Goal: Task Accomplishment & Management: Complete application form

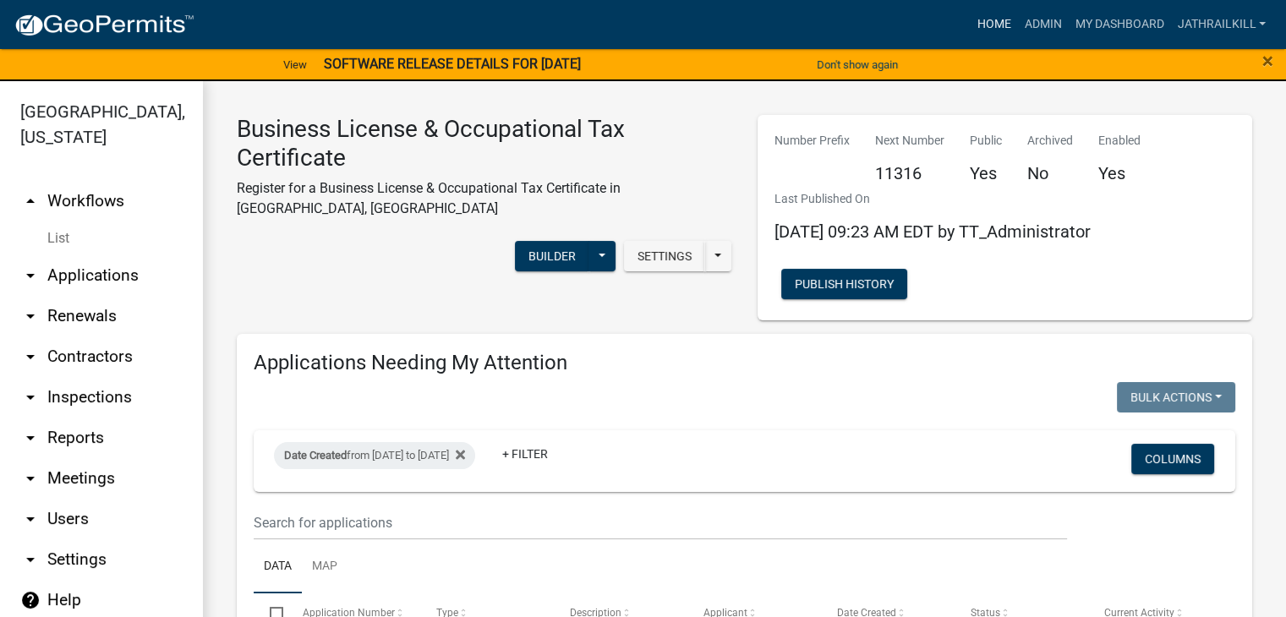
click at [991, 18] on link "Home" at bounding box center [992, 24] width 47 height 32
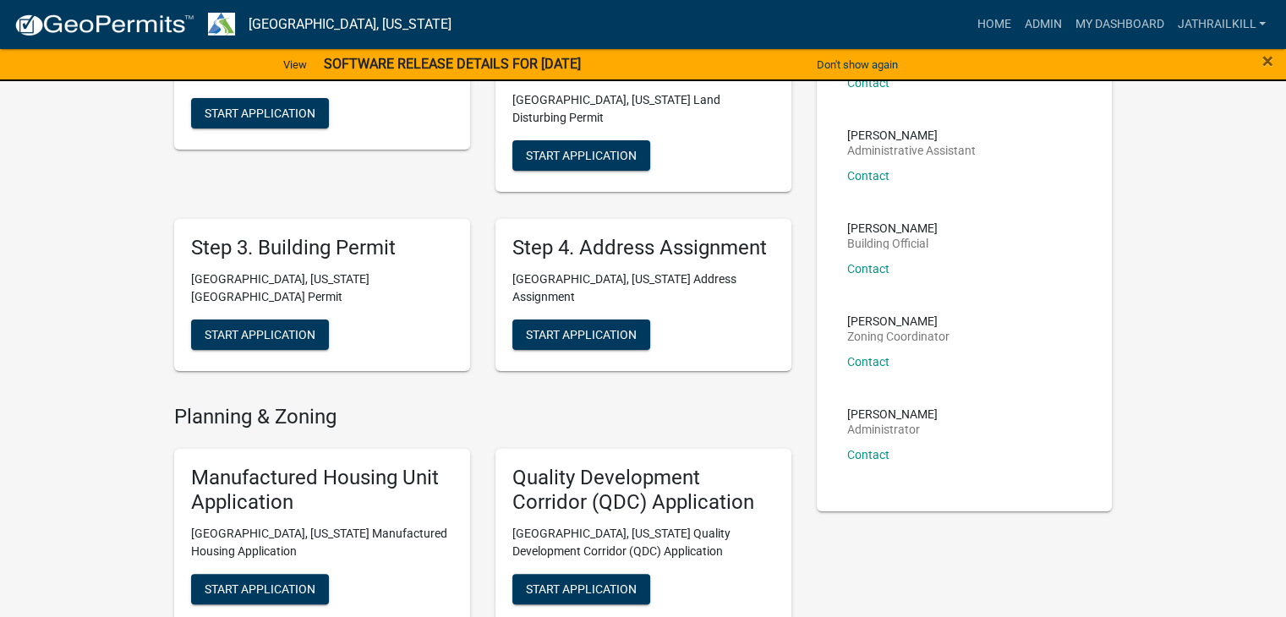
scroll to position [254, 0]
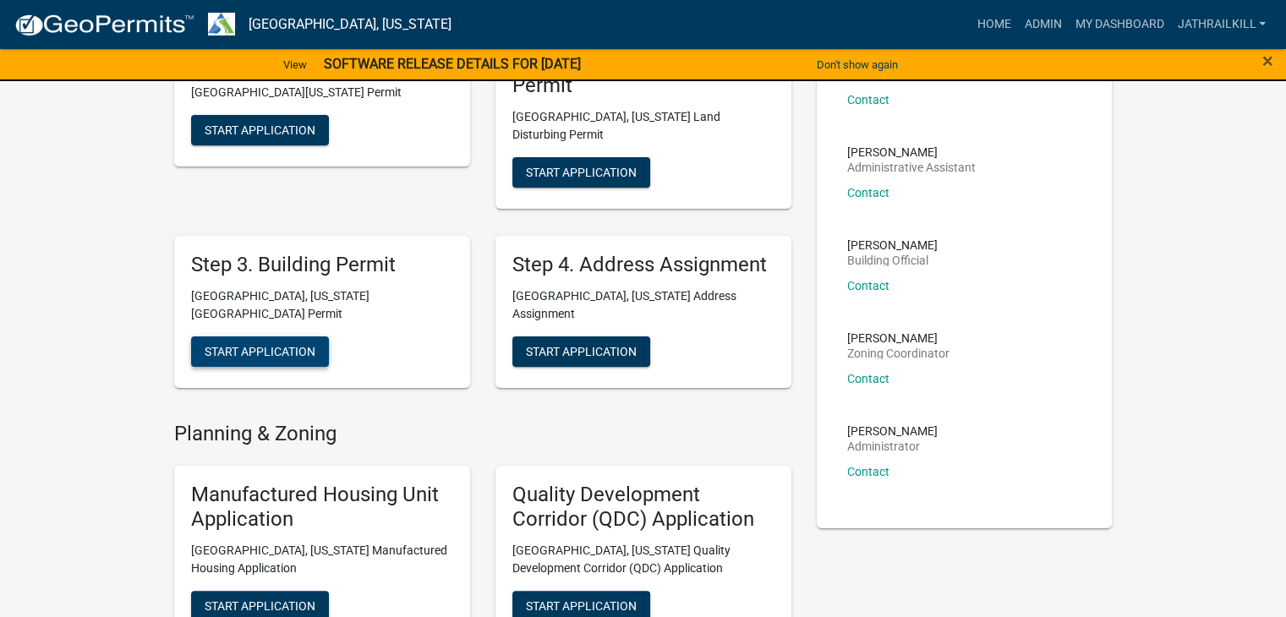
click at [267, 344] on span "Start Application" at bounding box center [260, 351] width 111 height 14
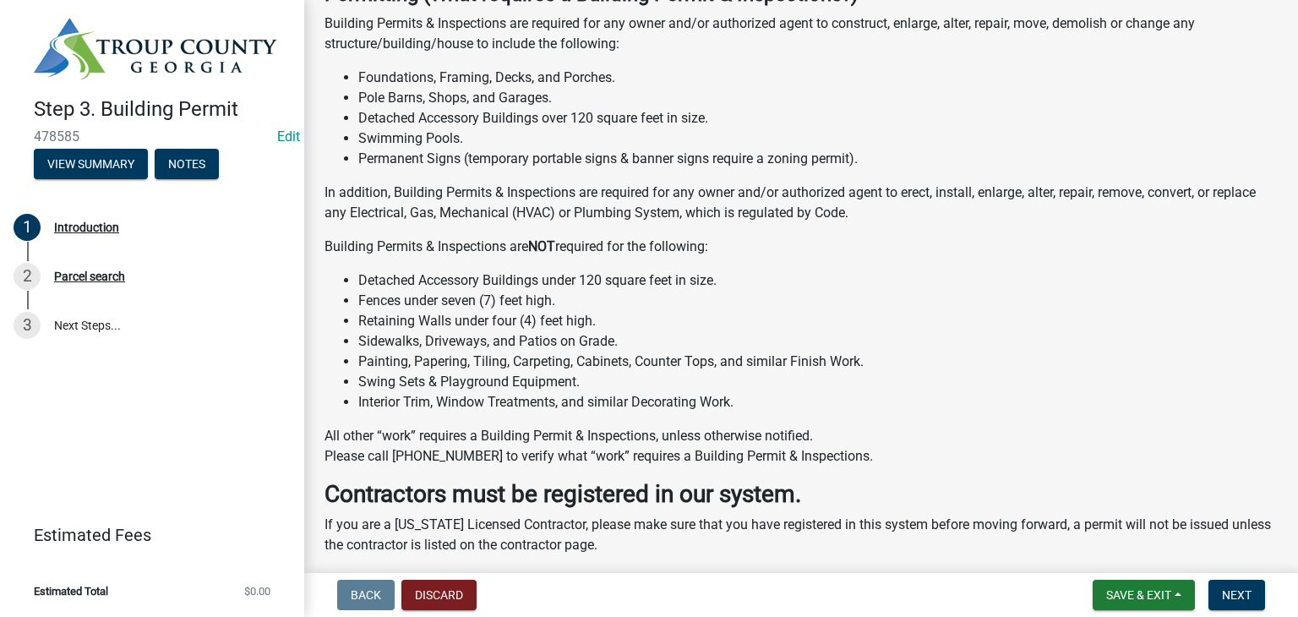
scroll to position [487, 0]
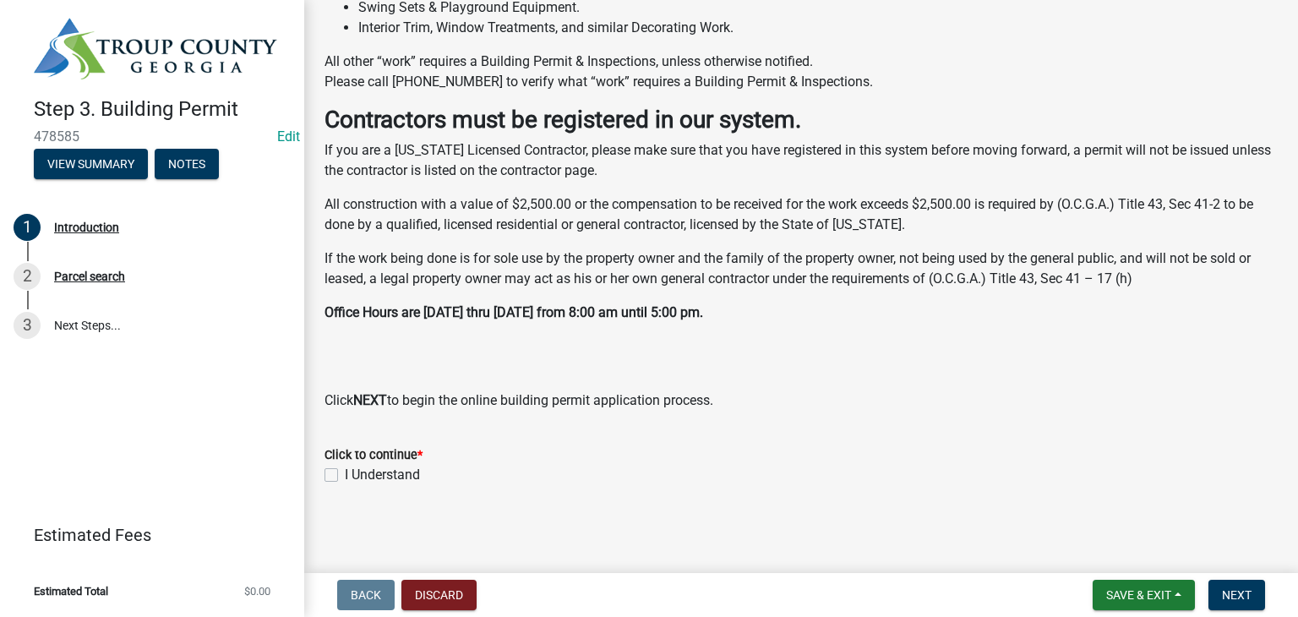
click at [345, 471] on label "I Understand" at bounding box center [382, 475] width 75 height 20
click at [345, 471] on input "I Understand" at bounding box center [350, 470] width 11 height 11
checkbox input "true"
click at [1242, 609] on button "Next" at bounding box center [1237, 595] width 57 height 30
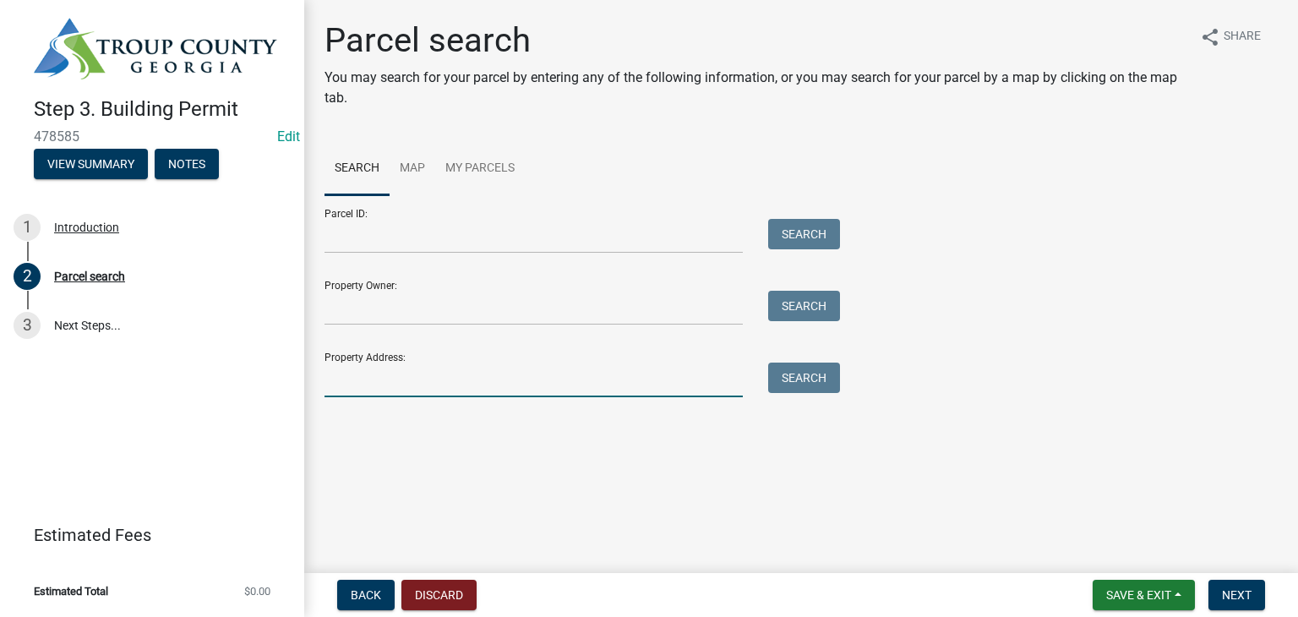
click at [407, 375] on input "Property Address:" at bounding box center [534, 380] width 418 height 35
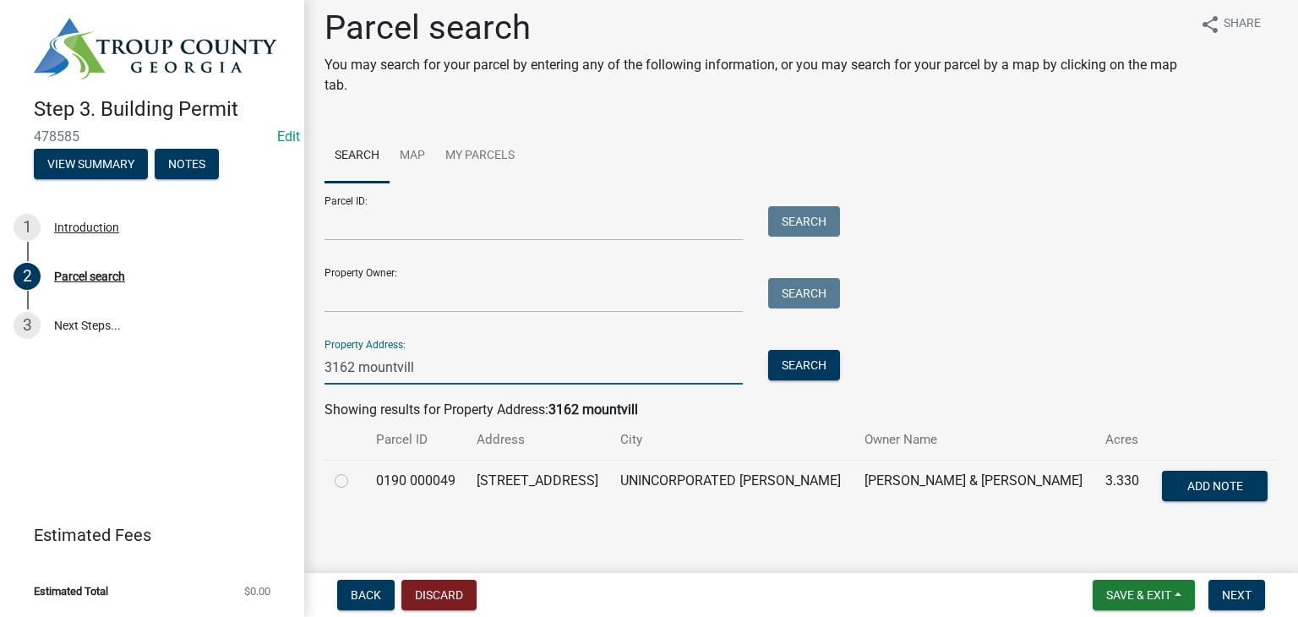
scroll to position [34, 0]
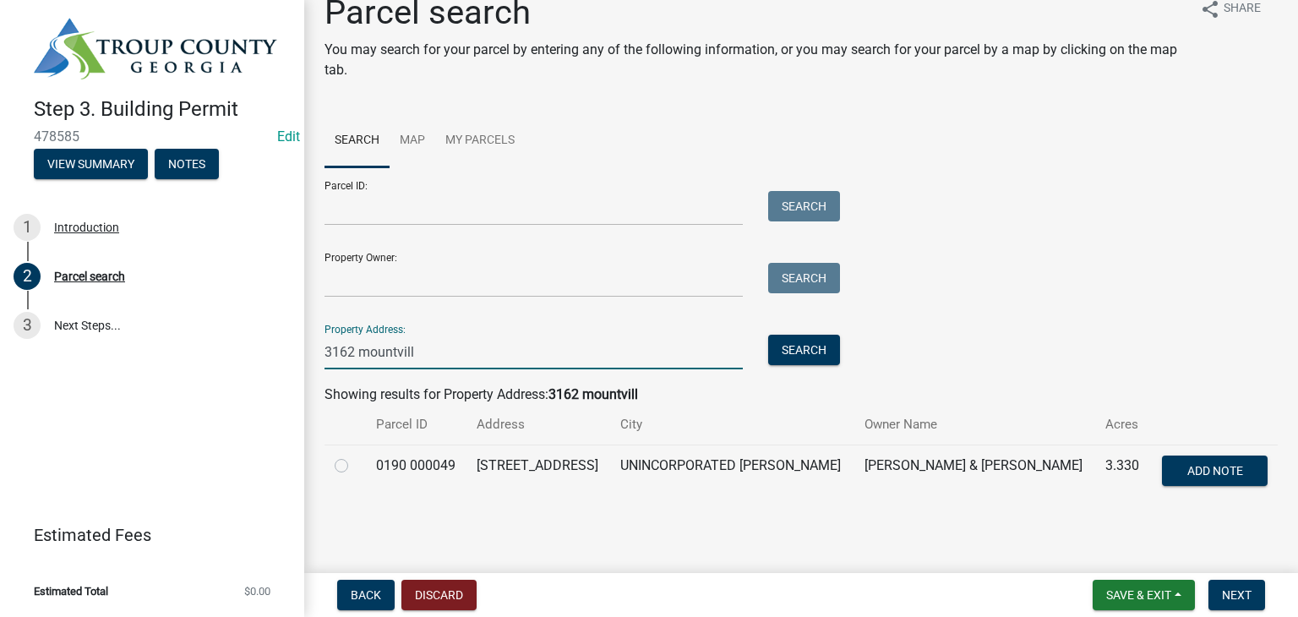
type input "3162 mountvill"
click at [355, 456] on label at bounding box center [355, 456] width 0 height 0
click at [355, 456] on 000049 "radio" at bounding box center [360, 461] width 11 height 11
radio 000049 "true"
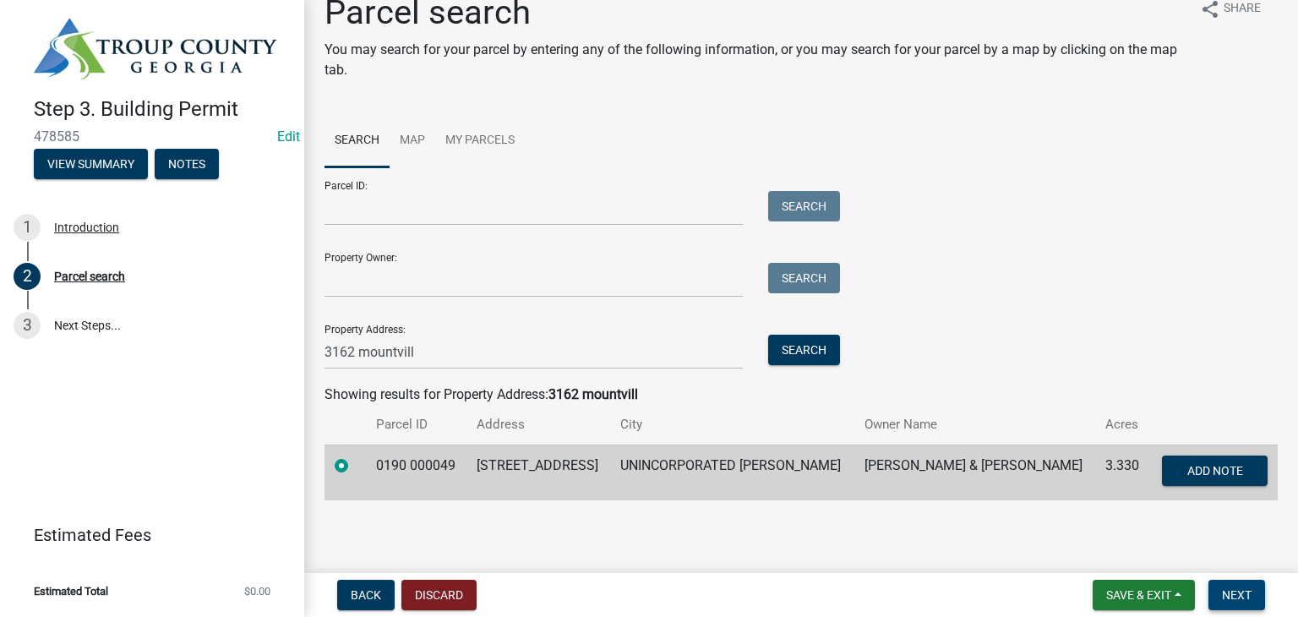
click at [1241, 588] on span "Next" at bounding box center [1237, 595] width 30 height 14
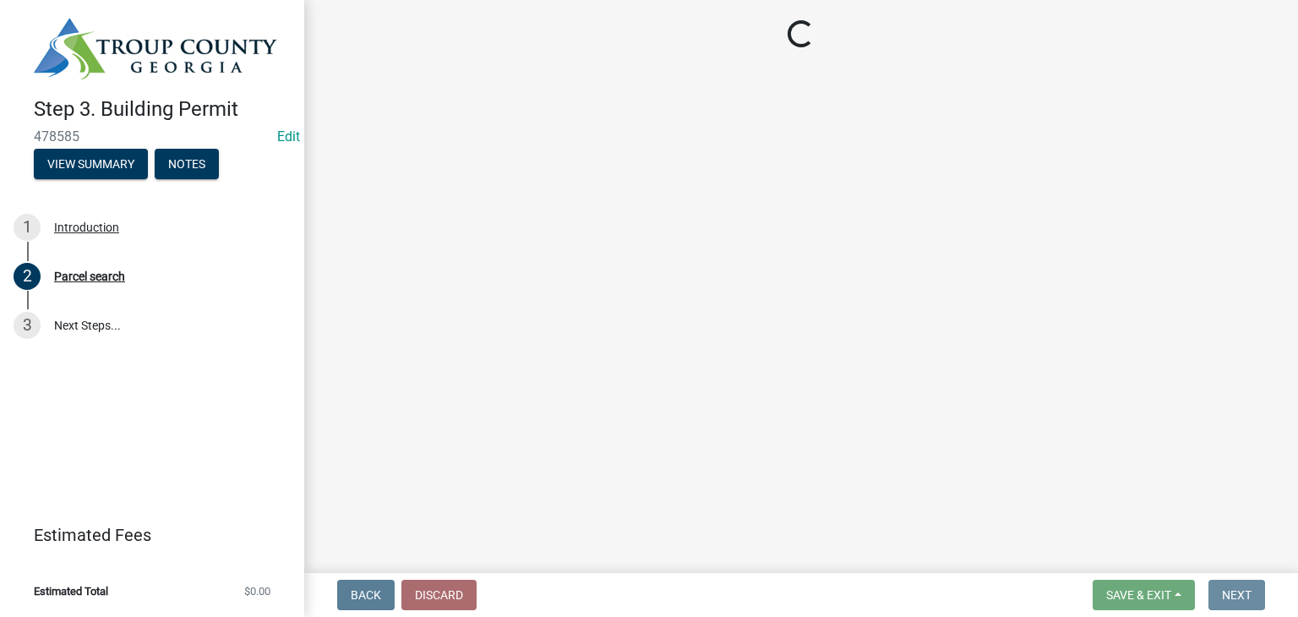
scroll to position [0, 0]
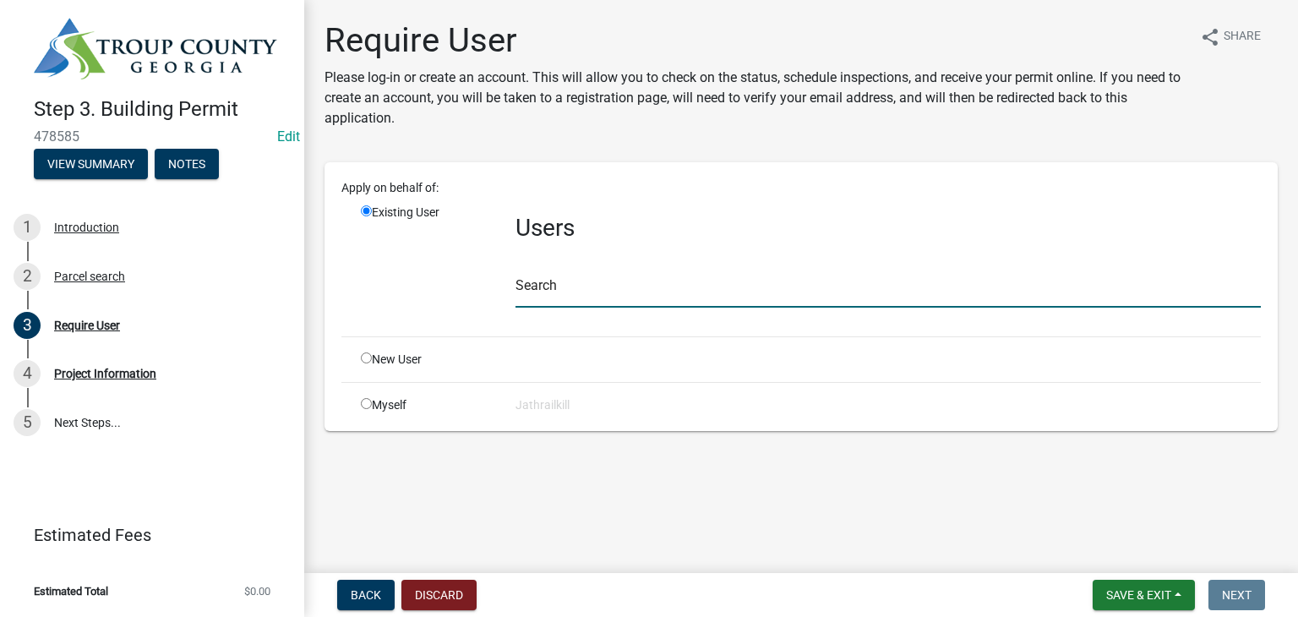
click at [597, 284] on input "text" at bounding box center [888, 290] width 745 height 35
type input "[PERSON_NAME]"
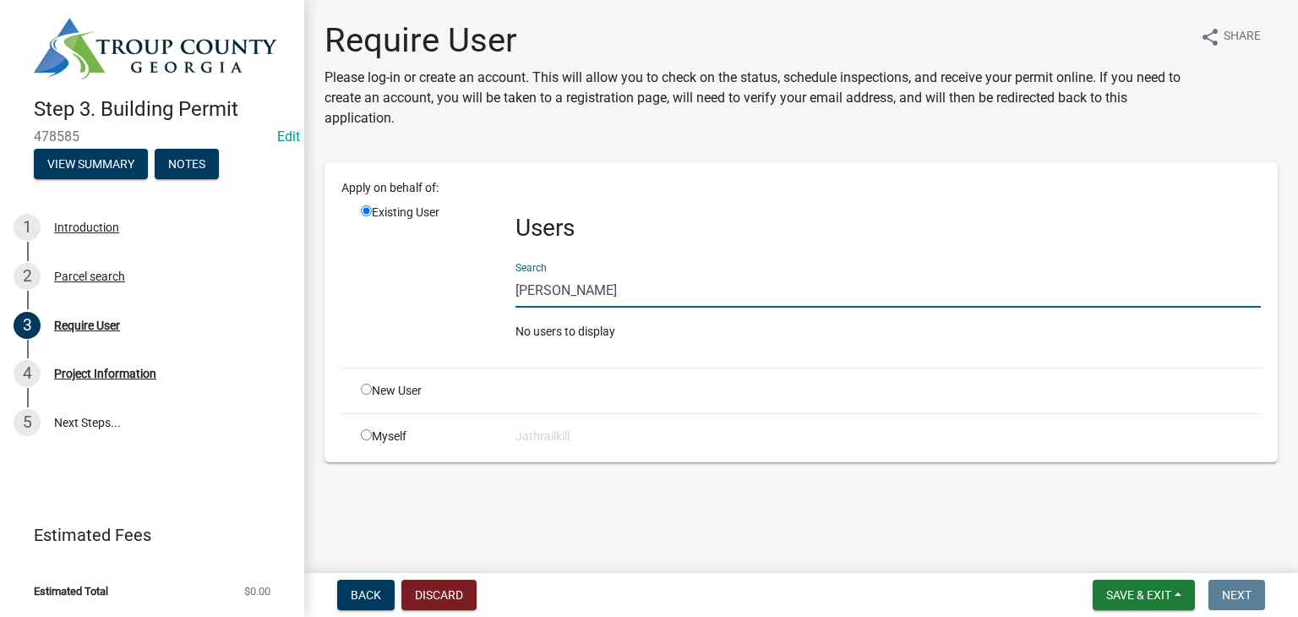
click at [634, 290] on input "[PERSON_NAME]" at bounding box center [888, 290] width 745 height 35
click at [636, 290] on input "[PERSON_NAME]" at bounding box center [888, 290] width 745 height 35
type input "t"
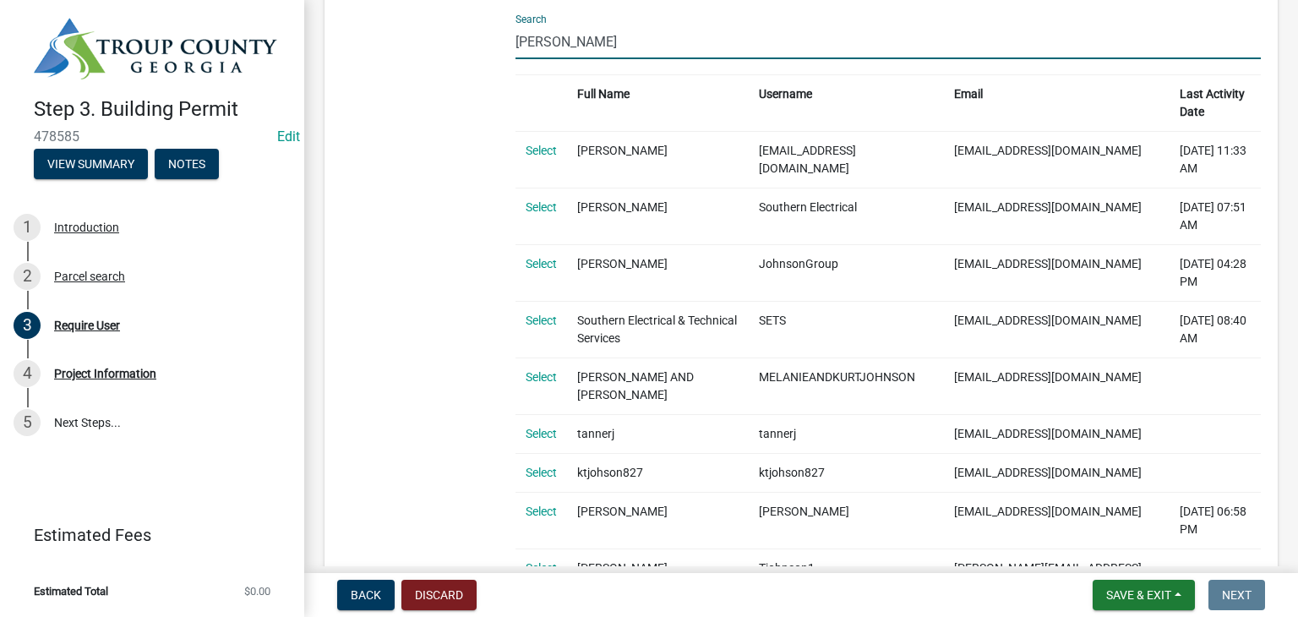
scroll to position [85, 0]
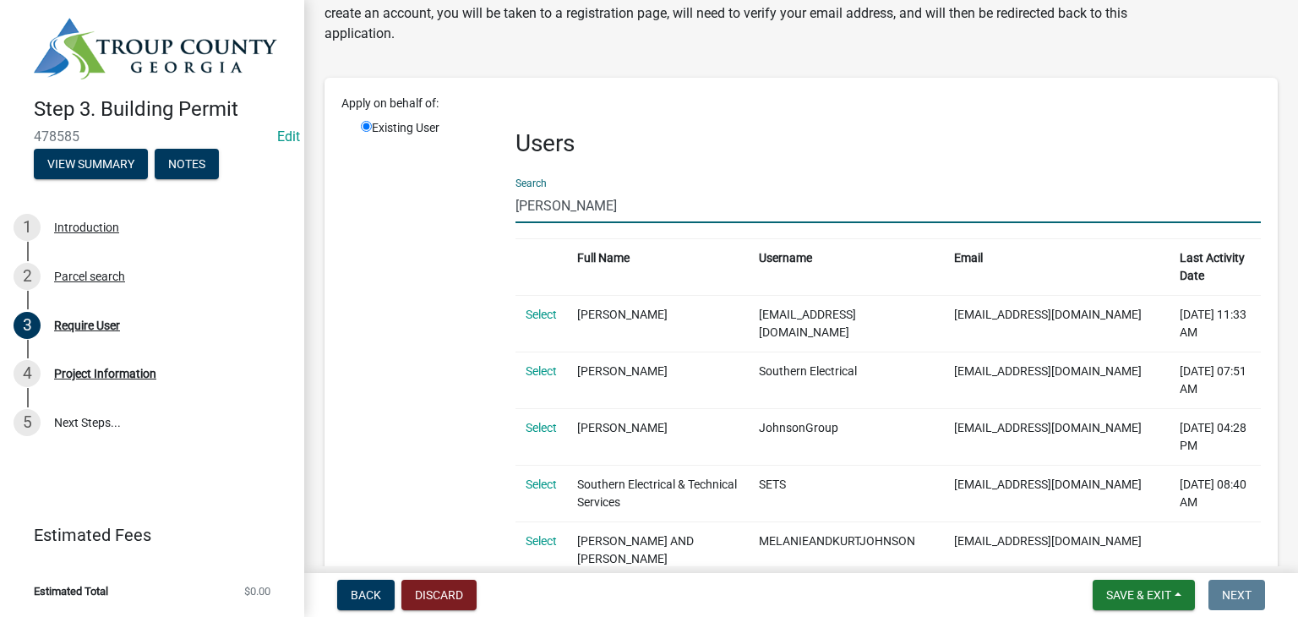
type input "[PERSON_NAME]"
click at [361, 124] on input "radio" at bounding box center [366, 126] width 11 height 11
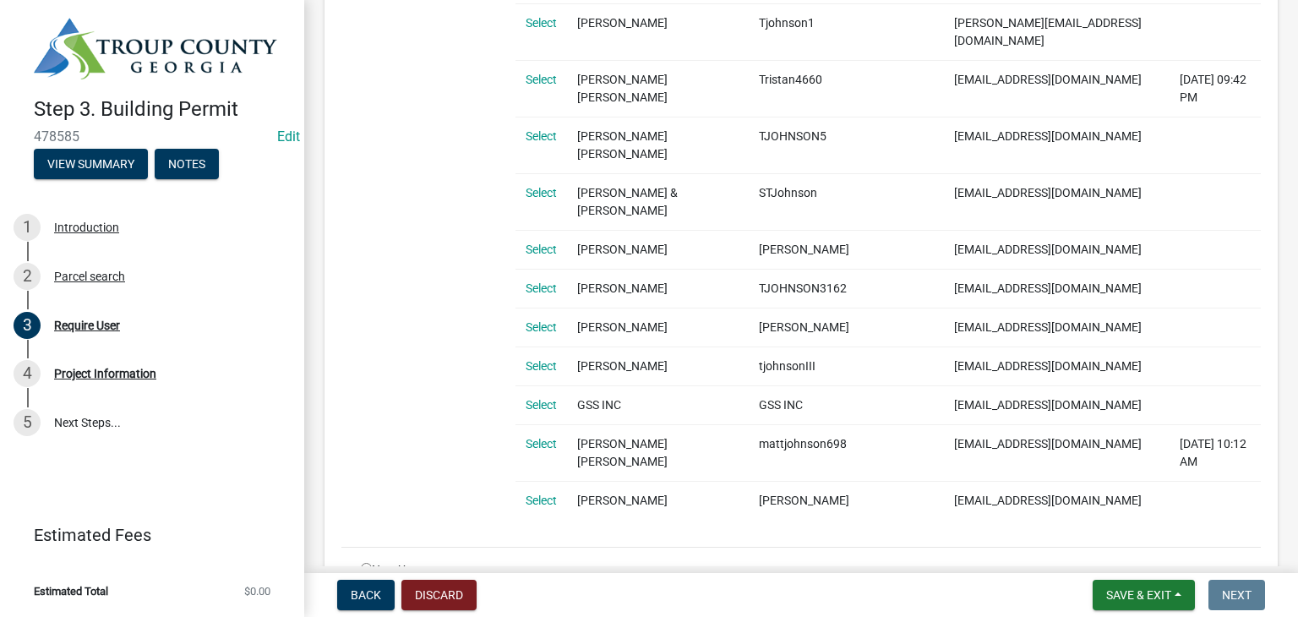
scroll to position [842, 0]
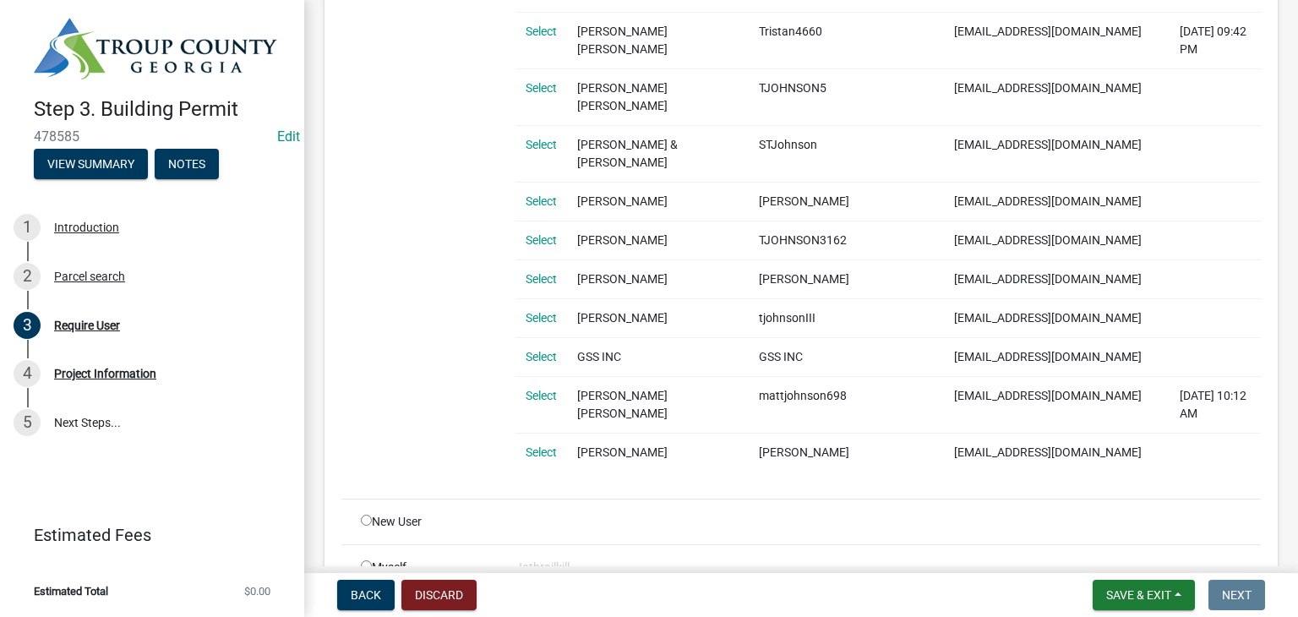
click at [372, 513] on div "New User" at bounding box center [425, 522] width 155 height 18
click at [365, 515] on input "radio" at bounding box center [366, 520] width 11 height 11
radio input "true"
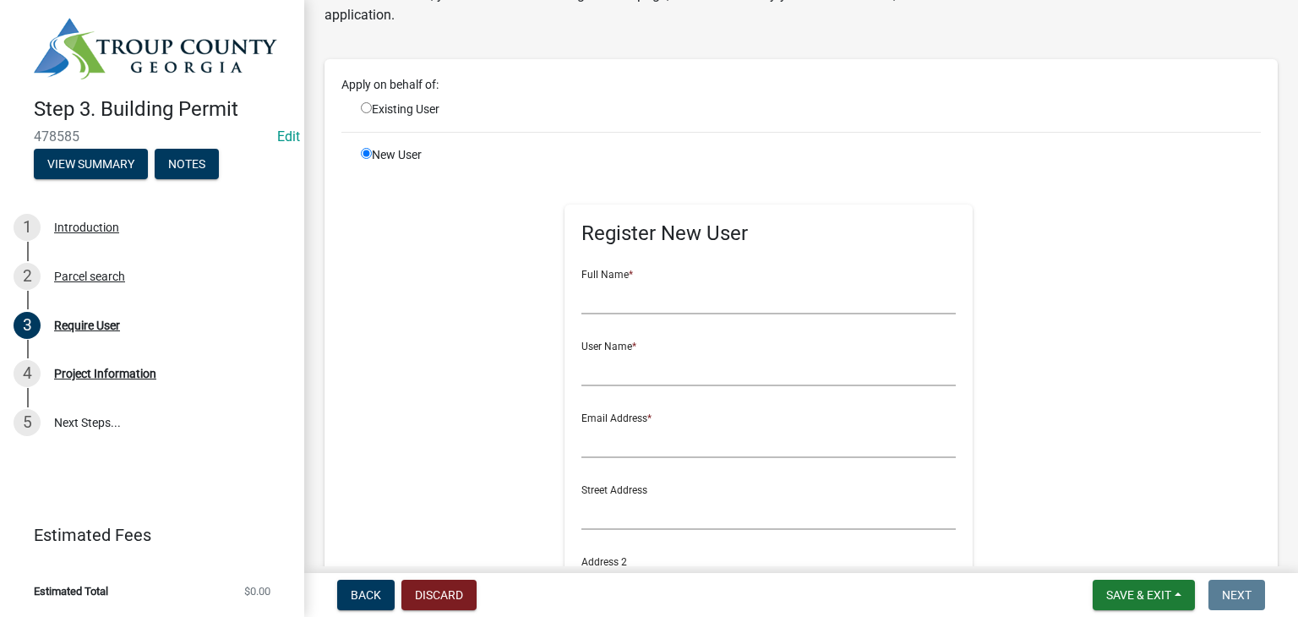
scroll to position [169, 0]
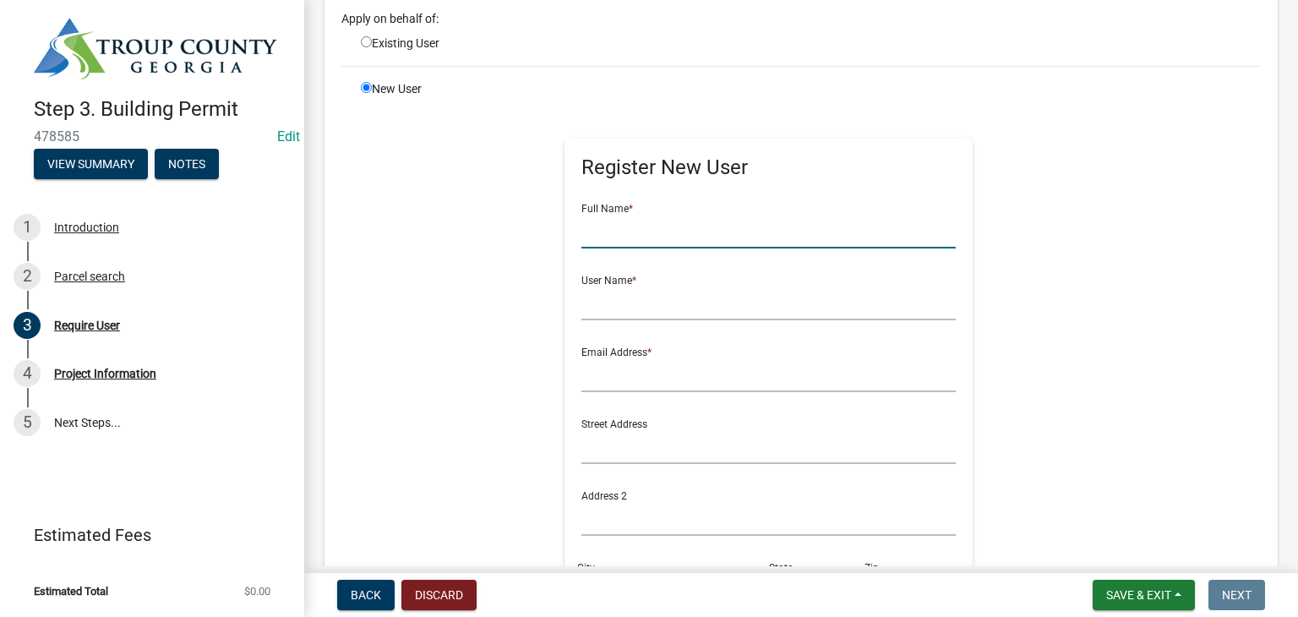
drag, startPoint x: 634, startPoint y: 236, endPoint x: 648, endPoint y: 240, distance: 15.0
click at [636, 236] on input "text" at bounding box center [768, 231] width 374 height 35
radio input "true"
radio input "false"
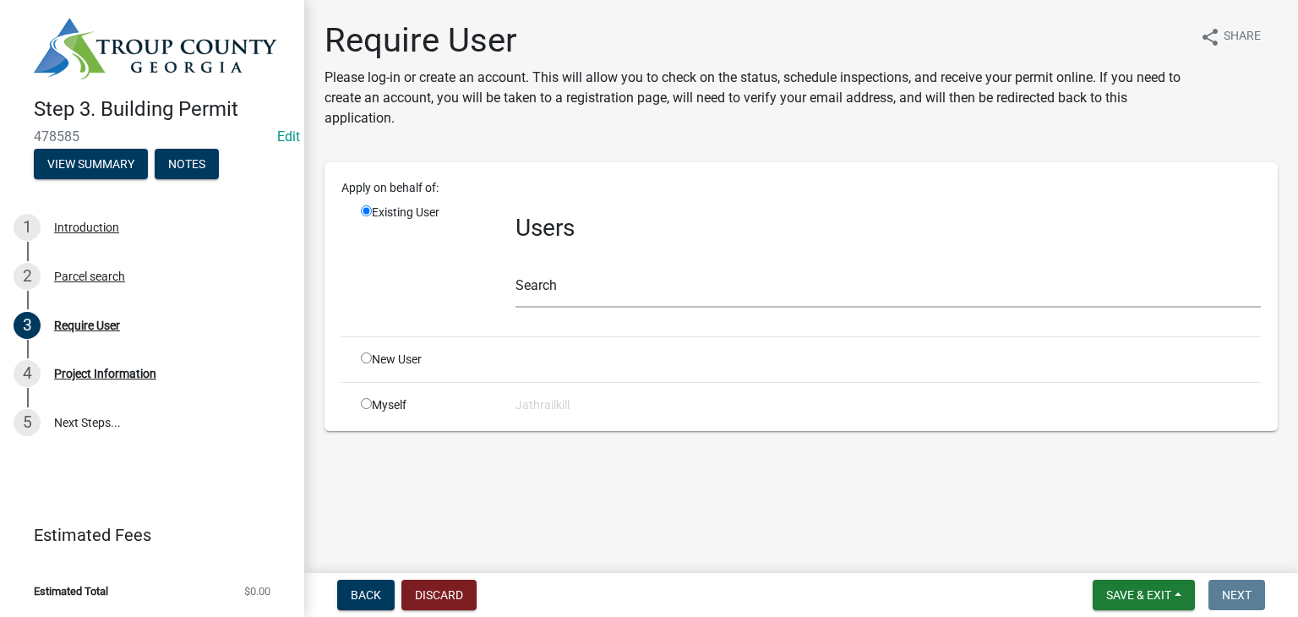
scroll to position [0, 0]
click at [615, 281] on input "text" at bounding box center [888, 290] width 745 height 35
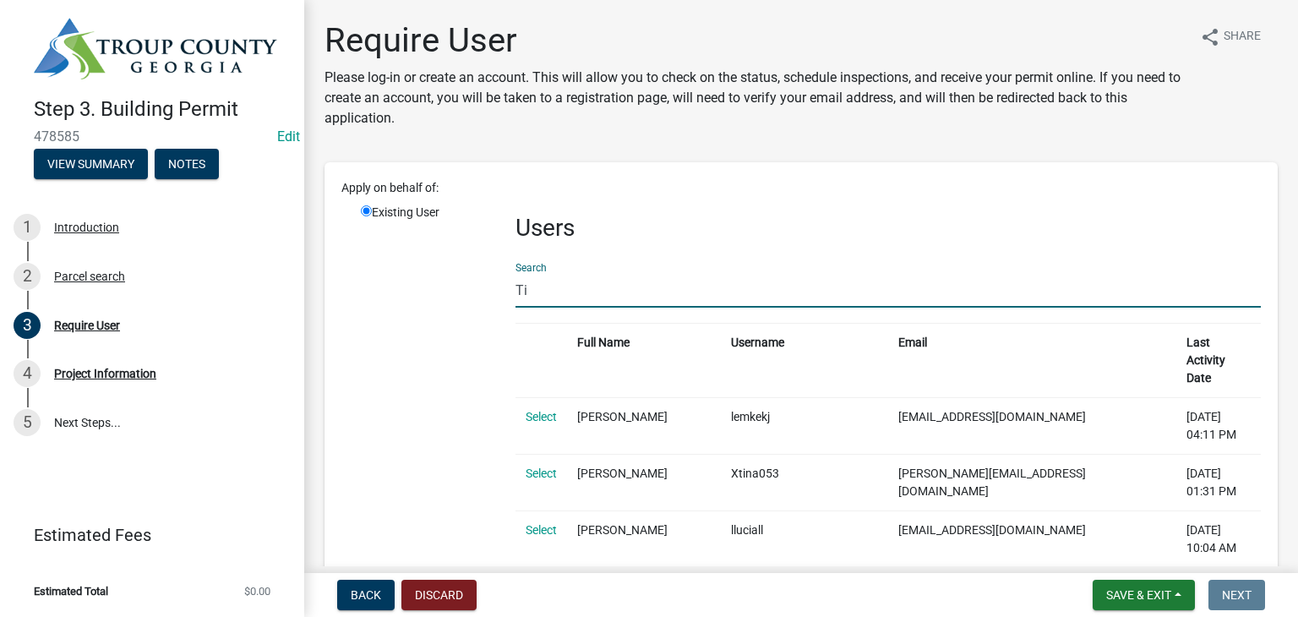
type input "T"
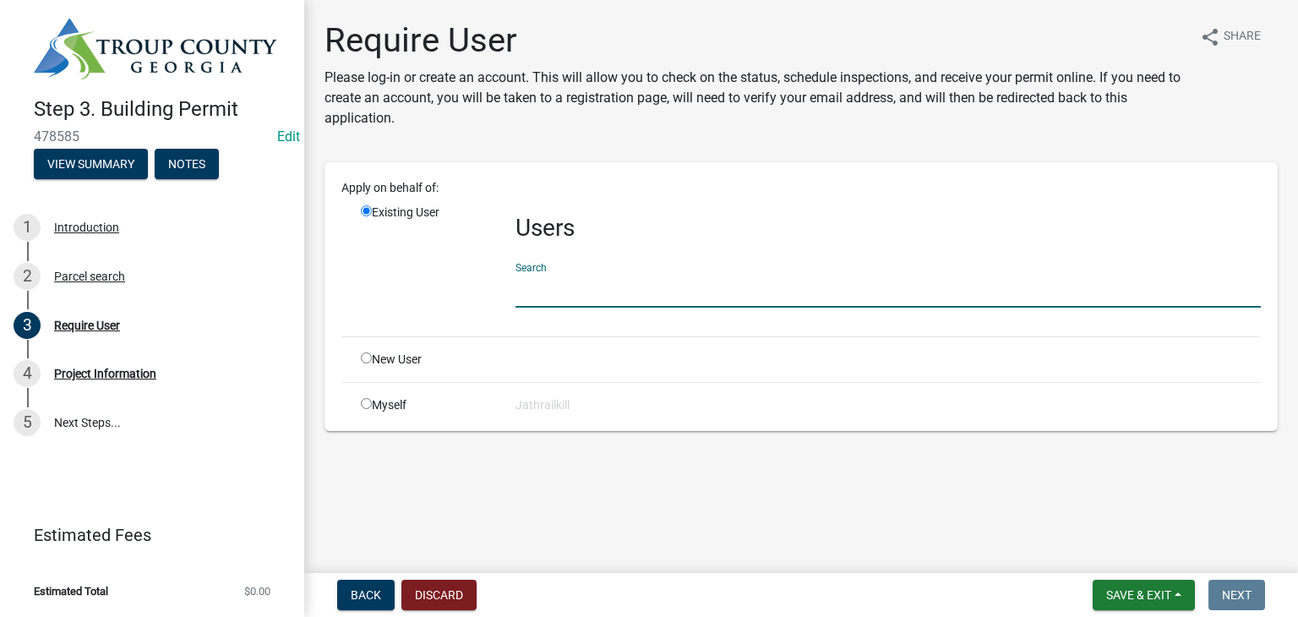
click at [362, 358] on input "radio" at bounding box center [366, 357] width 11 height 11
radio input "true"
radio input "false"
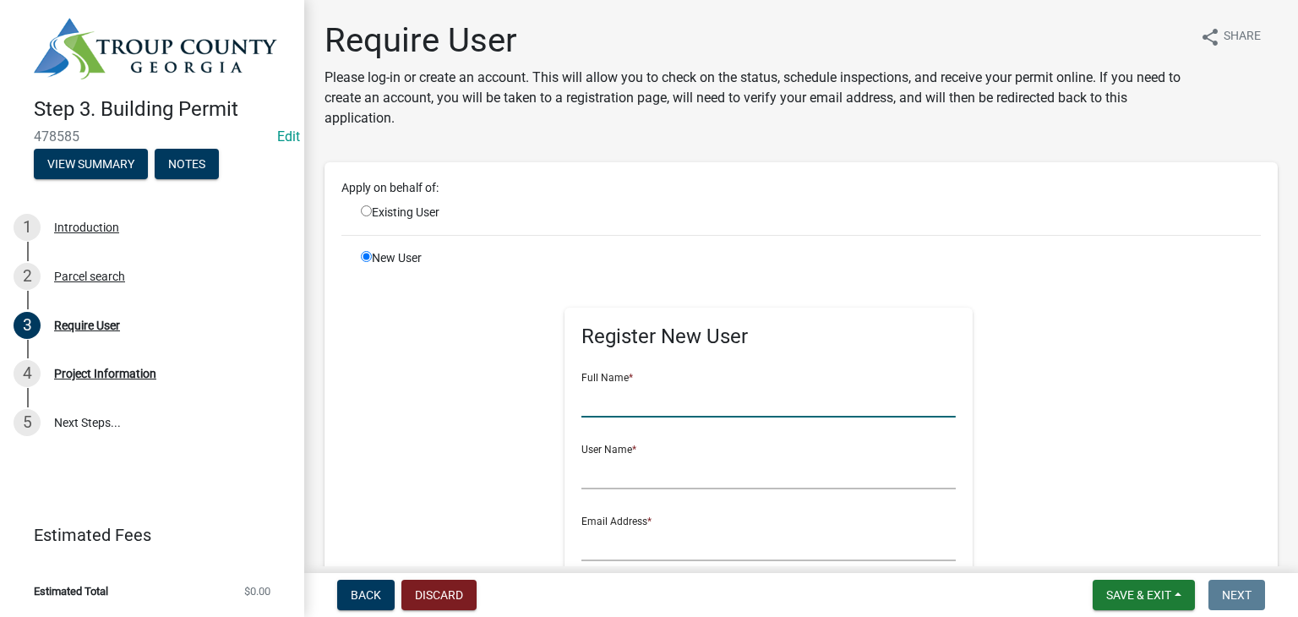
click at [639, 413] on input "text" at bounding box center [768, 400] width 374 height 35
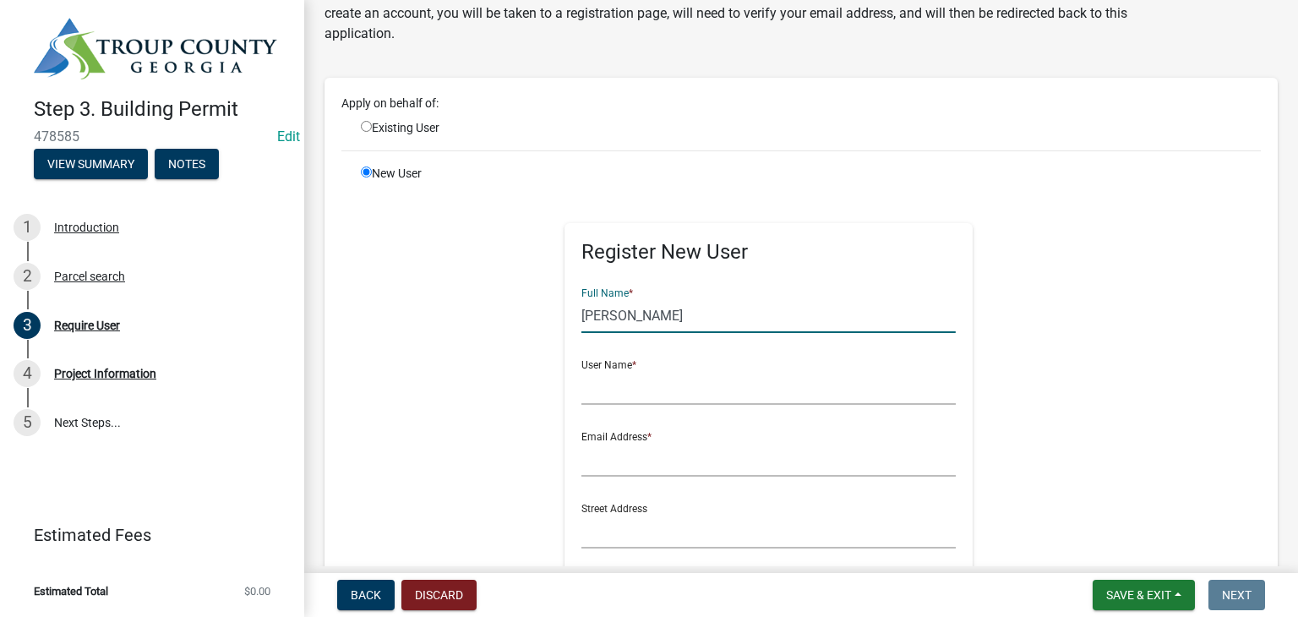
type input "[PERSON_NAME]"
drag, startPoint x: 625, startPoint y: 415, endPoint x: 625, endPoint y: 397, distance: 17.8
click at [625, 413] on form "Full Name * [PERSON_NAME] User Name * Email Address * Street Address Address 2 …" at bounding box center [768, 565] width 374 height 580
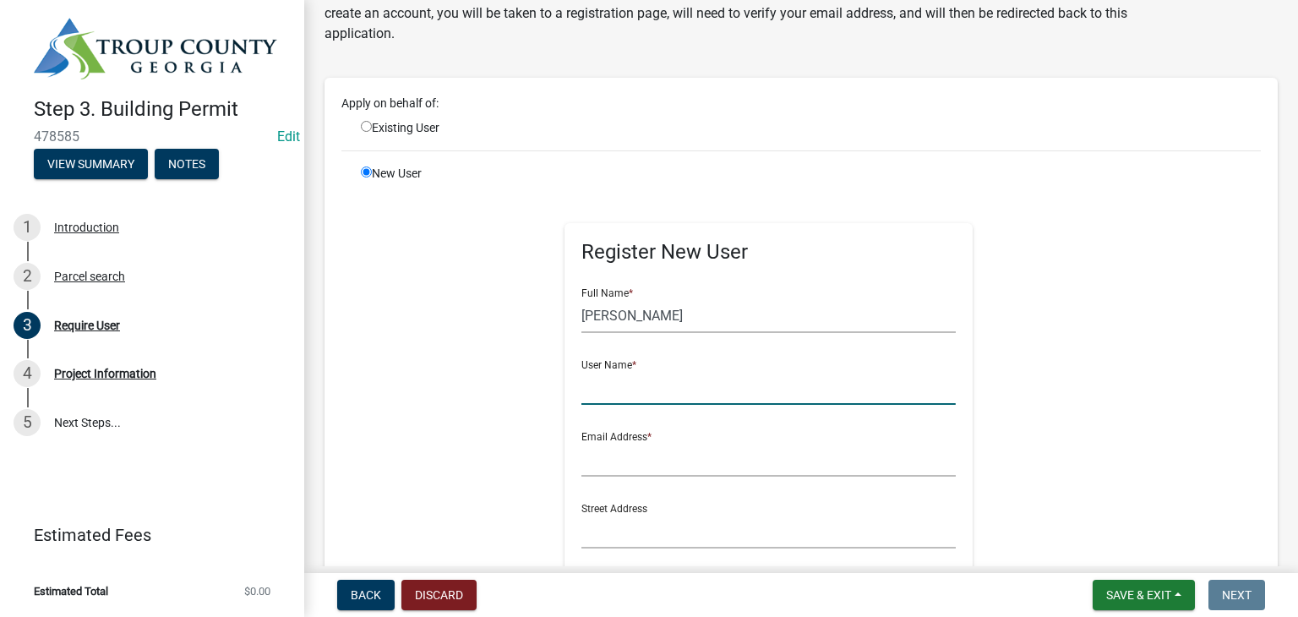
click at [625, 397] on input "text" at bounding box center [768, 387] width 374 height 35
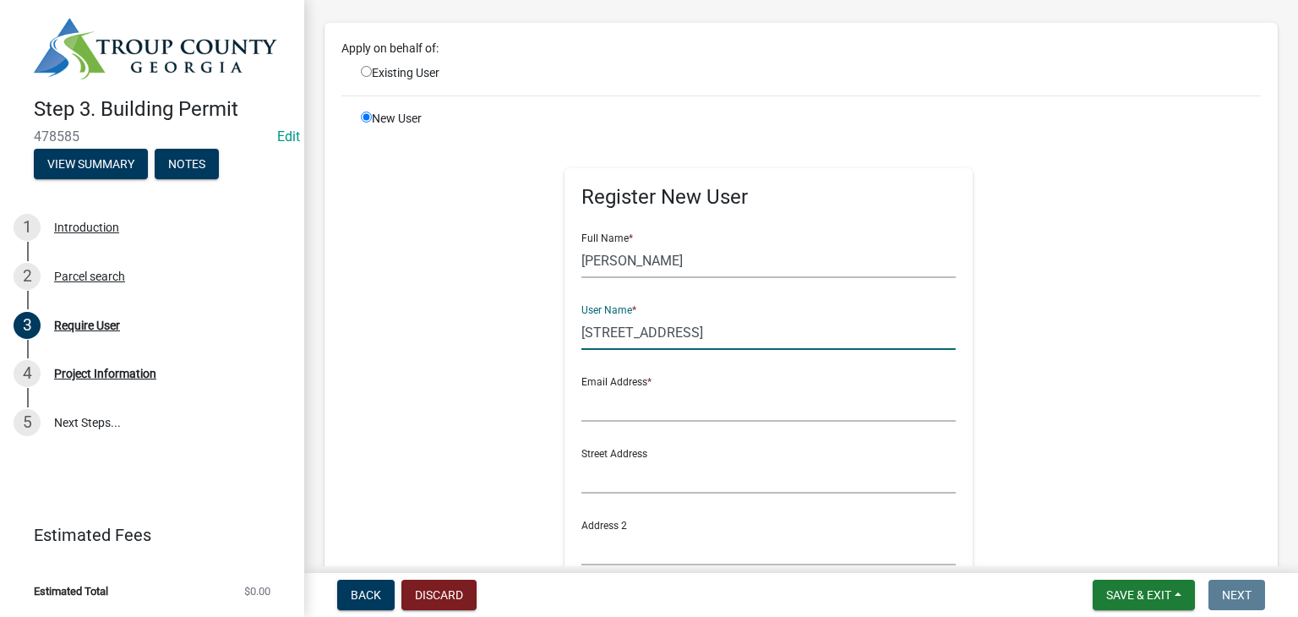
scroll to position [169, 0]
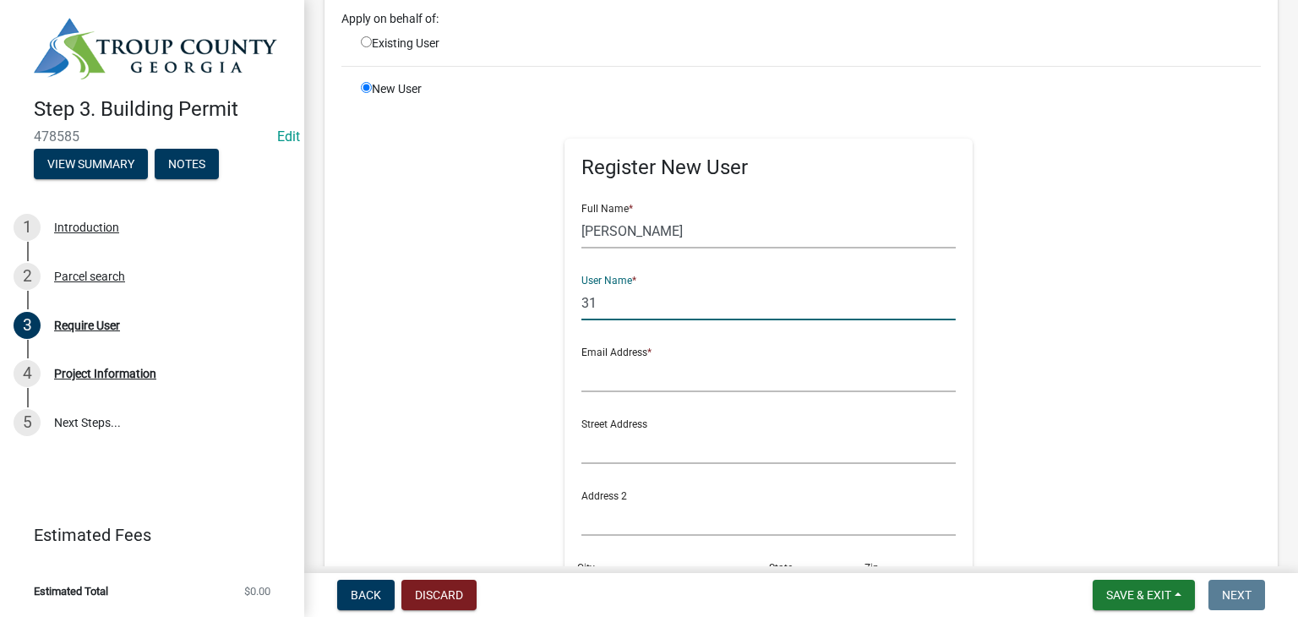
type input "3"
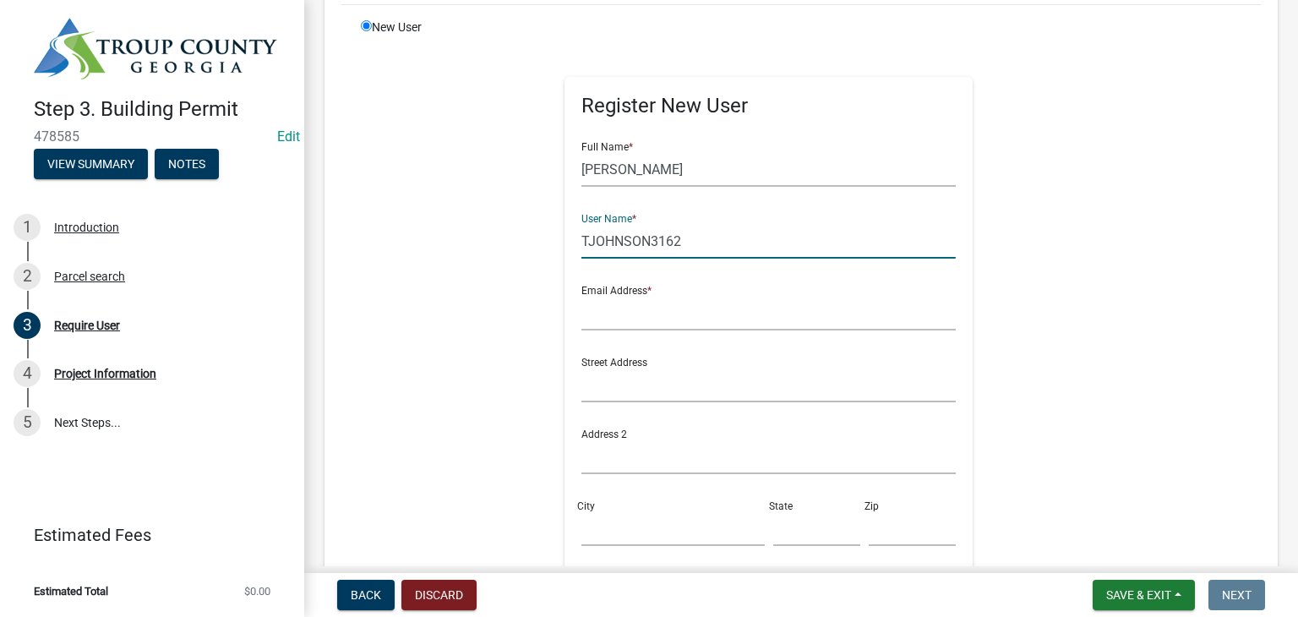
scroll to position [254, 0]
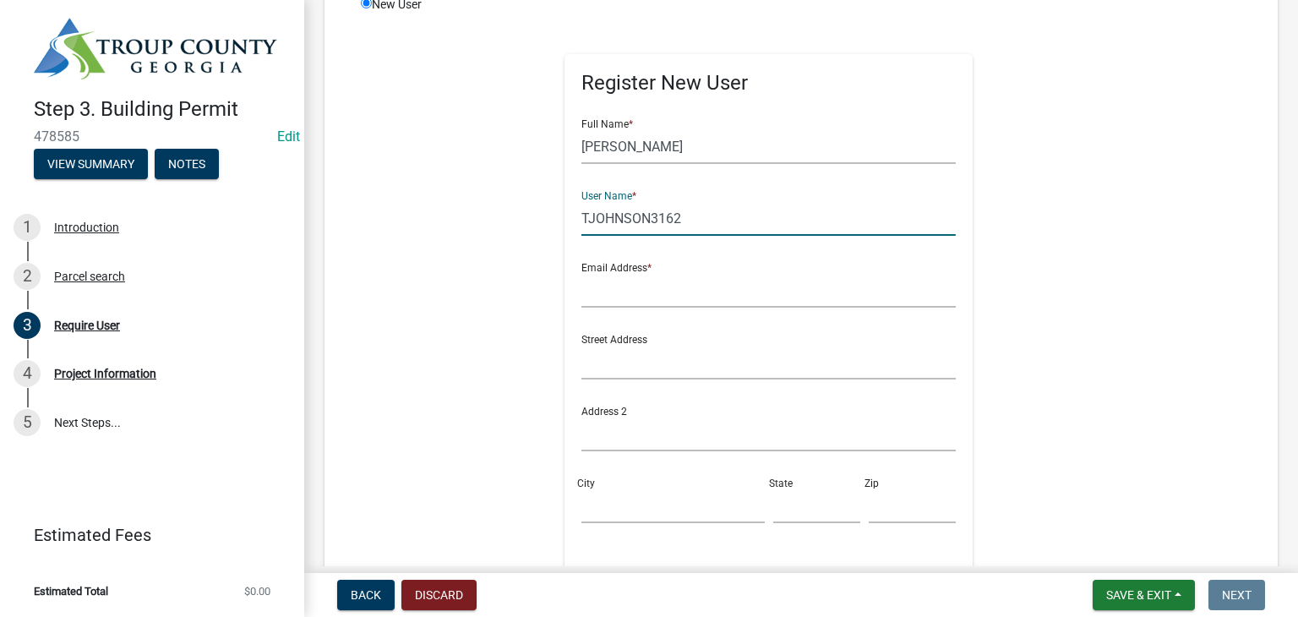
type input "TJOHNSON3162"
drag, startPoint x: 666, startPoint y: 295, endPoint x: 619, endPoint y: 306, distance: 48.6
click at [666, 295] on input "text" at bounding box center [768, 290] width 374 height 35
type input "T"
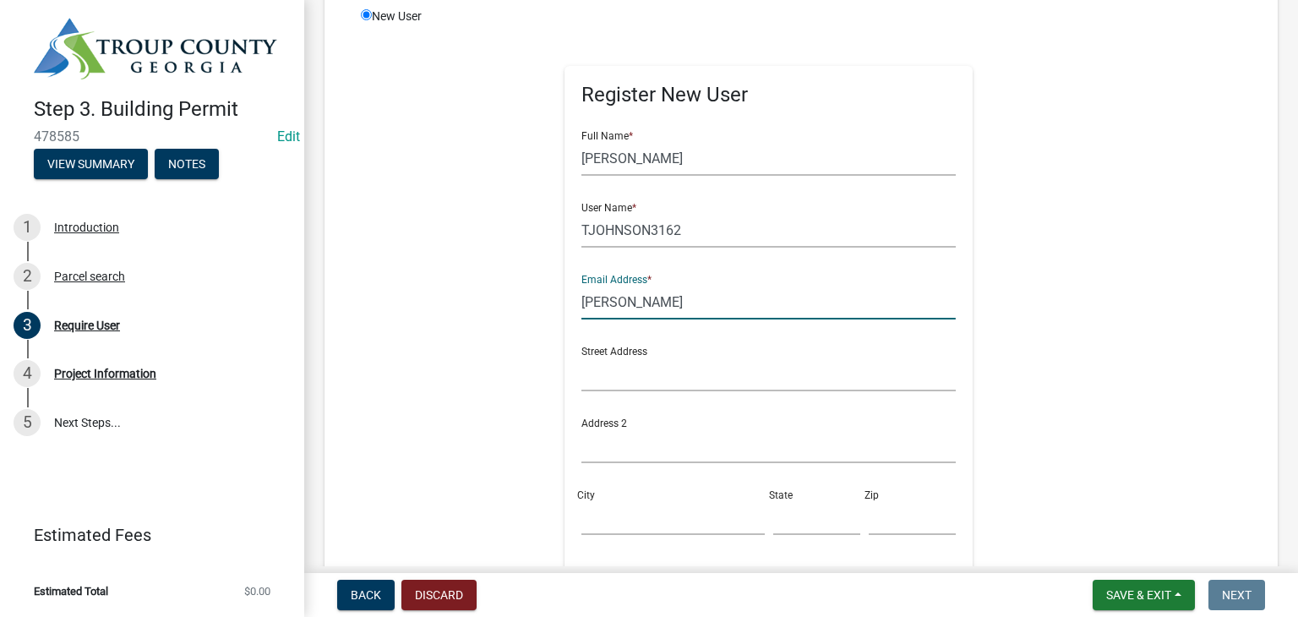
scroll to position [251, 0]
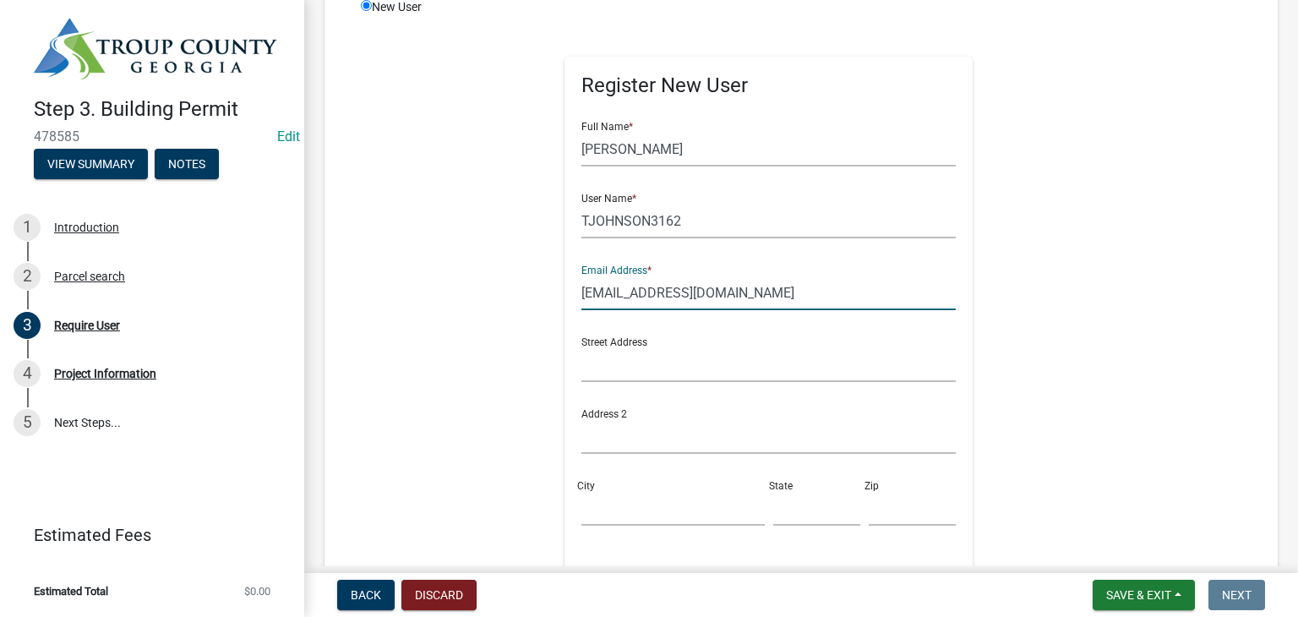
type input "[EMAIL_ADDRESS][DOMAIN_NAME]"
drag, startPoint x: 607, startPoint y: 374, endPoint x: 525, endPoint y: 316, distance: 100.1
click at [603, 370] on input "text" at bounding box center [768, 364] width 374 height 35
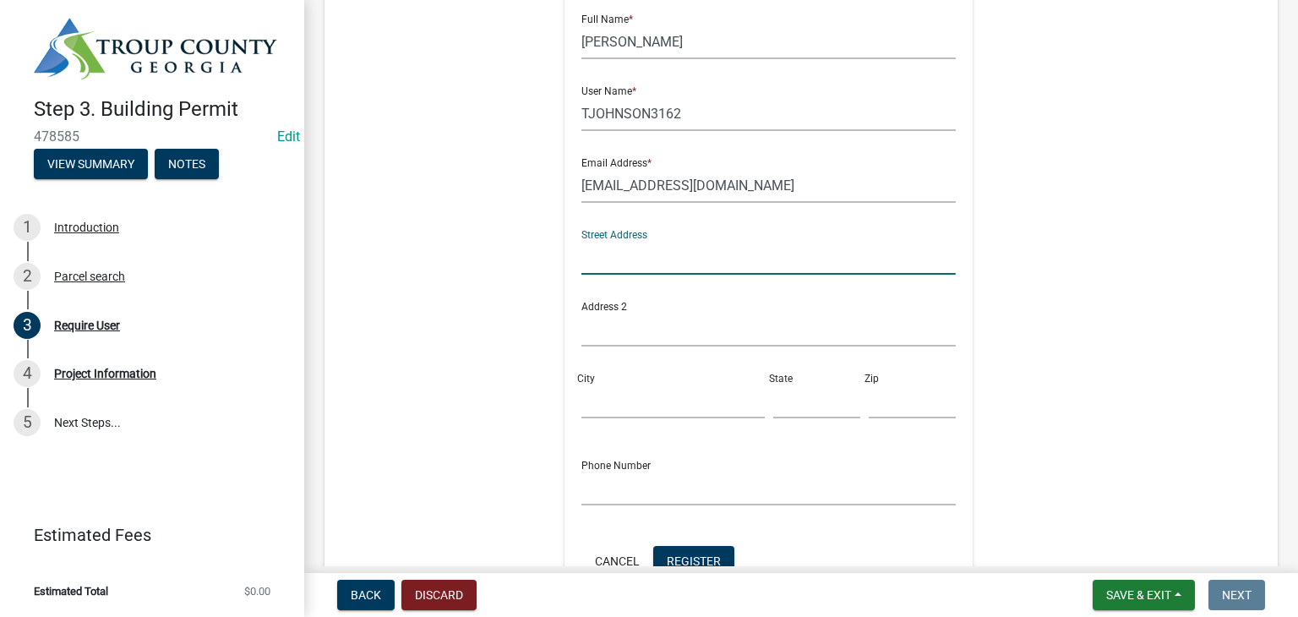
scroll to position [420, 0]
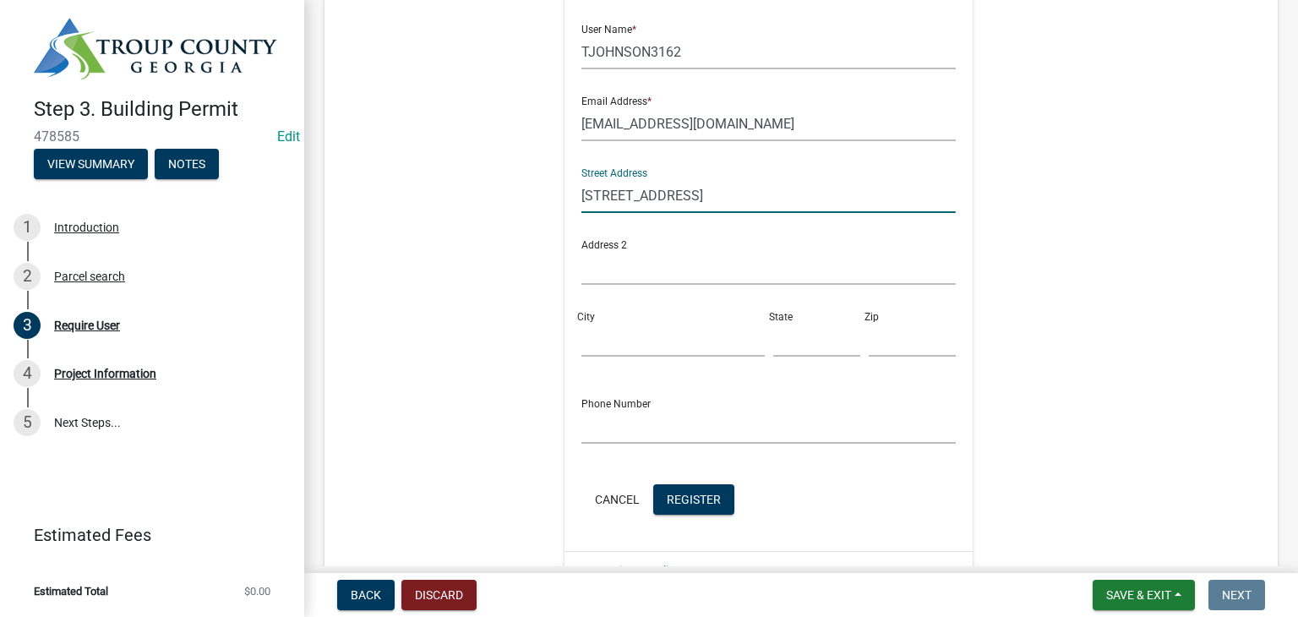
type input "[STREET_ADDRESS]"
click at [632, 273] on input "text" at bounding box center [768, 267] width 374 height 35
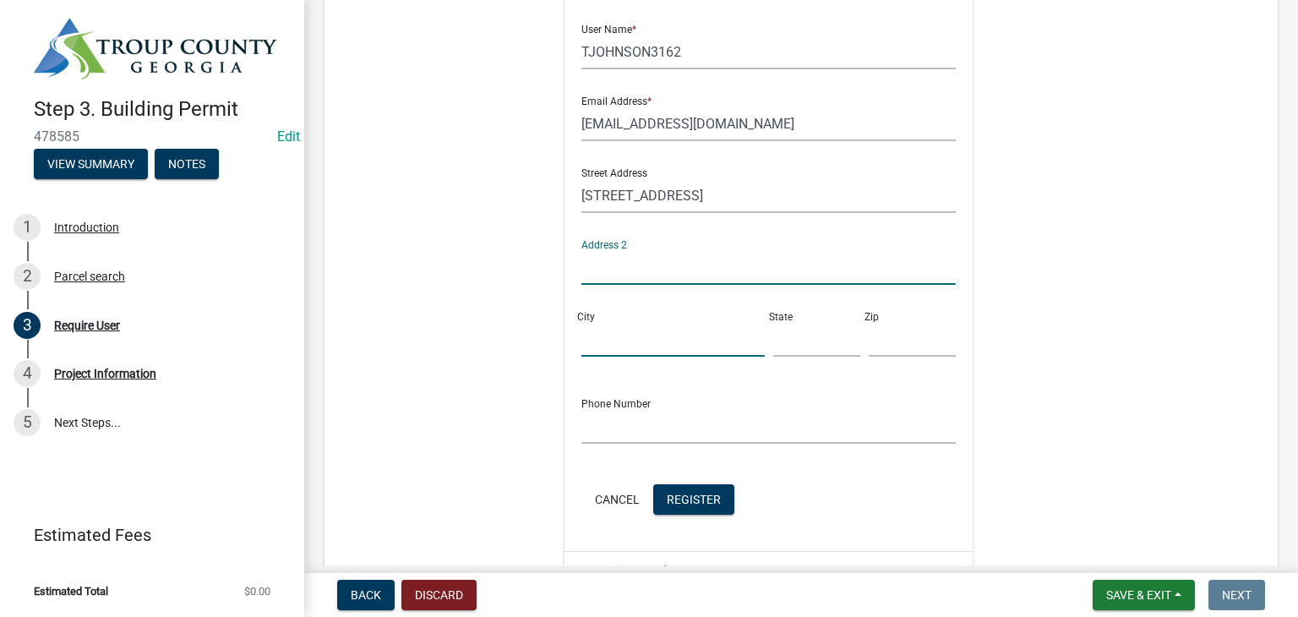
click at [602, 332] on input "City" at bounding box center [672, 339] width 183 height 35
type input "7"
type input "[GEOGRAPHIC_DATA]"
click at [809, 348] on input "text" at bounding box center [816, 339] width 87 height 35
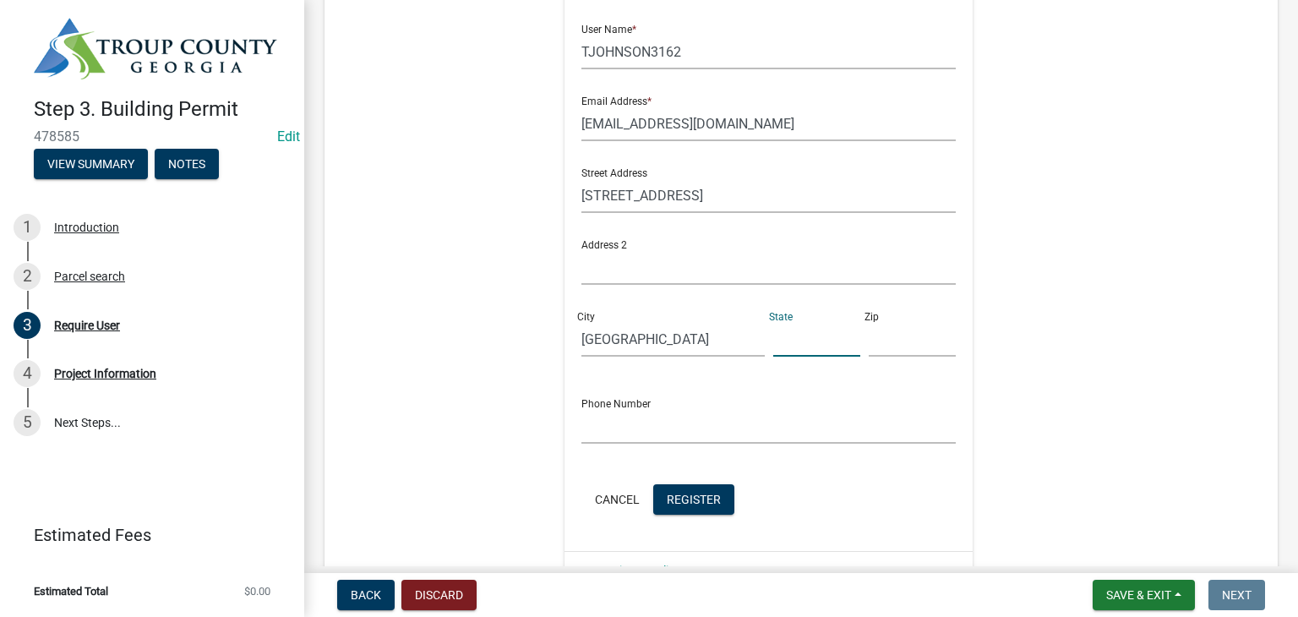
type input "GA"
click at [871, 347] on input "text" at bounding box center [912, 339] width 87 height 35
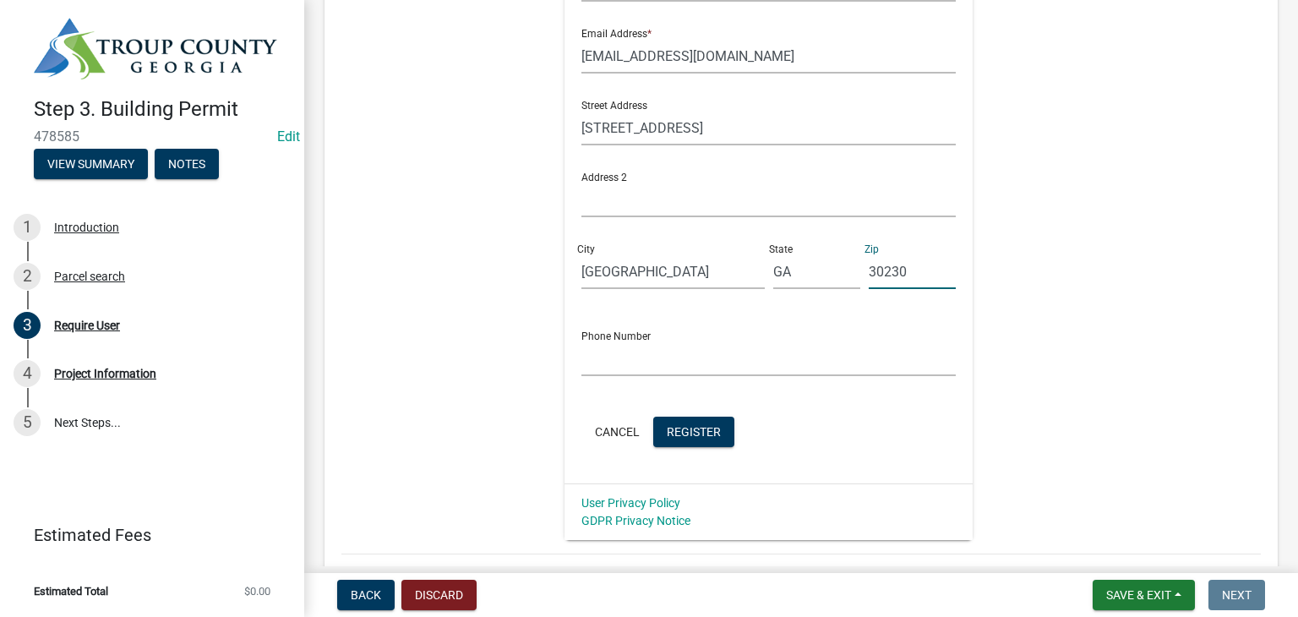
scroll to position [505, 0]
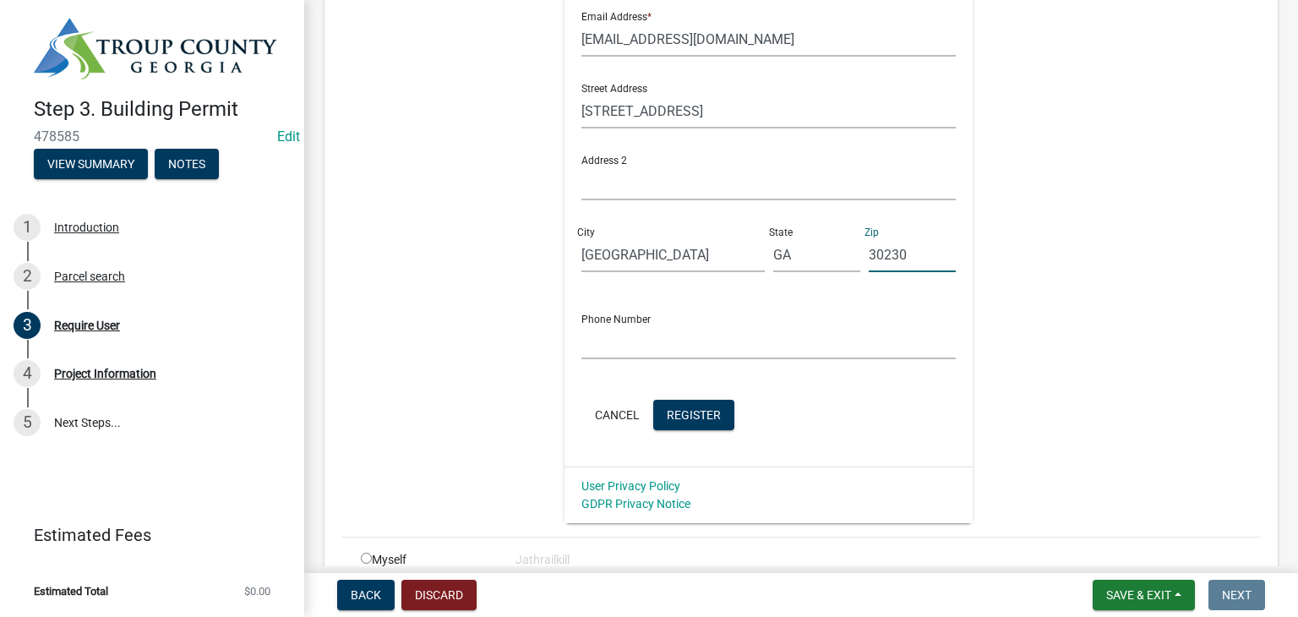
type input "30230"
click at [634, 354] on input "text" at bounding box center [768, 342] width 374 height 35
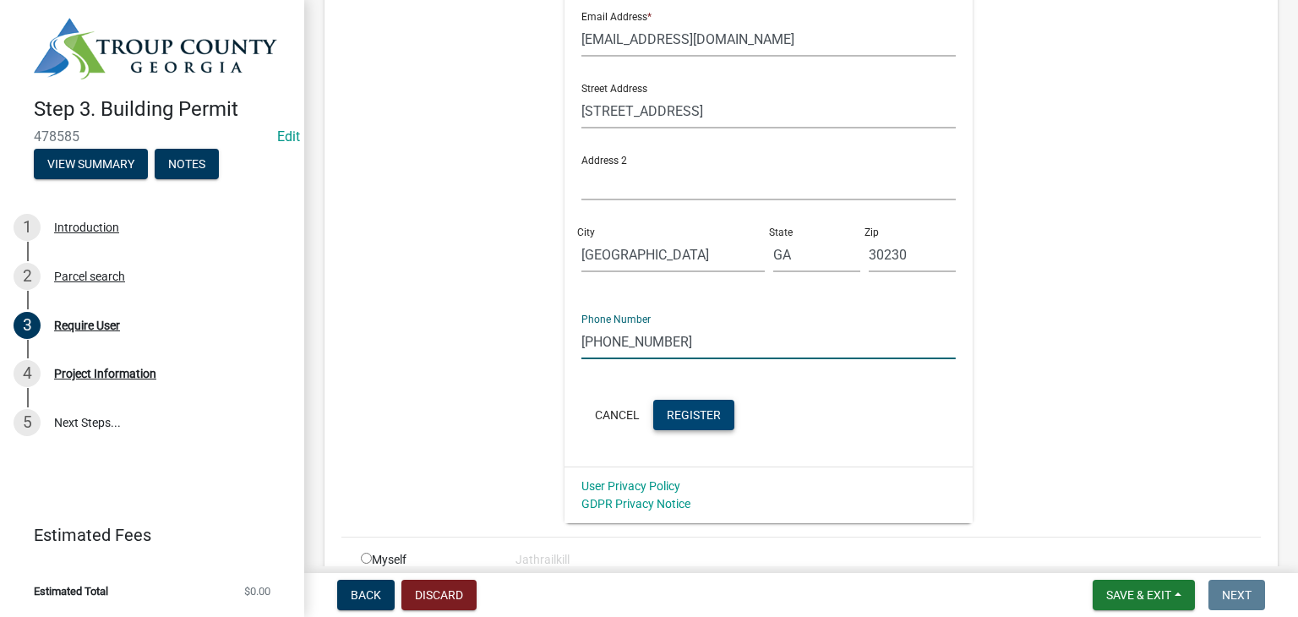
type input "[PHONE_NUMBER]"
click at [683, 407] on span "Register" at bounding box center [694, 414] width 54 height 14
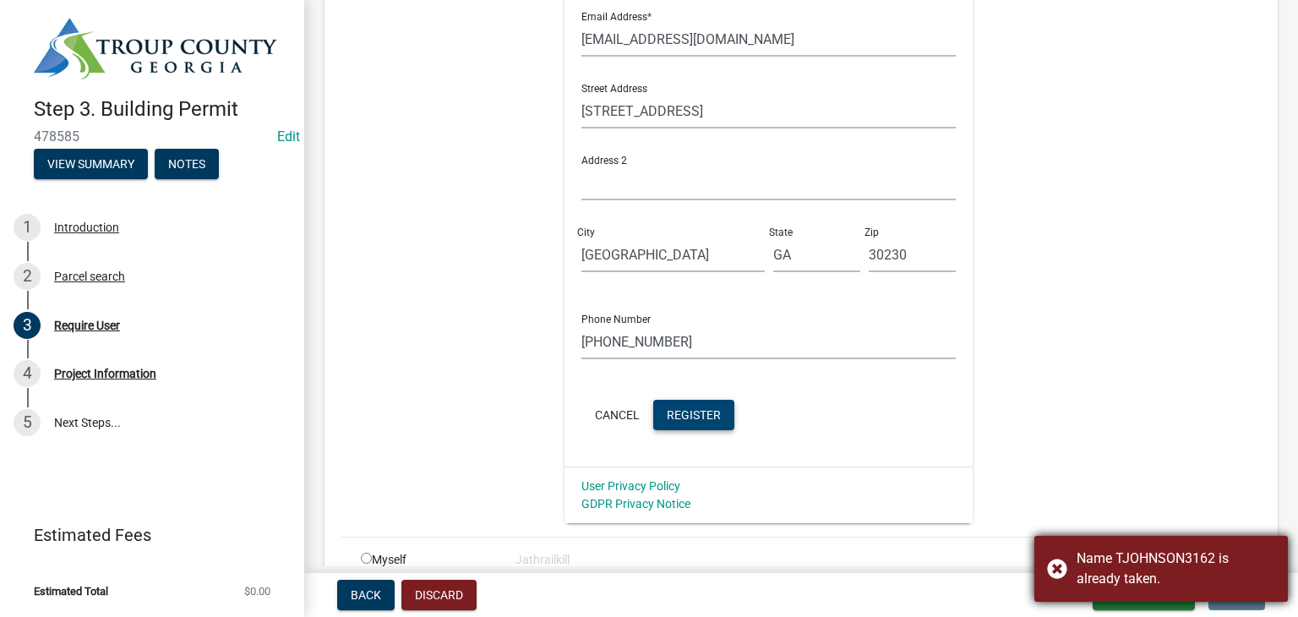
click at [1149, 558] on div "Name TJOHNSON3162 is already taken." at bounding box center [1176, 569] width 199 height 41
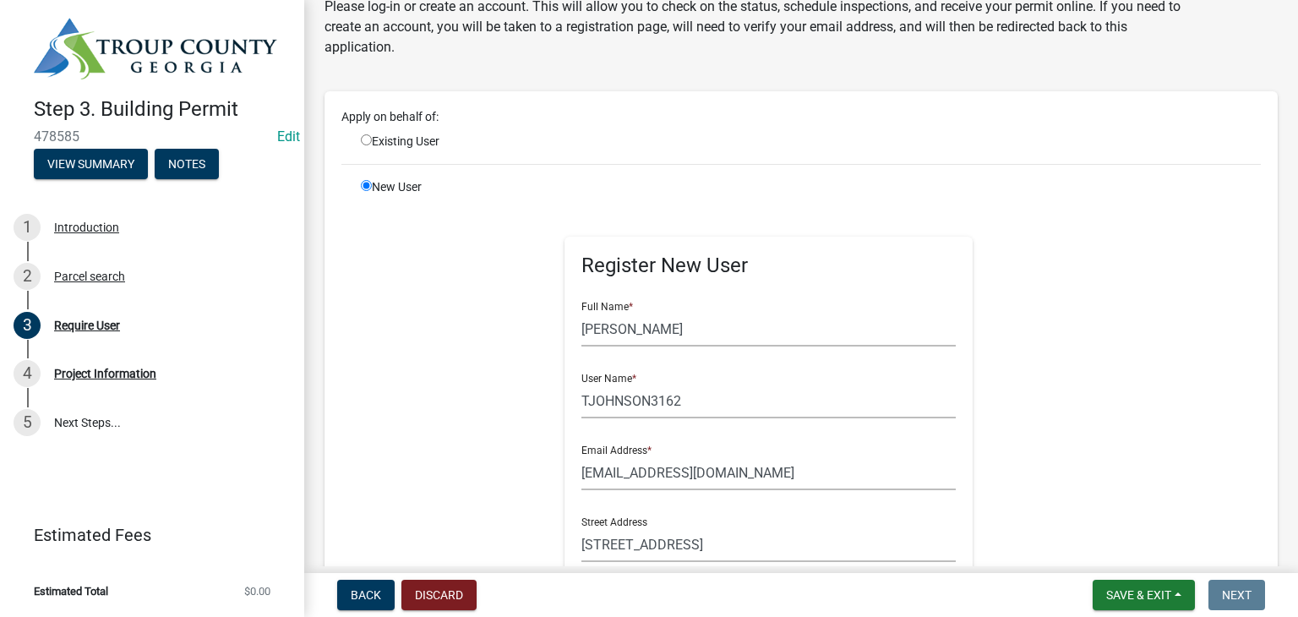
scroll to position [0, 0]
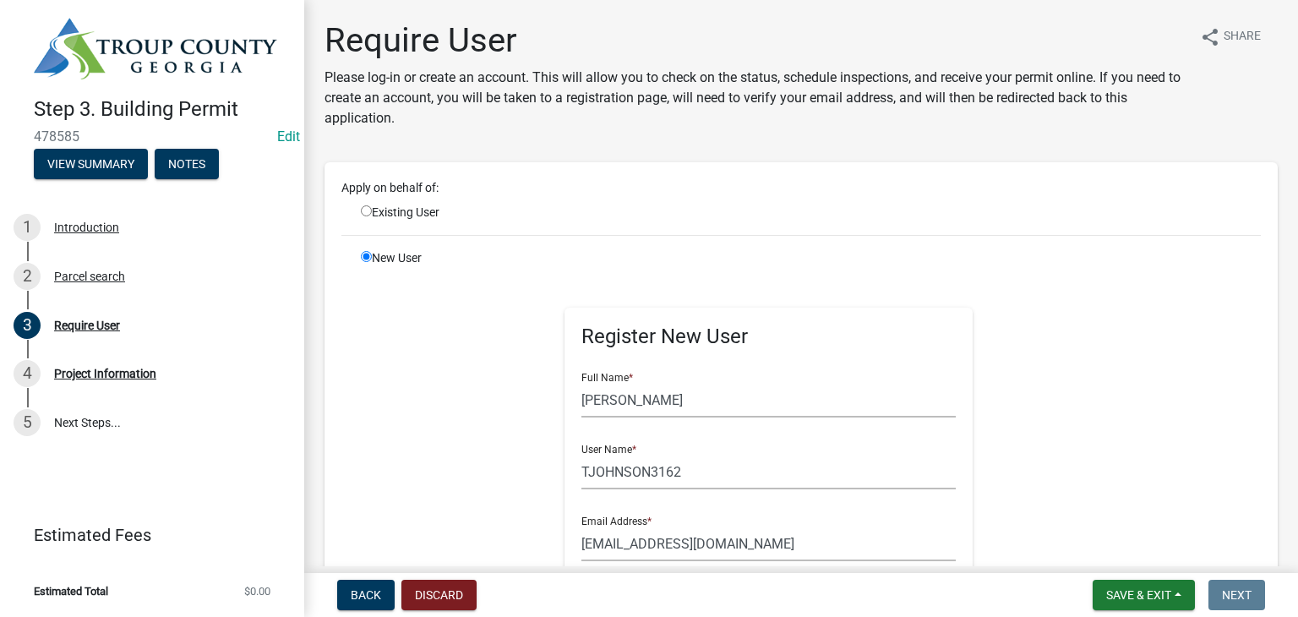
click at [367, 212] on input "radio" at bounding box center [366, 210] width 11 height 11
radio input "true"
radio input "false"
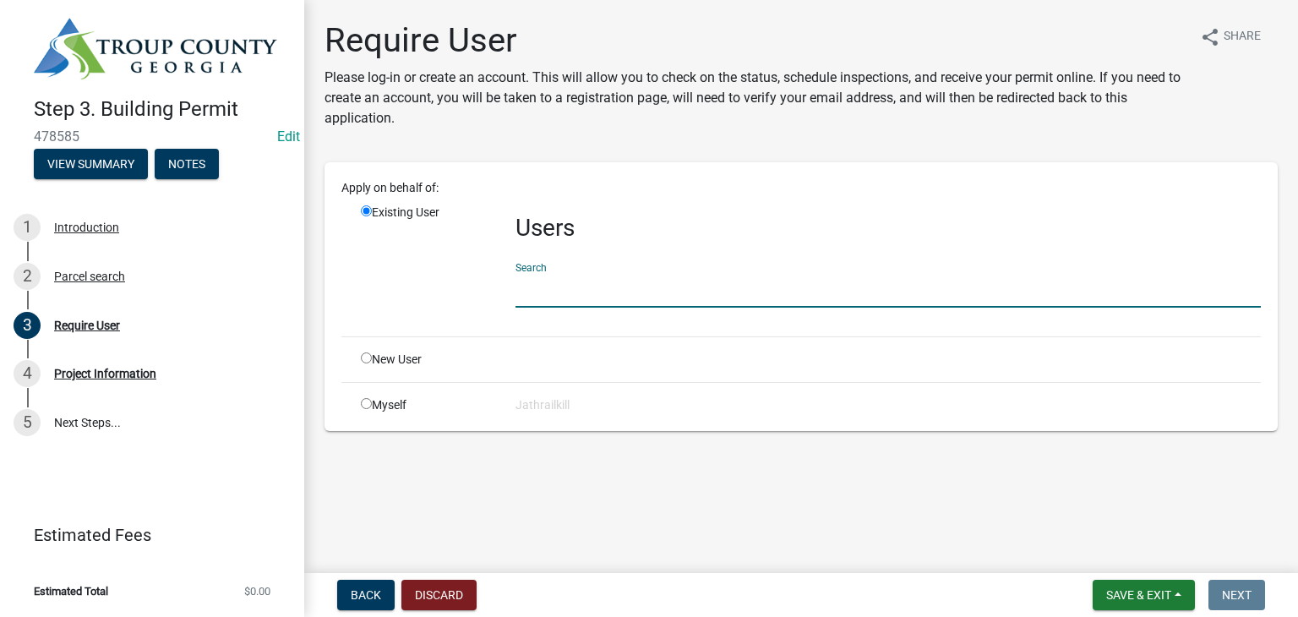
click at [581, 291] on input "text" at bounding box center [888, 290] width 745 height 35
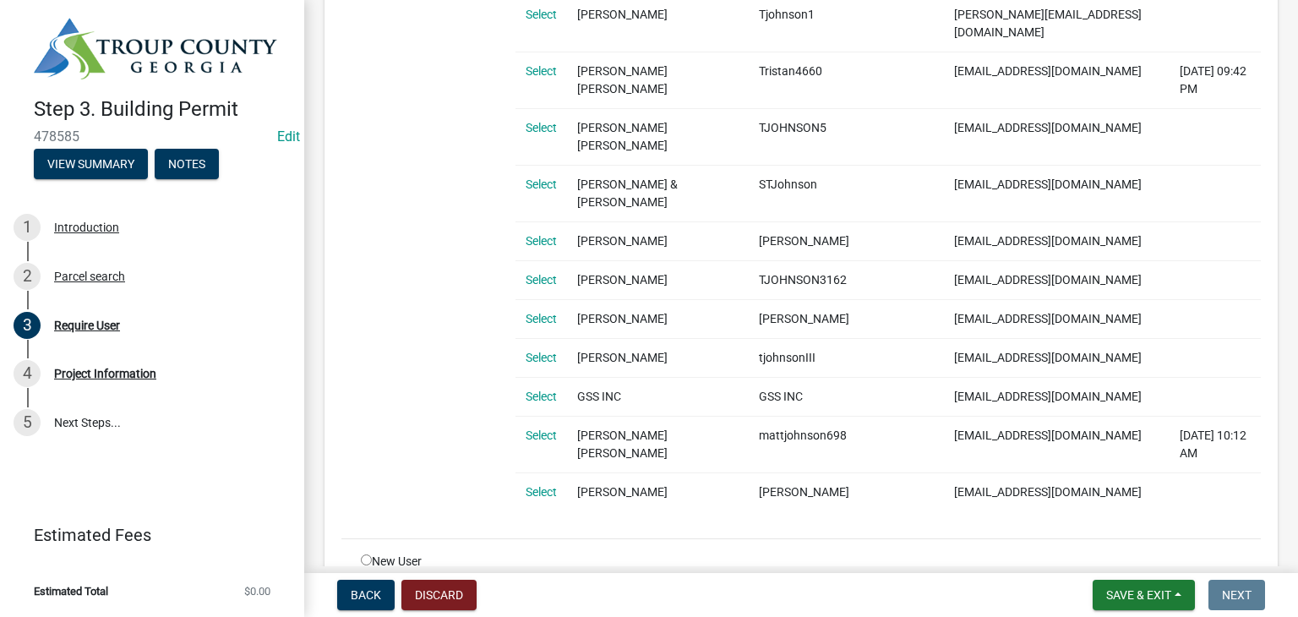
scroll to position [842, 0]
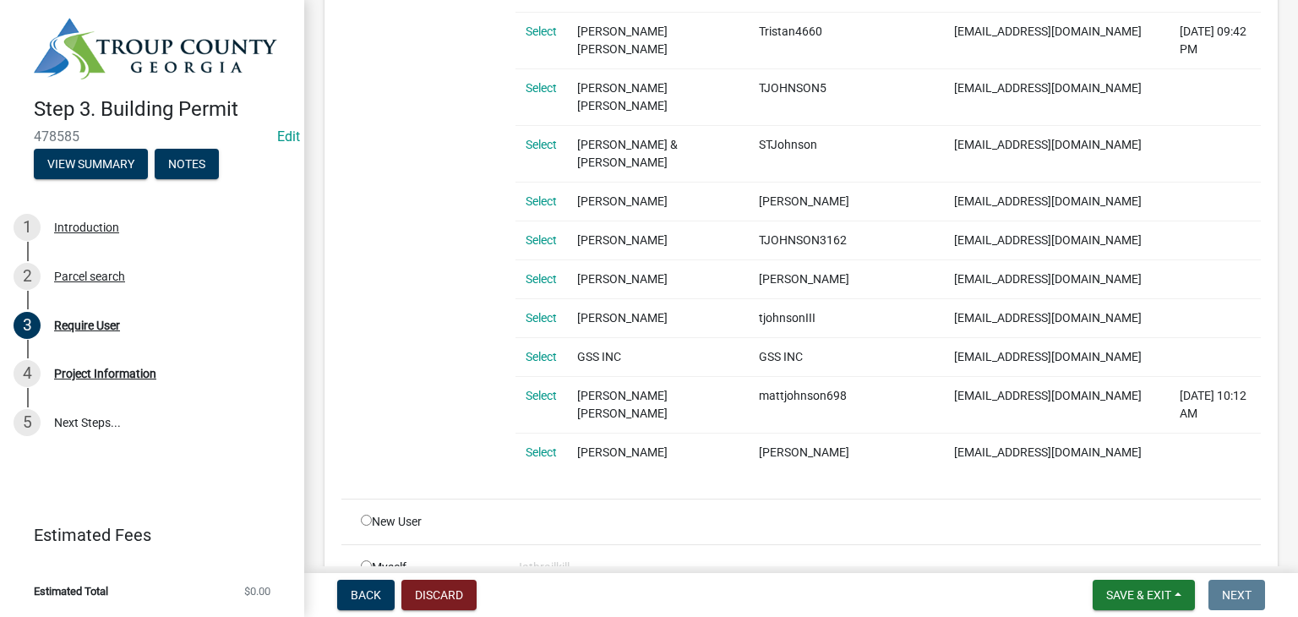
type input "[PERSON_NAME]"
click at [361, 513] on div "New User" at bounding box center [425, 522] width 155 height 18
click at [366, 513] on div "New User" at bounding box center [425, 522] width 155 height 18
click at [369, 515] on input "radio" at bounding box center [366, 520] width 11 height 11
radio input "true"
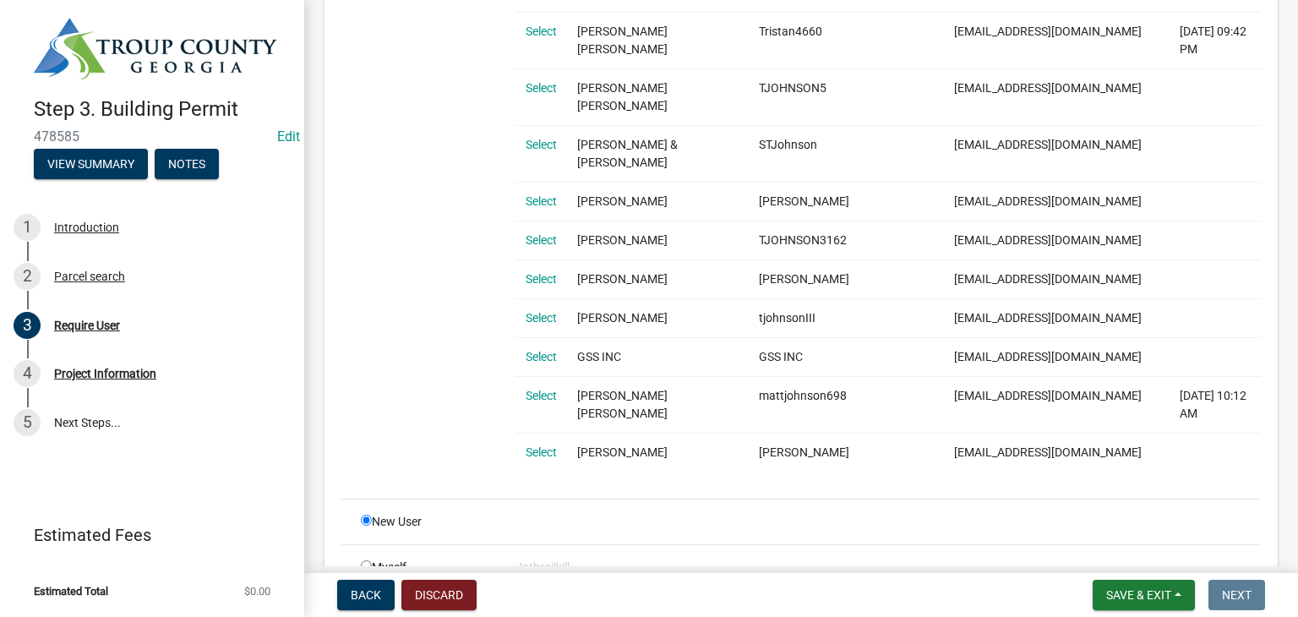
radio input "false"
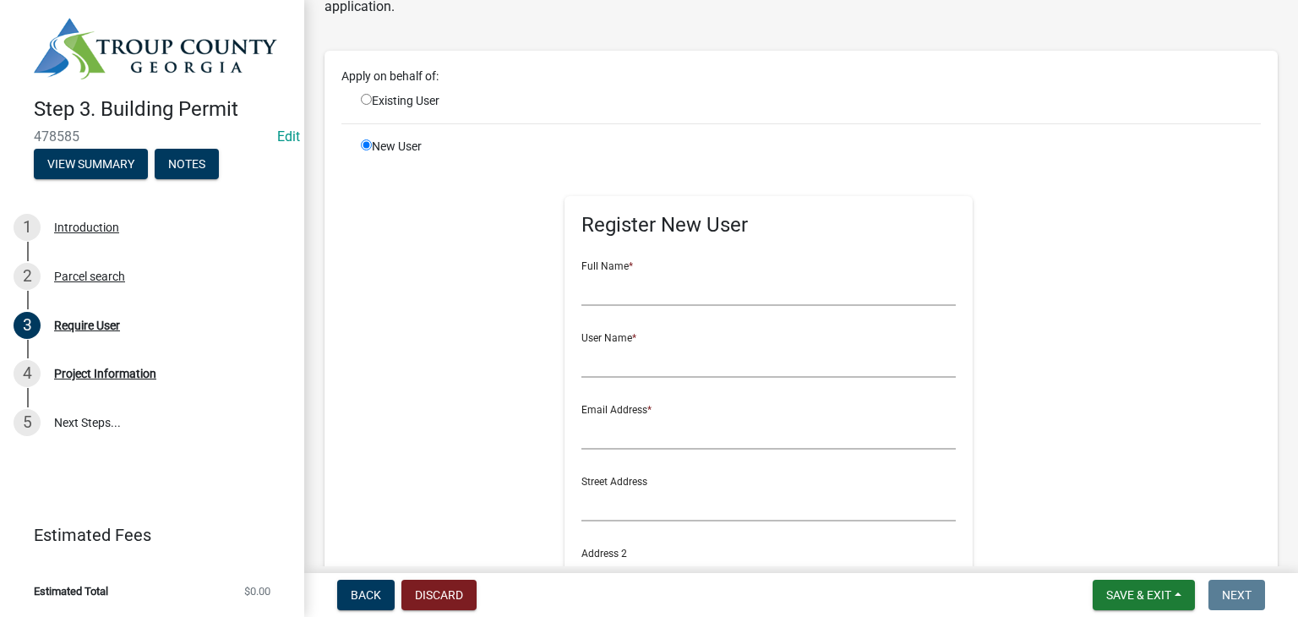
scroll to position [82, 0]
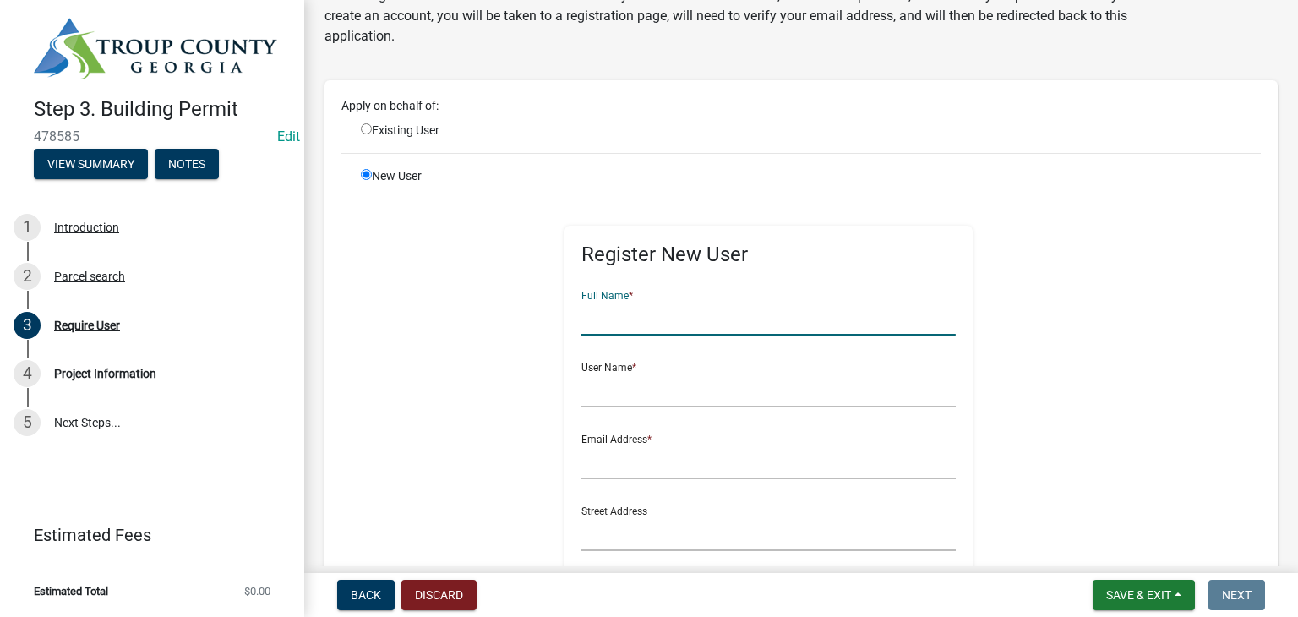
drag, startPoint x: 628, startPoint y: 329, endPoint x: 643, endPoint y: 308, distance: 25.4
click at [630, 329] on input "text" at bounding box center [768, 318] width 374 height 35
type input "[PERSON_NAME]"
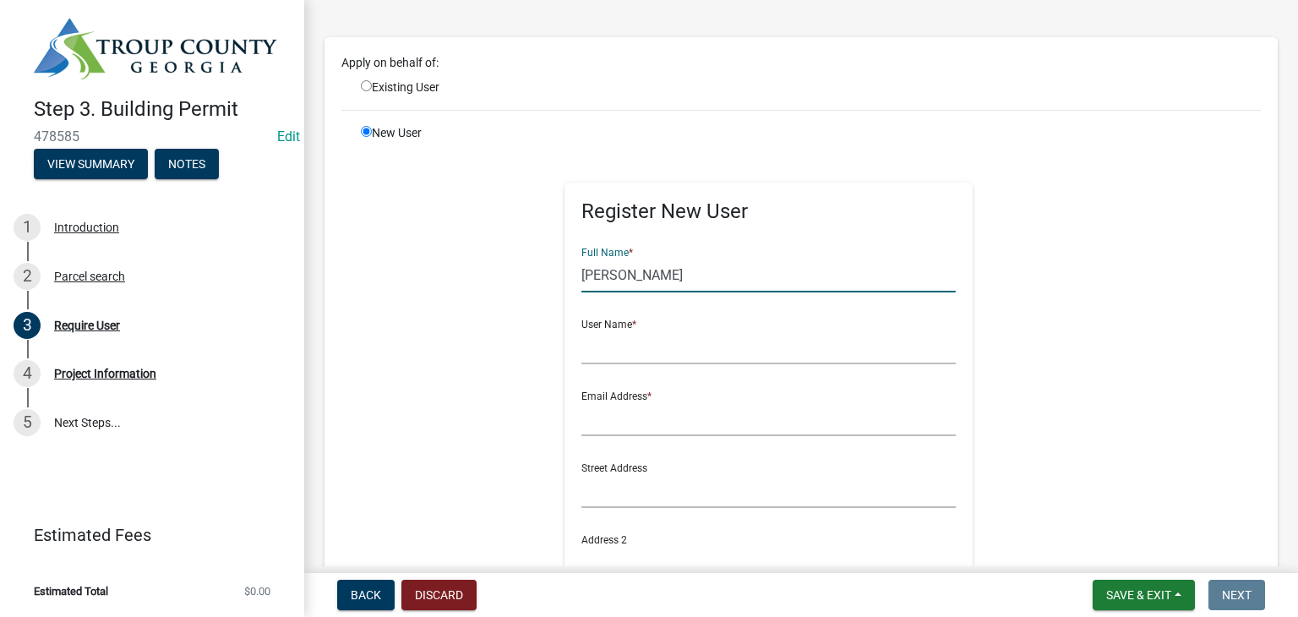
scroll to position [167, 0]
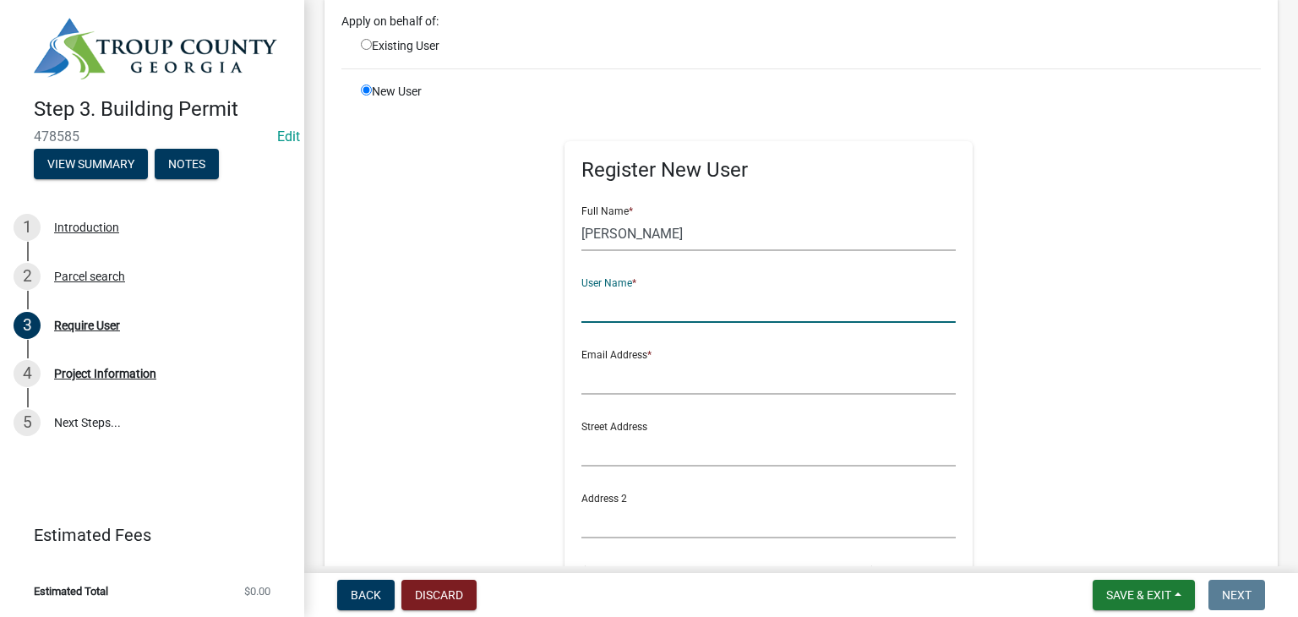
click at [640, 302] on input "text" at bounding box center [768, 305] width 374 height 35
click at [645, 308] on input "TJOHNSON3162" at bounding box center [768, 305] width 374 height 35
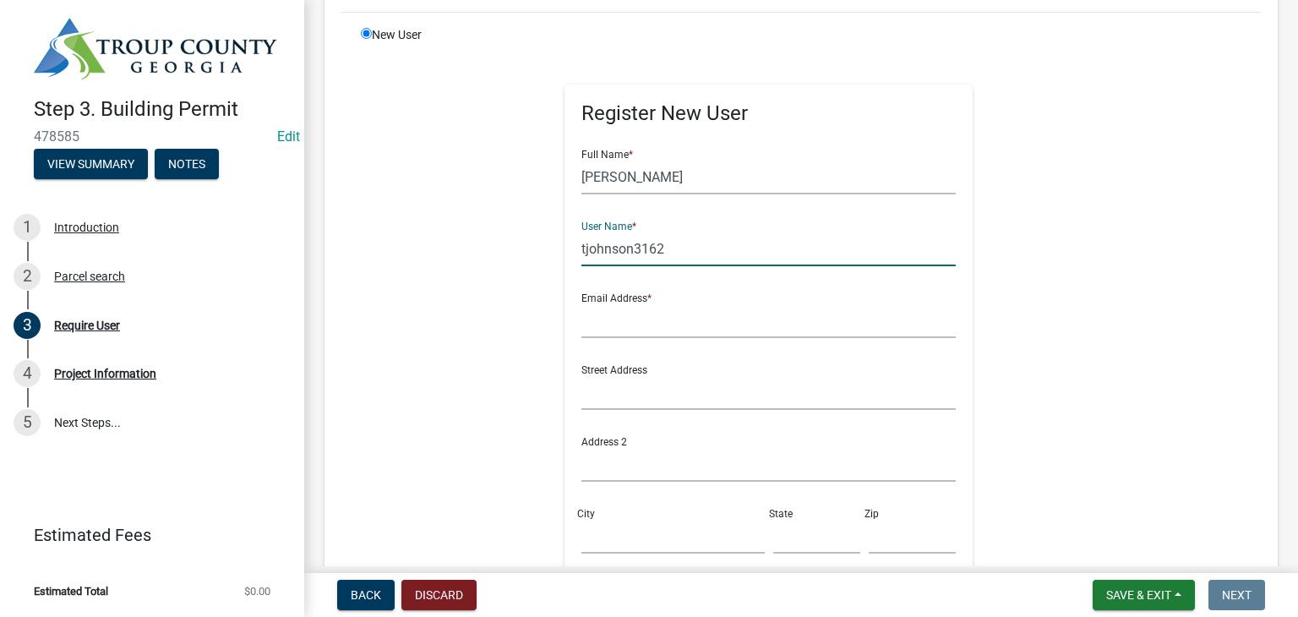
scroll to position [251, 0]
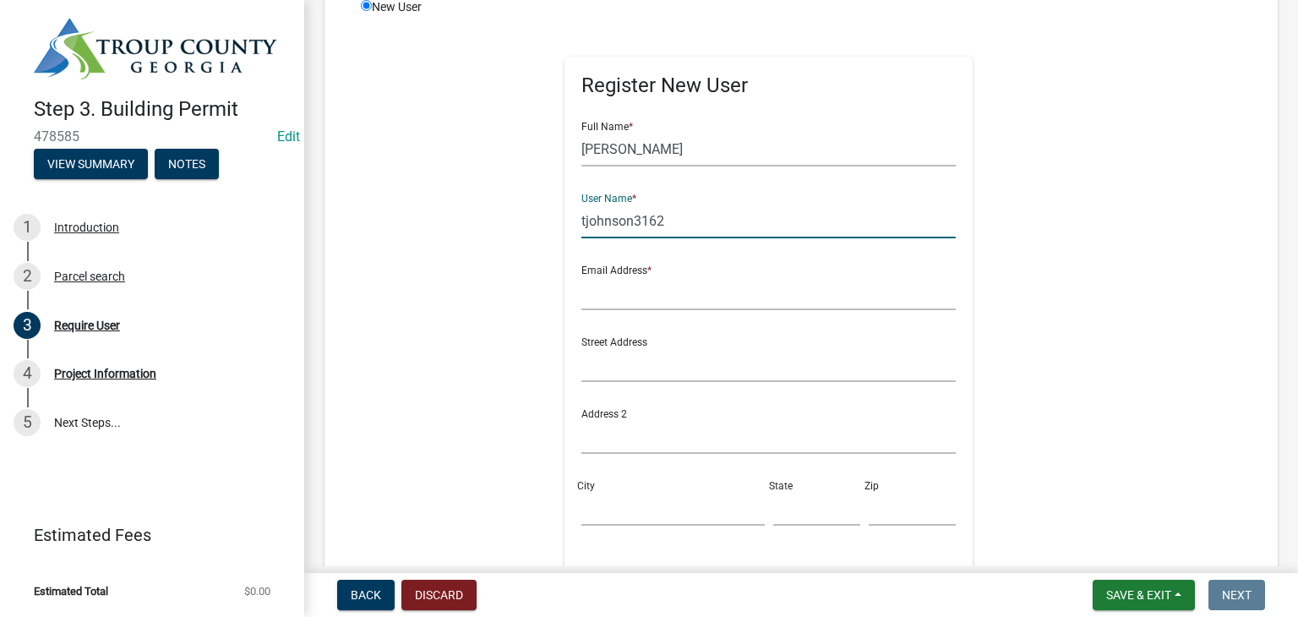
type input "tjohnson3162"
click at [632, 297] on input "text" at bounding box center [768, 293] width 374 height 35
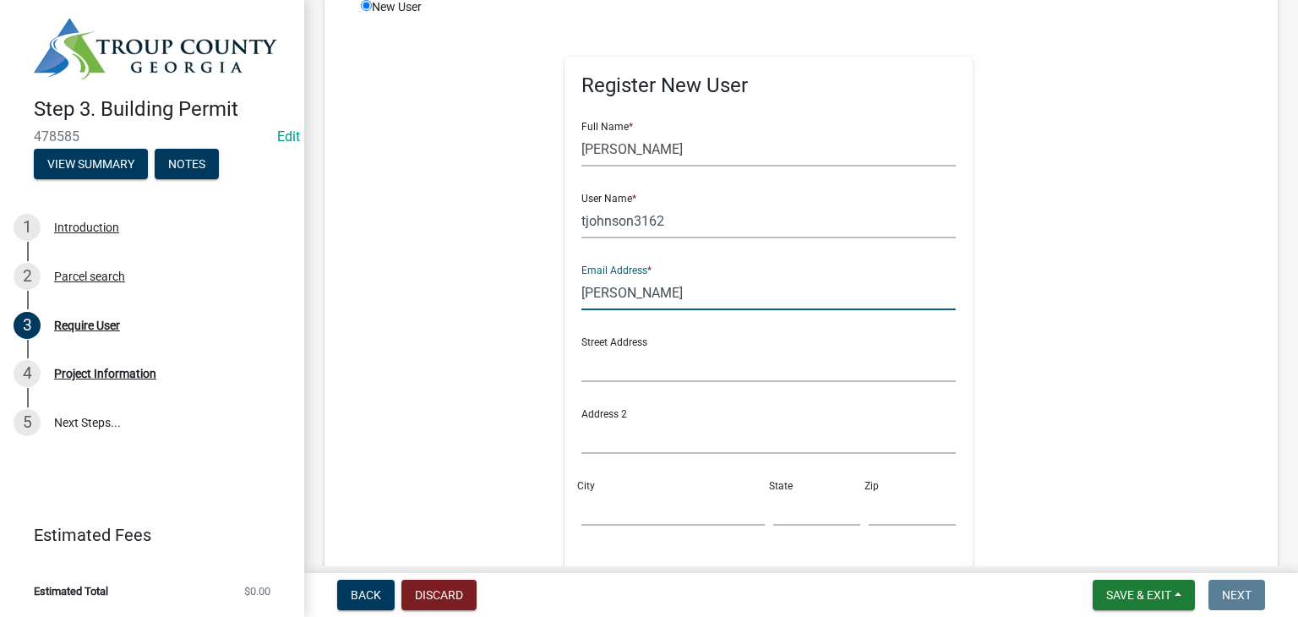
type input "[EMAIL_ADDRESS][DOMAIN_NAME]"
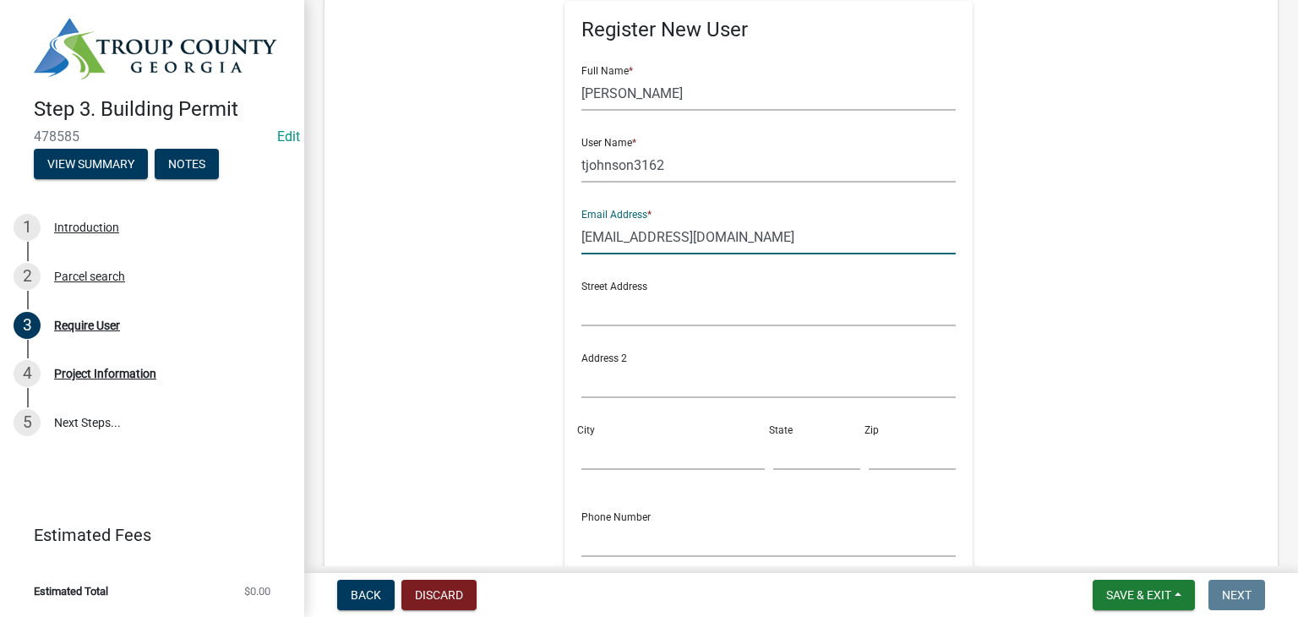
scroll to position [336, 0]
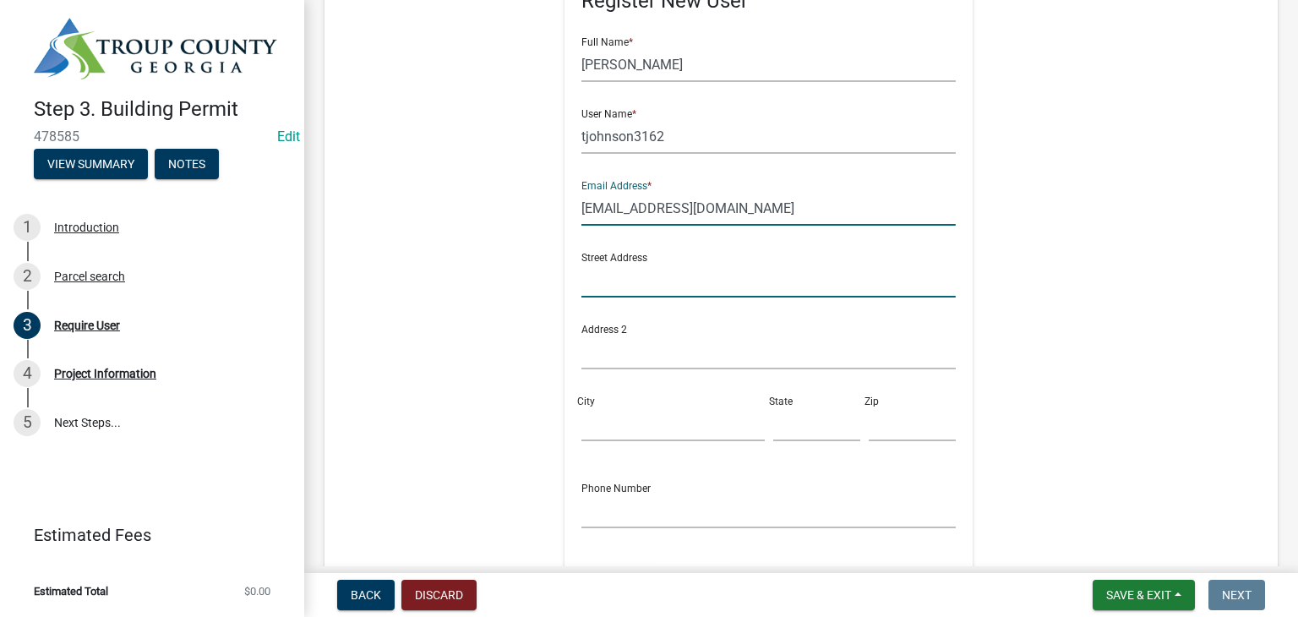
click at [636, 285] on input "text" at bounding box center [768, 280] width 374 height 35
type input "[STREET_ADDRESS]"
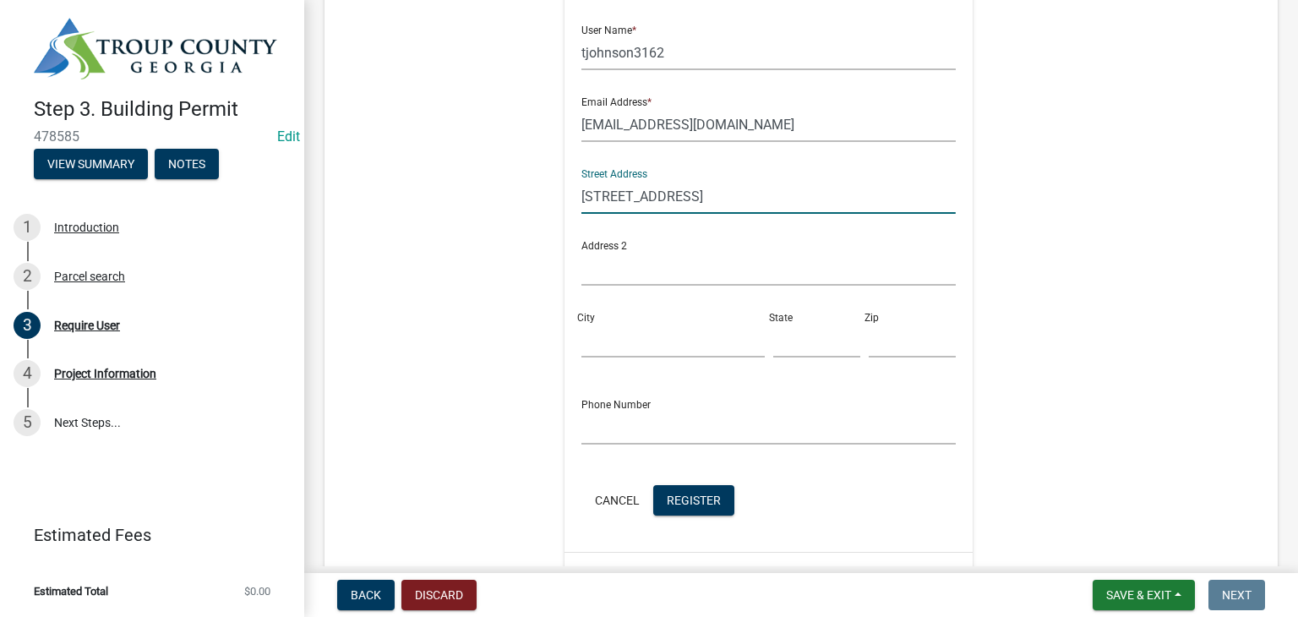
scroll to position [505, 0]
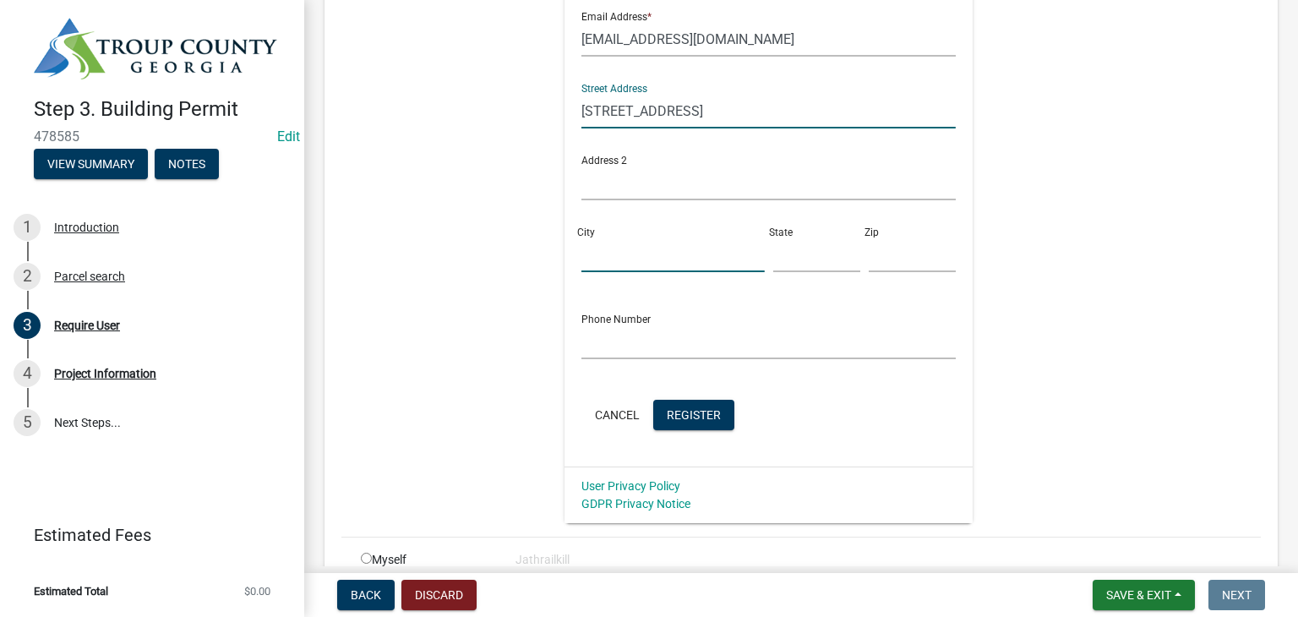
click at [614, 241] on input "City" at bounding box center [672, 254] width 183 height 35
type input "[GEOGRAPHIC_DATA]"
click at [789, 251] on input "text" at bounding box center [816, 254] width 87 height 35
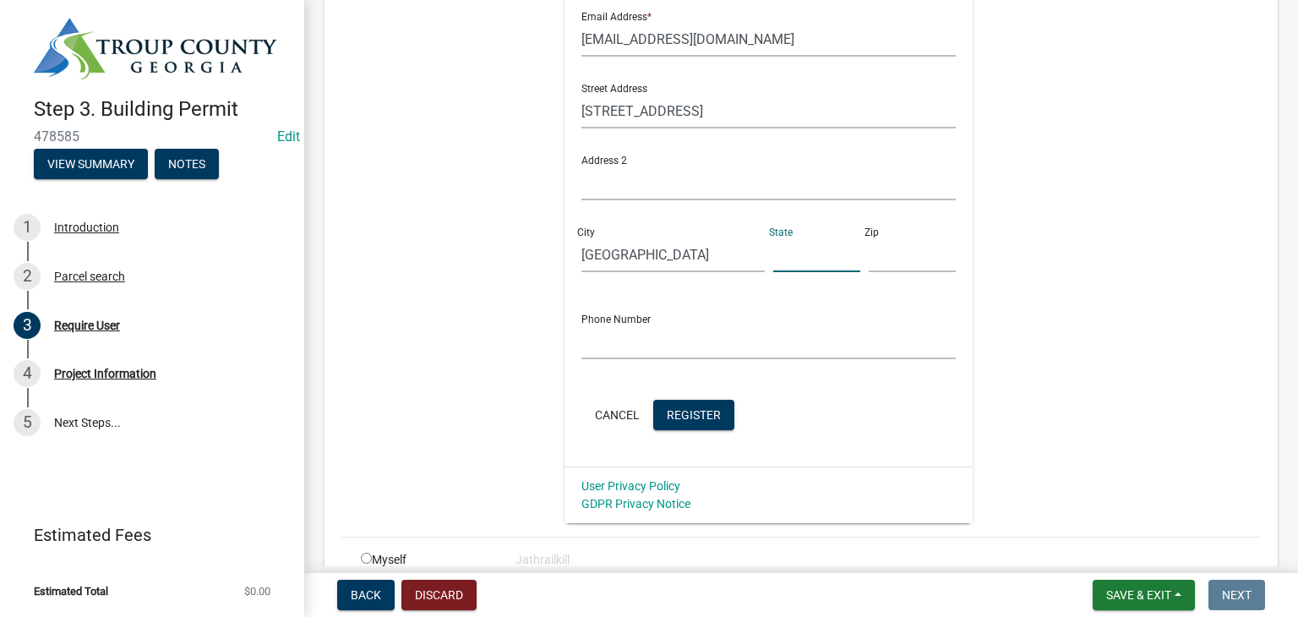
type input "GA"
click at [869, 261] on input "text" at bounding box center [912, 254] width 87 height 35
type input "30230"
click at [768, 345] on input "text" at bounding box center [768, 342] width 374 height 35
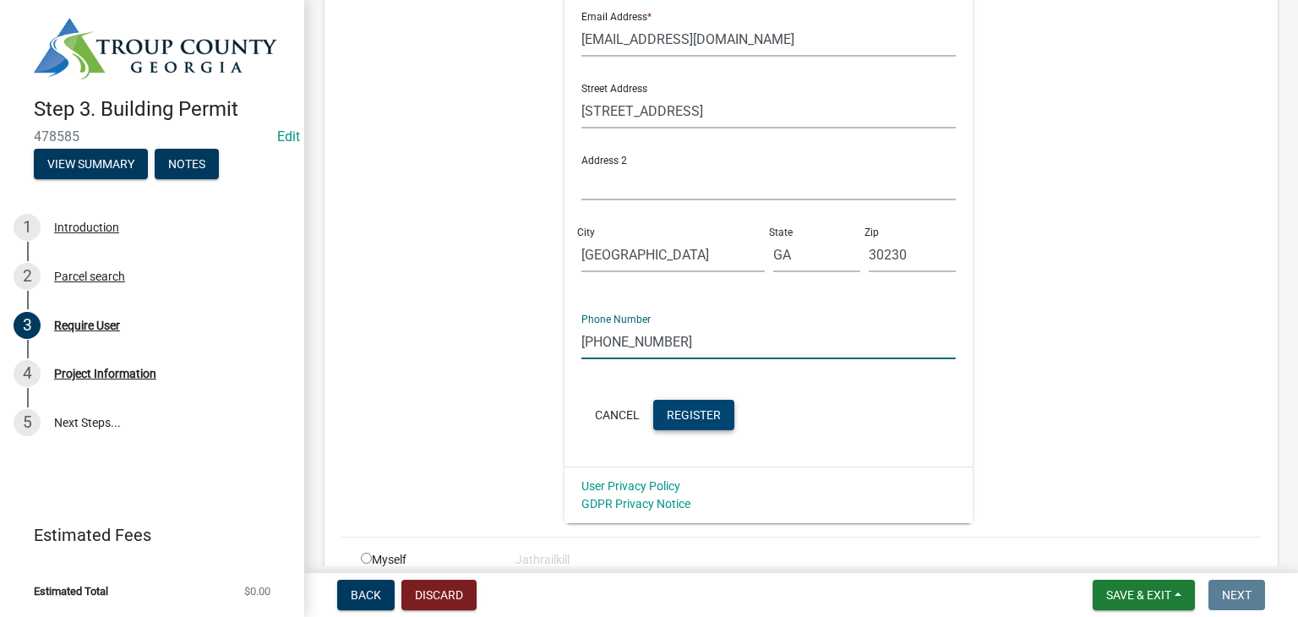
type input "[PHONE_NUMBER]"
click at [702, 405] on button "Register" at bounding box center [693, 415] width 81 height 30
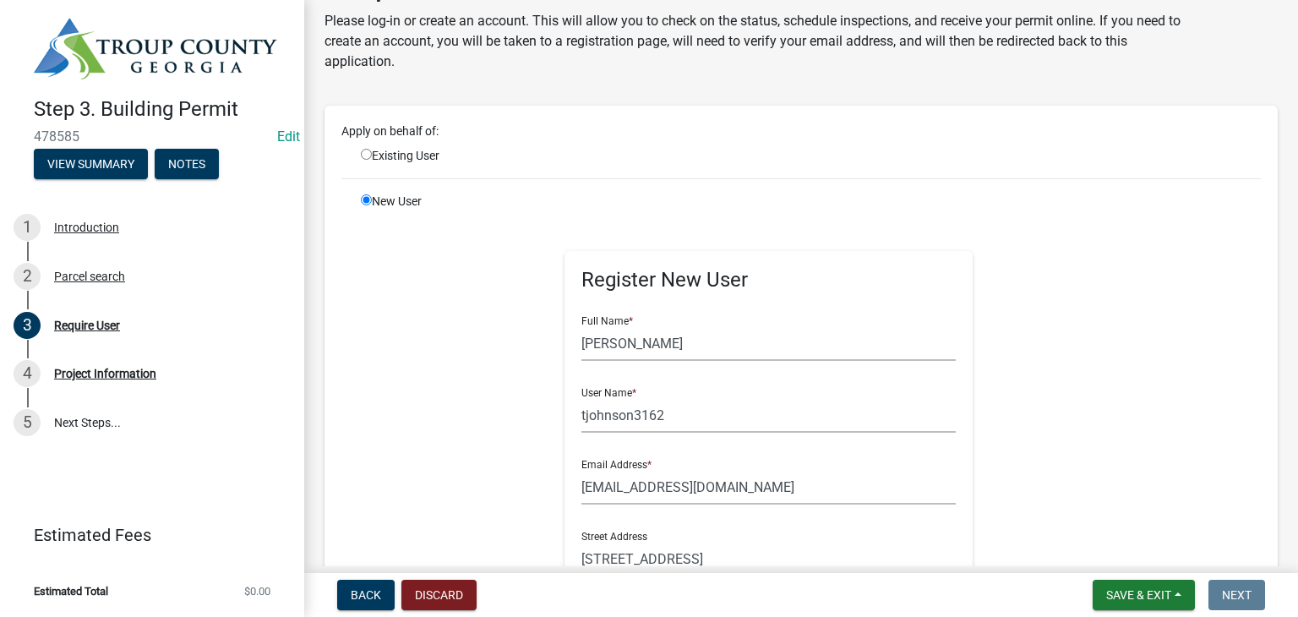
scroll to position [85, 0]
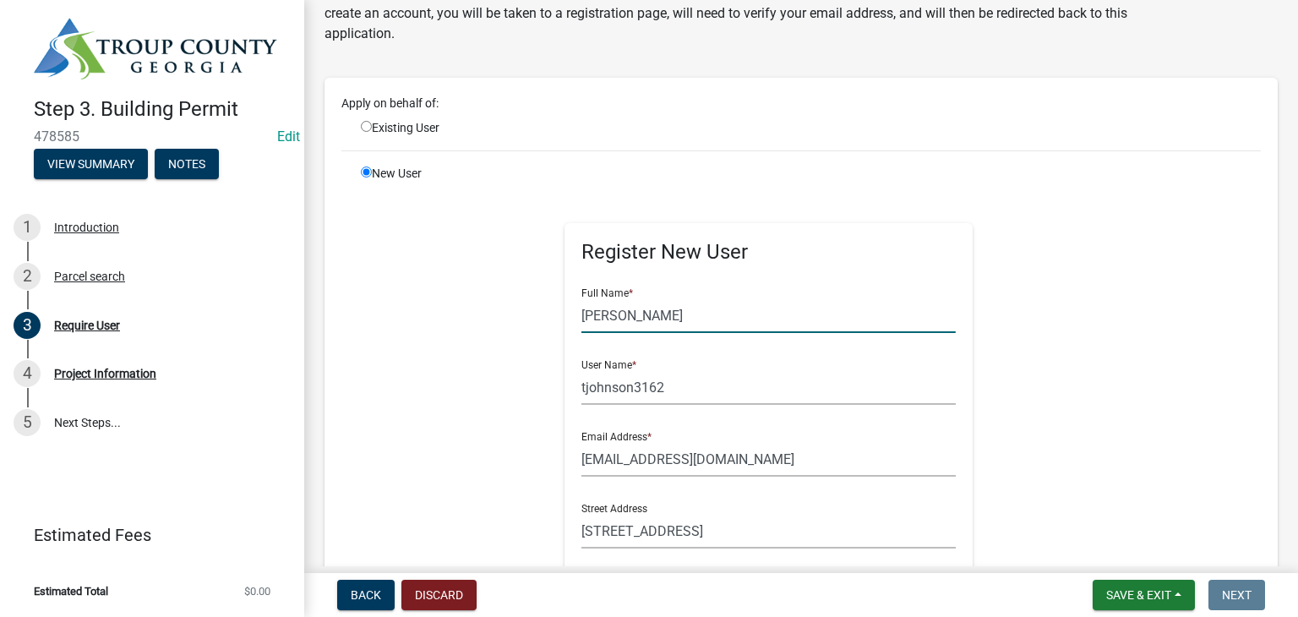
click at [675, 311] on input "[PERSON_NAME]" at bounding box center [768, 315] width 374 height 35
click at [375, 117] on div "Apply on behalf of:" at bounding box center [801, 107] width 945 height 25
click at [363, 124] on input "radio" at bounding box center [366, 126] width 11 height 11
radio input "true"
radio input "false"
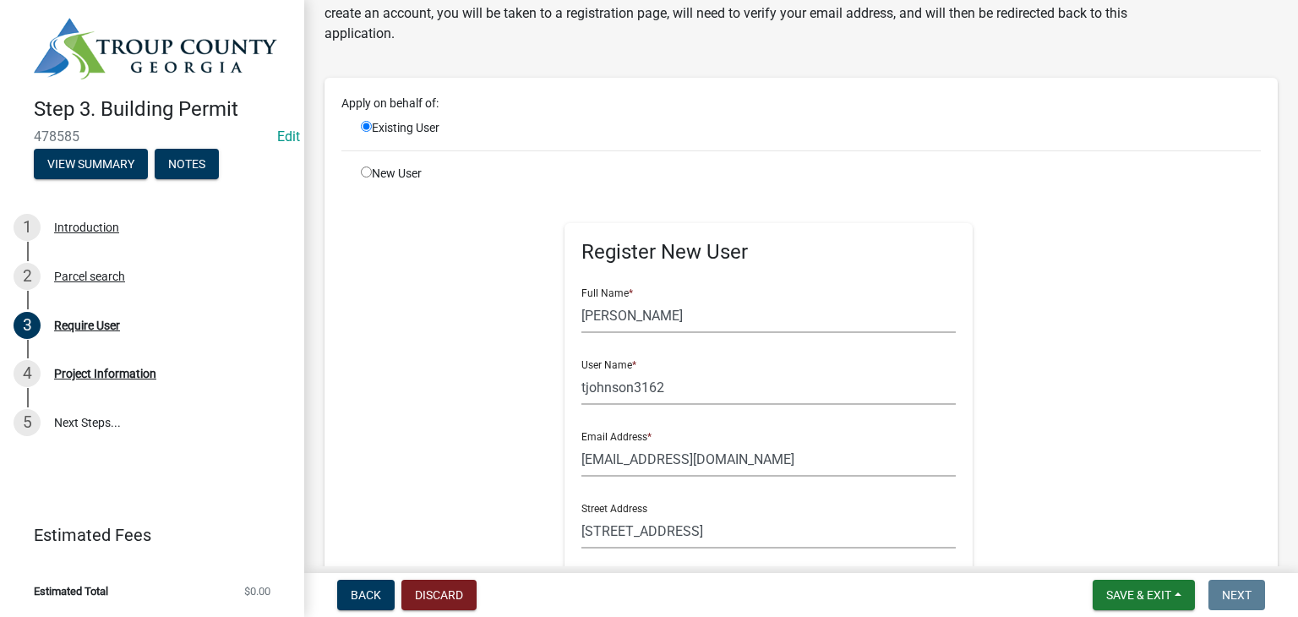
scroll to position [0, 0]
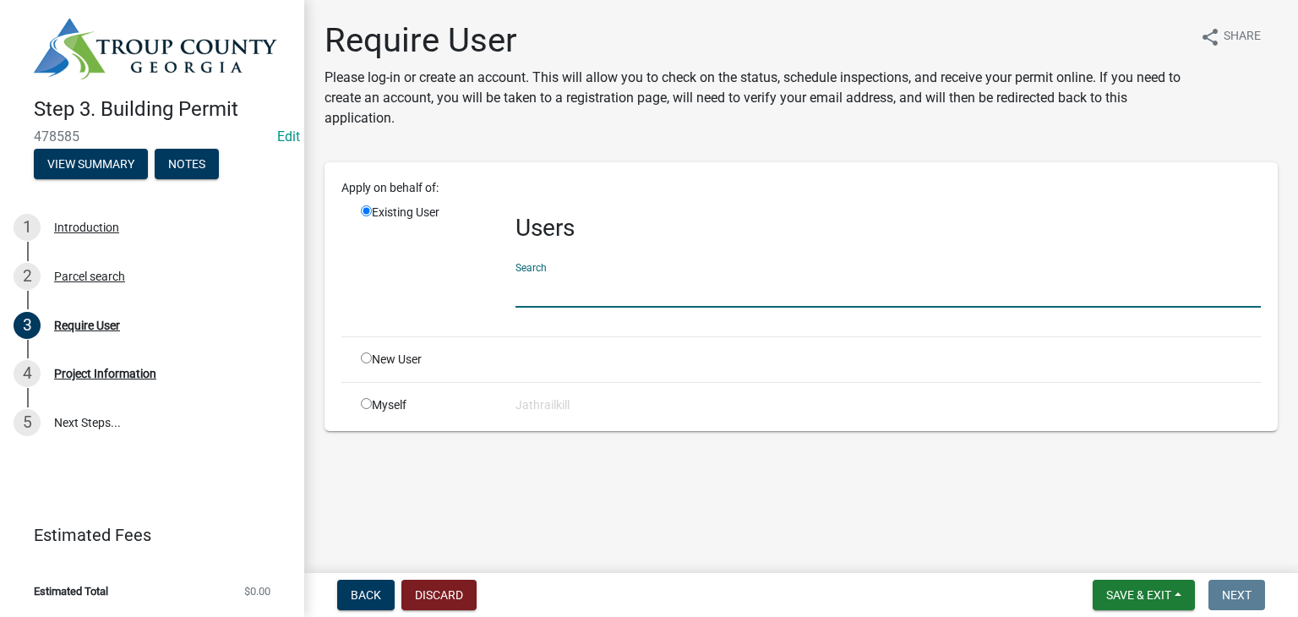
drag, startPoint x: 629, startPoint y: 284, endPoint x: 660, endPoint y: 298, distance: 34.4
click at [629, 284] on input "text" at bounding box center [888, 290] width 745 height 35
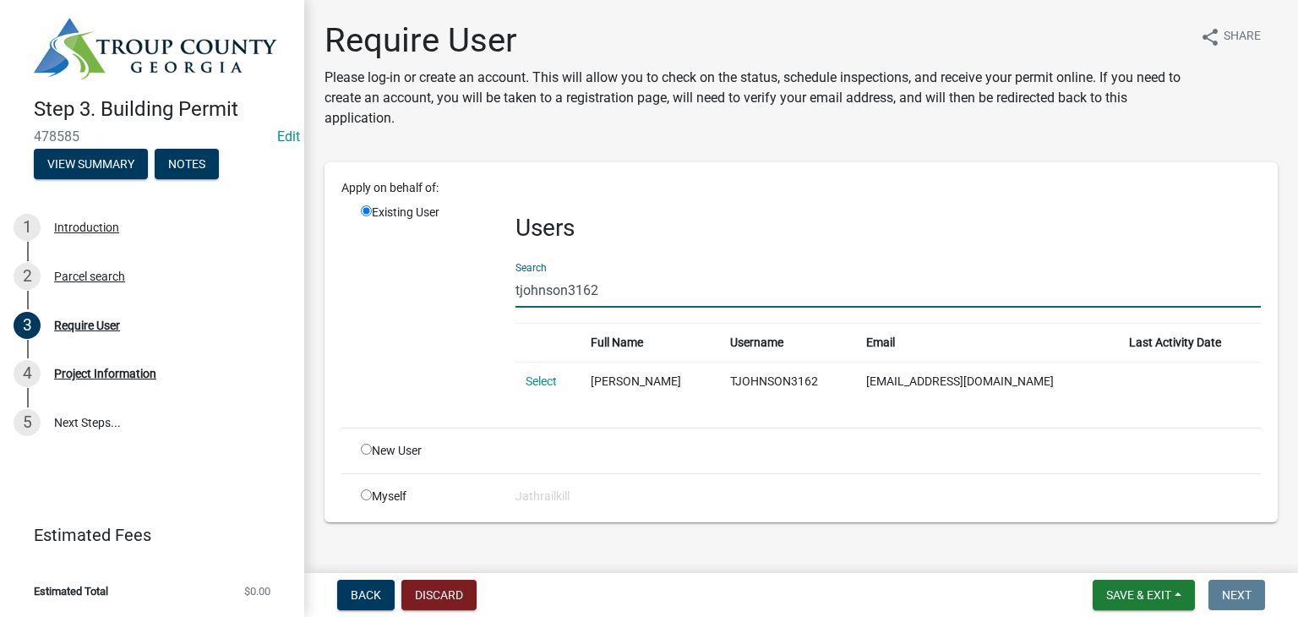
scroll to position [21, 0]
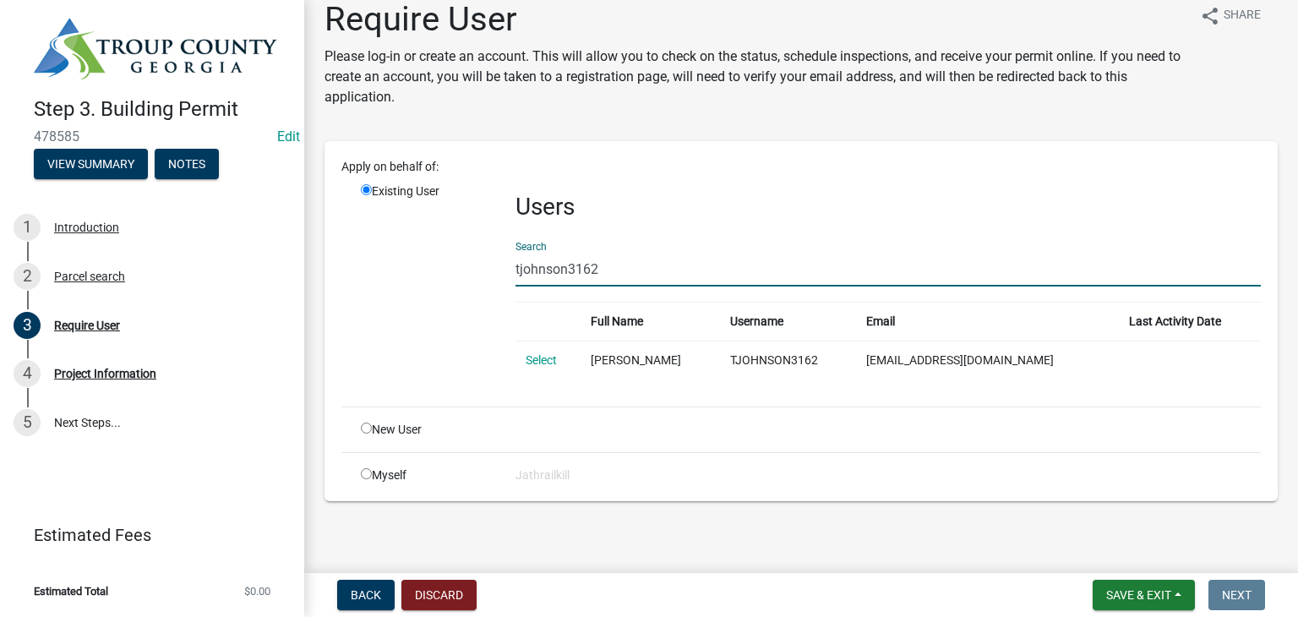
type input "tjohnson3162"
click at [372, 430] on div "New User" at bounding box center [425, 430] width 155 height 18
click at [372, 423] on div "New User" at bounding box center [425, 430] width 155 height 18
click at [355, 437] on div "New User" at bounding box center [425, 430] width 155 height 18
click at [366, 429] on input "radio" at bounding box center [366, 428] width 11 height 11
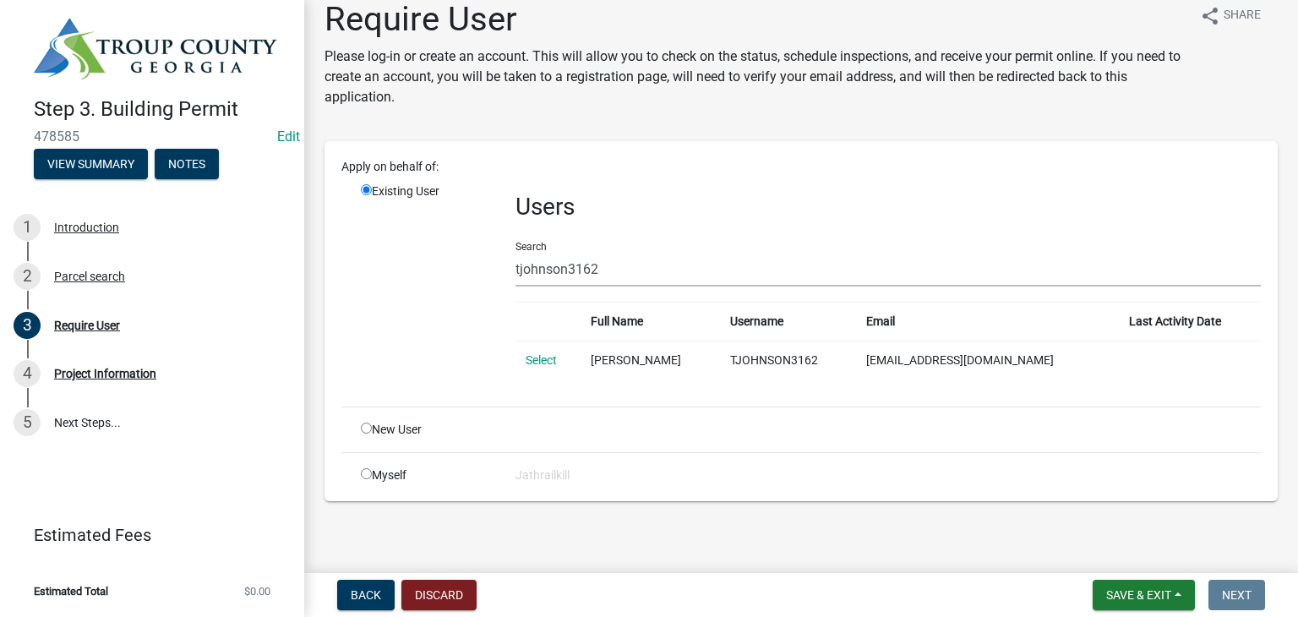
radio input "true"
radio input "false"
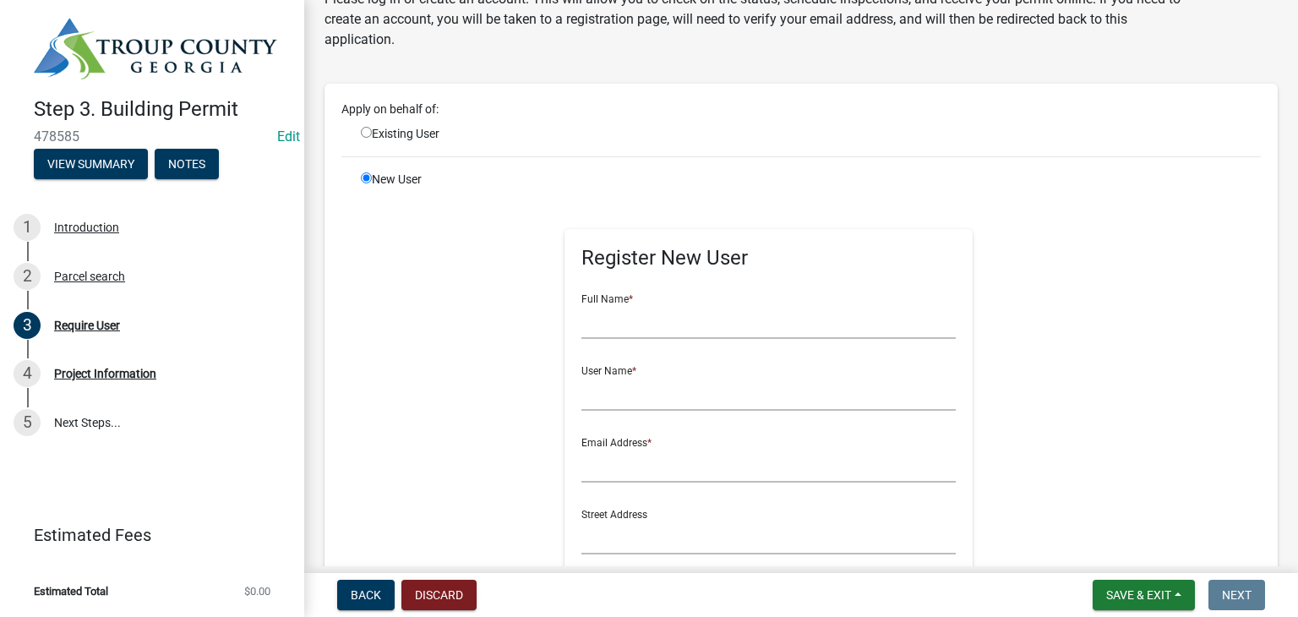
scroll to position [106, 0]
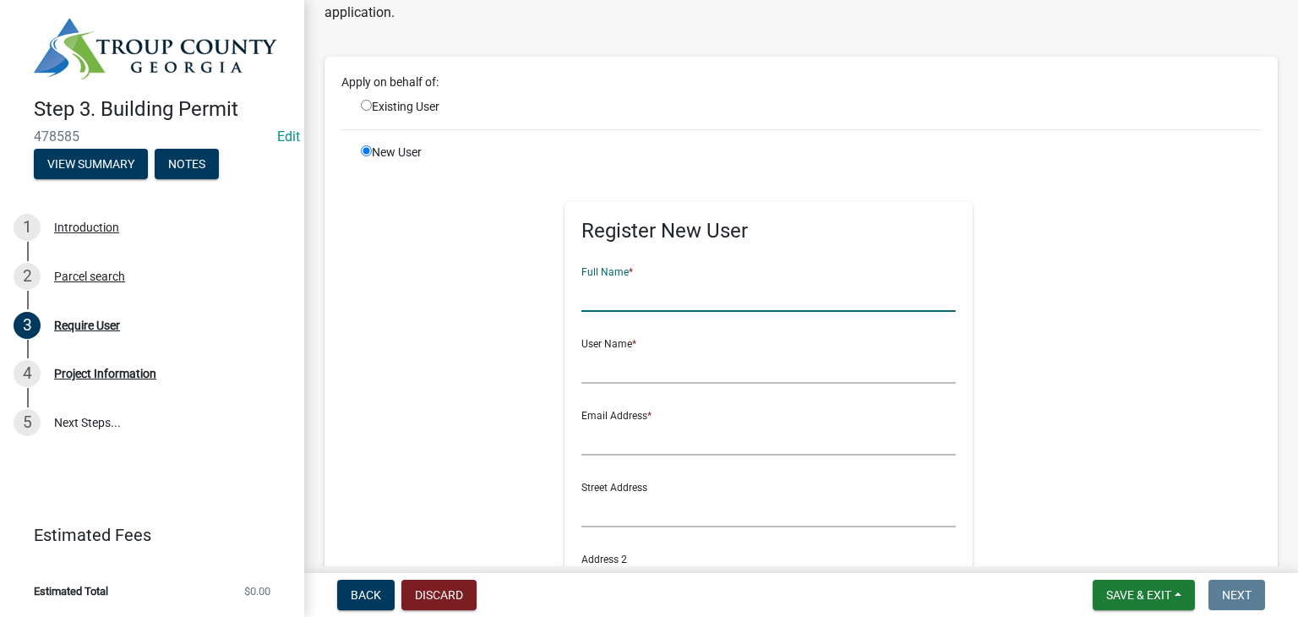
click at [609, 294] on input "text" at bounding box center [768, 294] width 374 height 35
type input "[PERSON_NAME]"
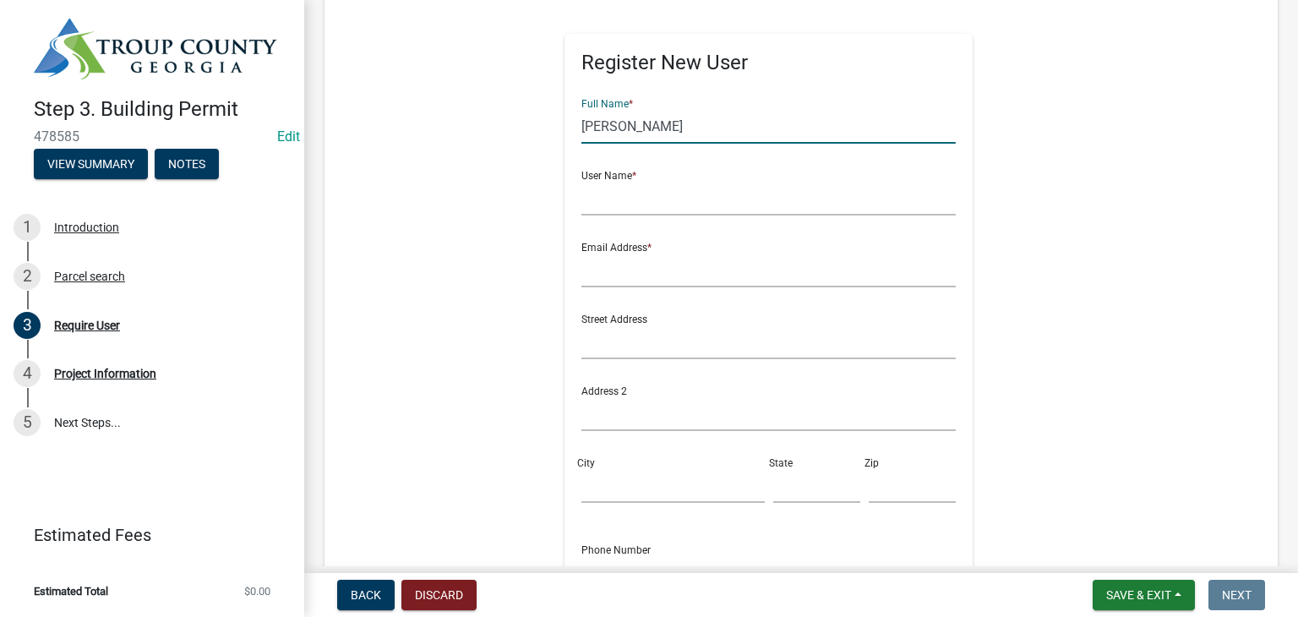
scroll to position [275, 0]
click at [647, 201] on input "text" at bounding box center [768, 197] width 374 height 35
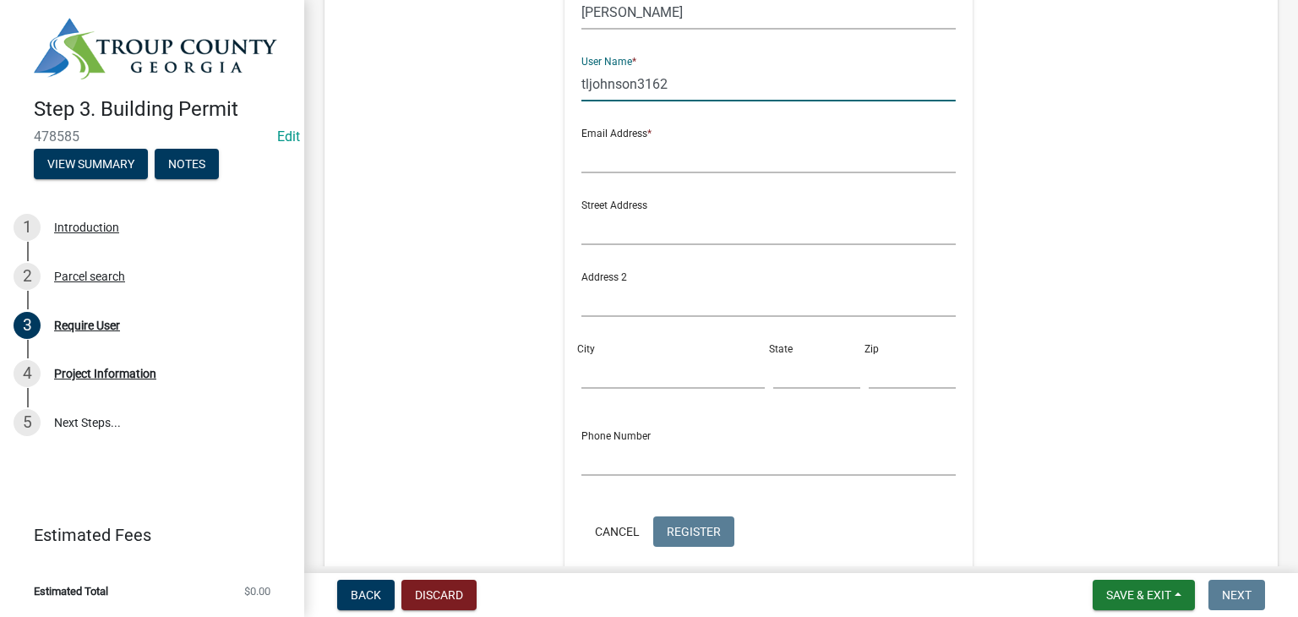
scroll to position [359, 0]
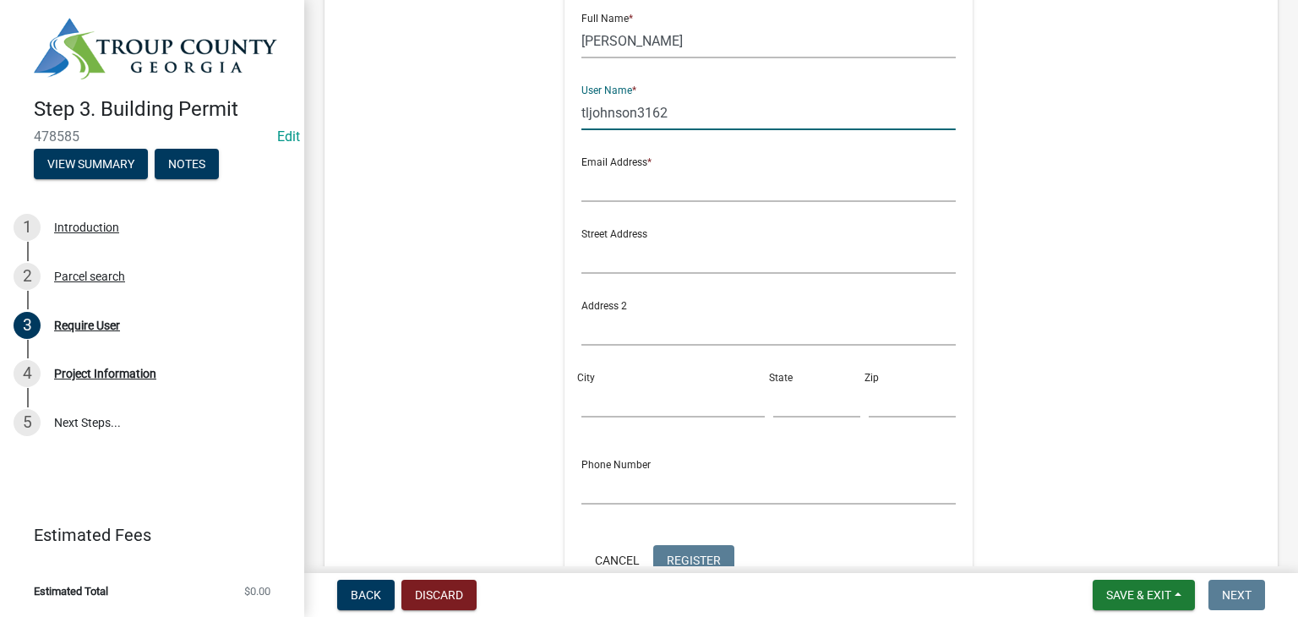
type input "tljohnson3162"
click at [629, 186] on input "text" at bounding box center [768, 184] width 374 height 35
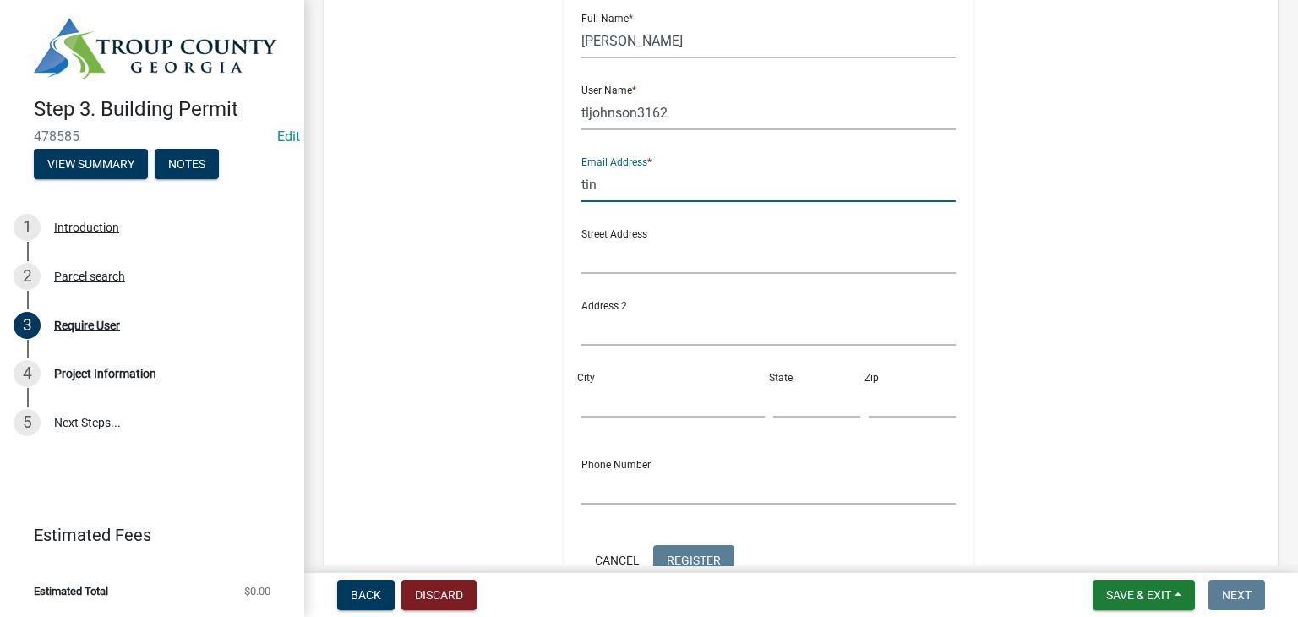
type input "[EMAIL_ADDRESS][DOMAIN_NAME]"
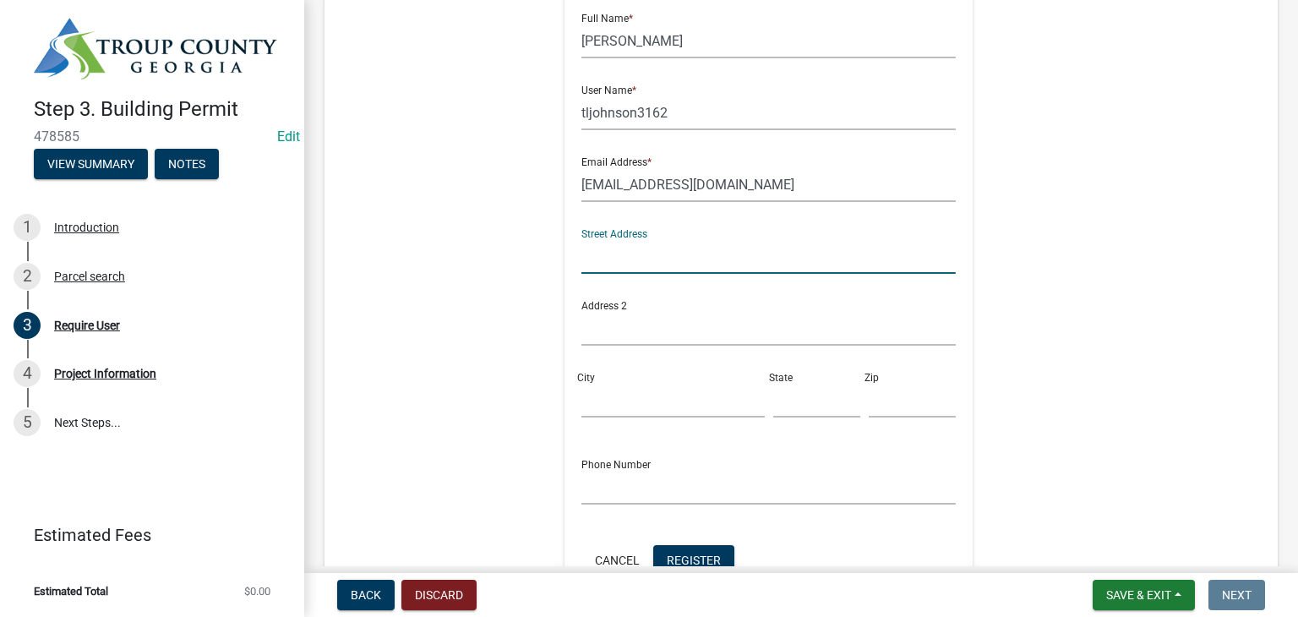
click at [693, 249] on input "text" at bounding box center [768, 256] width 374 height 35
type input "[STREET_ADDRESS]"
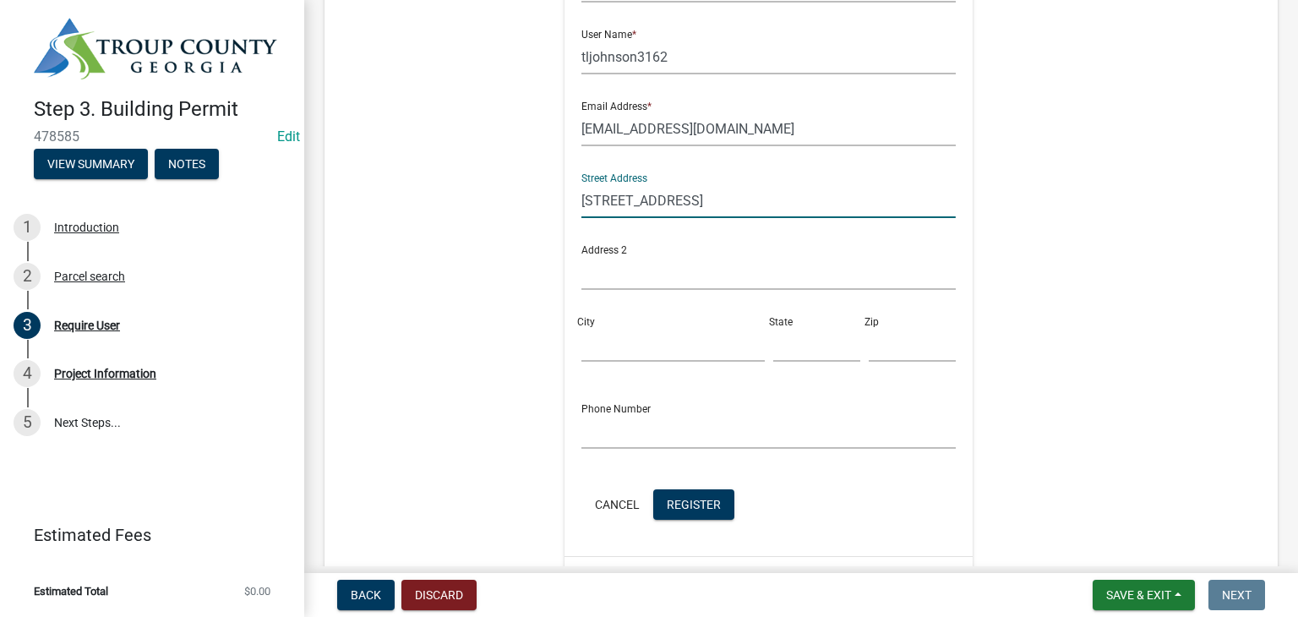
scroll to position [444, 0]
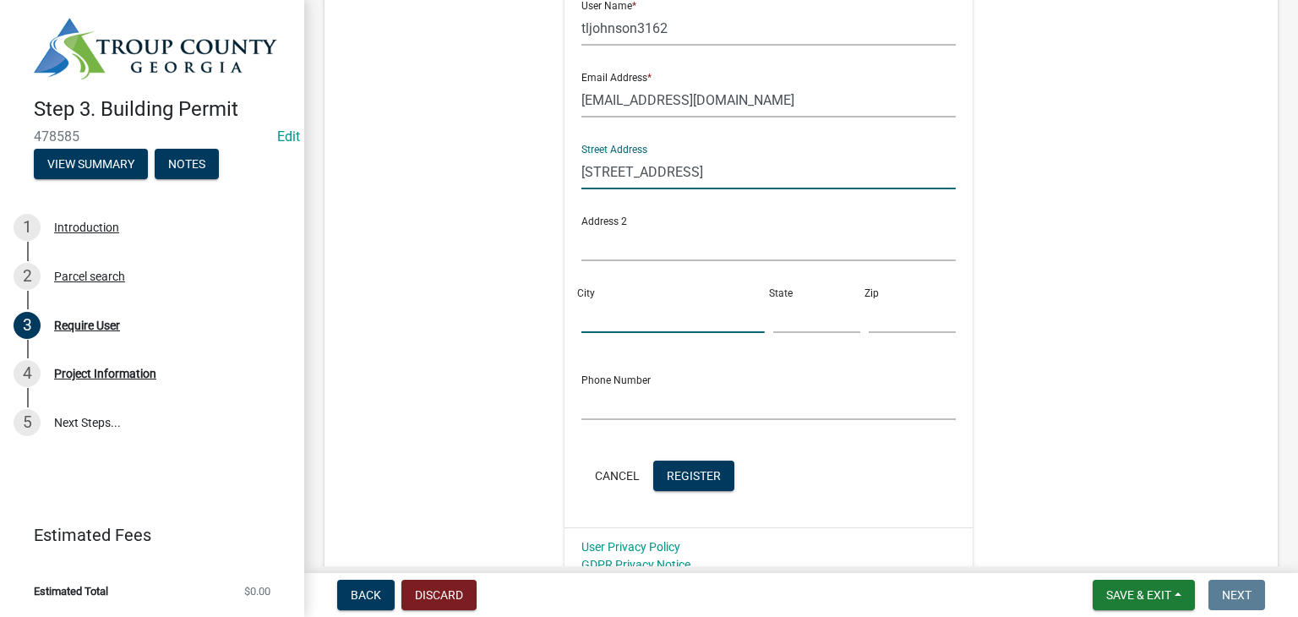
click at [646, 315] on input "City" at bounding box center [672, 315] width 183 height 35
type input "[GEOGRAPHIC_DATA]"
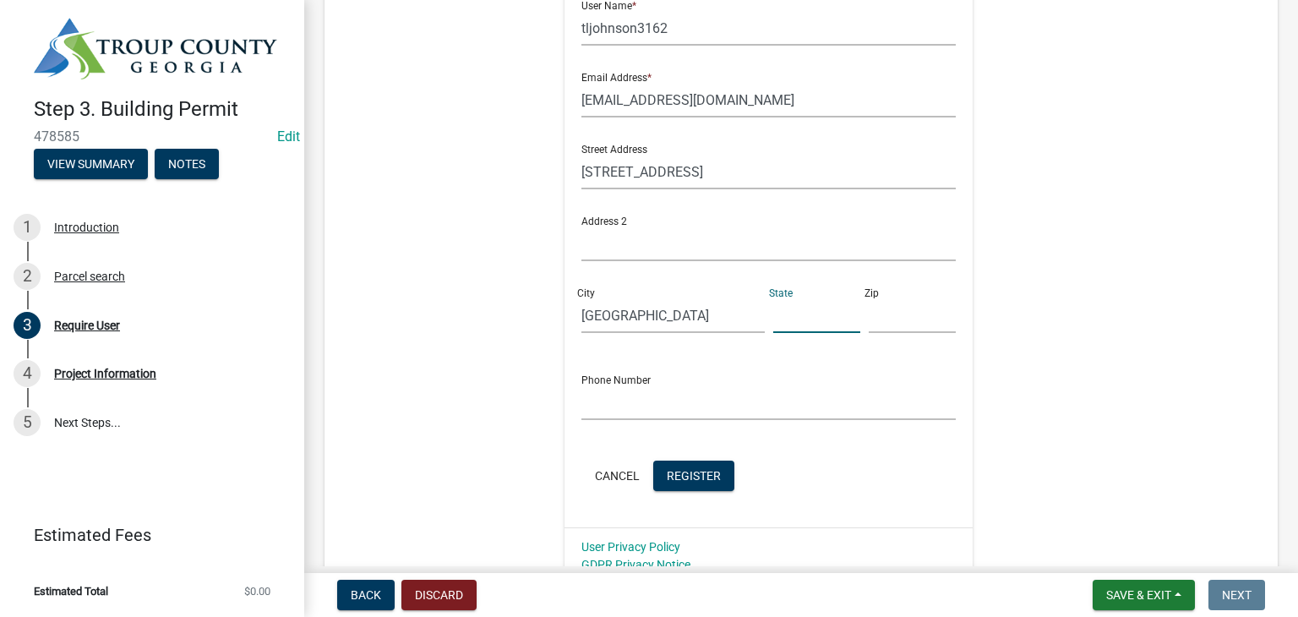
click at [773, 325] on input "text" at bounding box center [816, 315] width 87 height 35
type input "GA"
click at [869, 314] on input "text" at bounding box center [912, 315] width 87 height 35
type input "30230"
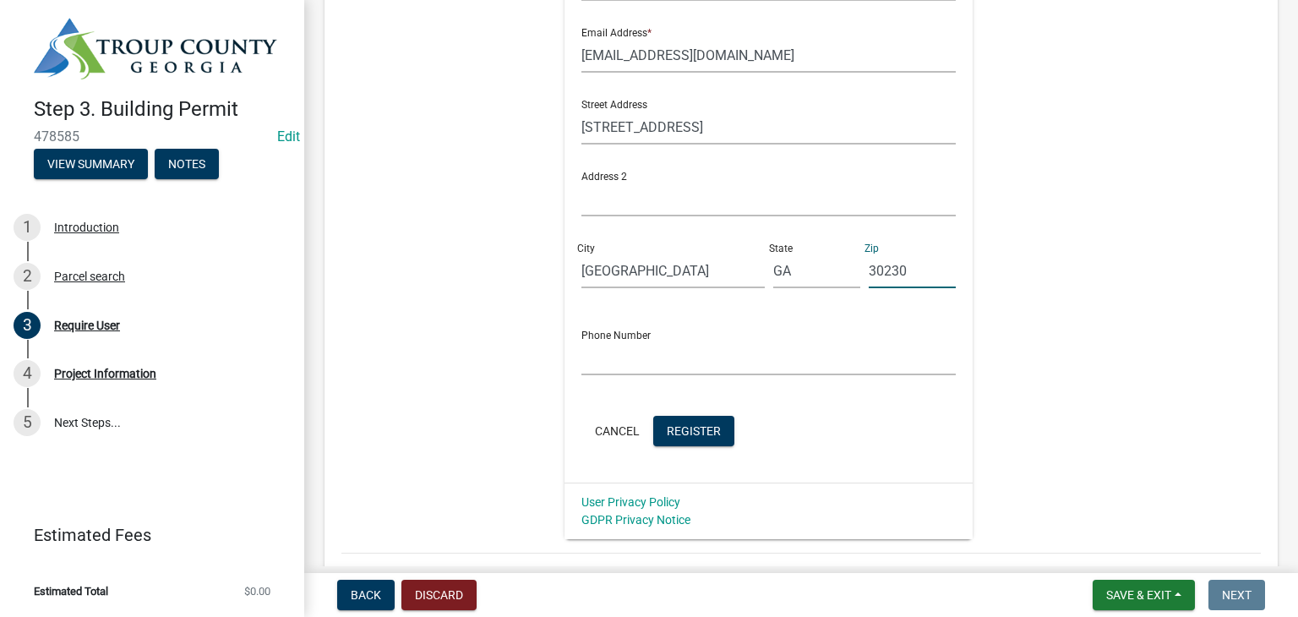
scroll to position [528, 0]
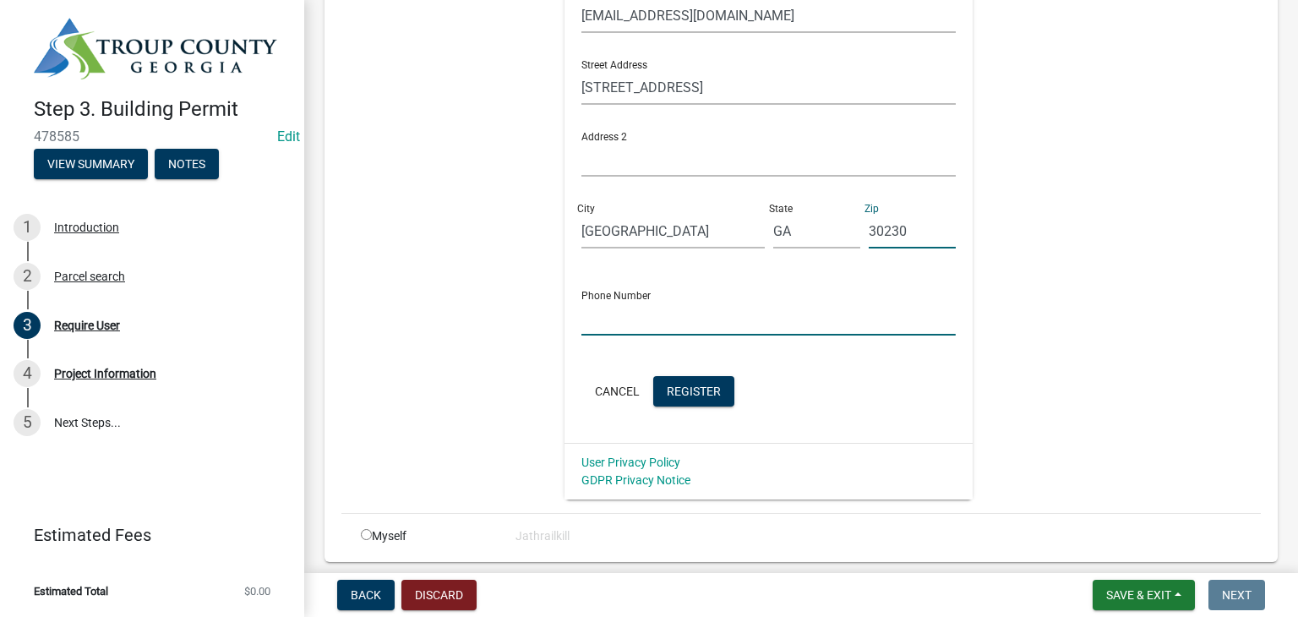
click at [617, 323] on input "text" at bounding box center [768, 318] width 374 height 35
type input "[PHONE_NUMBER]"
click at [693, 388] on span "Register" at bounding box center [694, 391] width 54 height 14
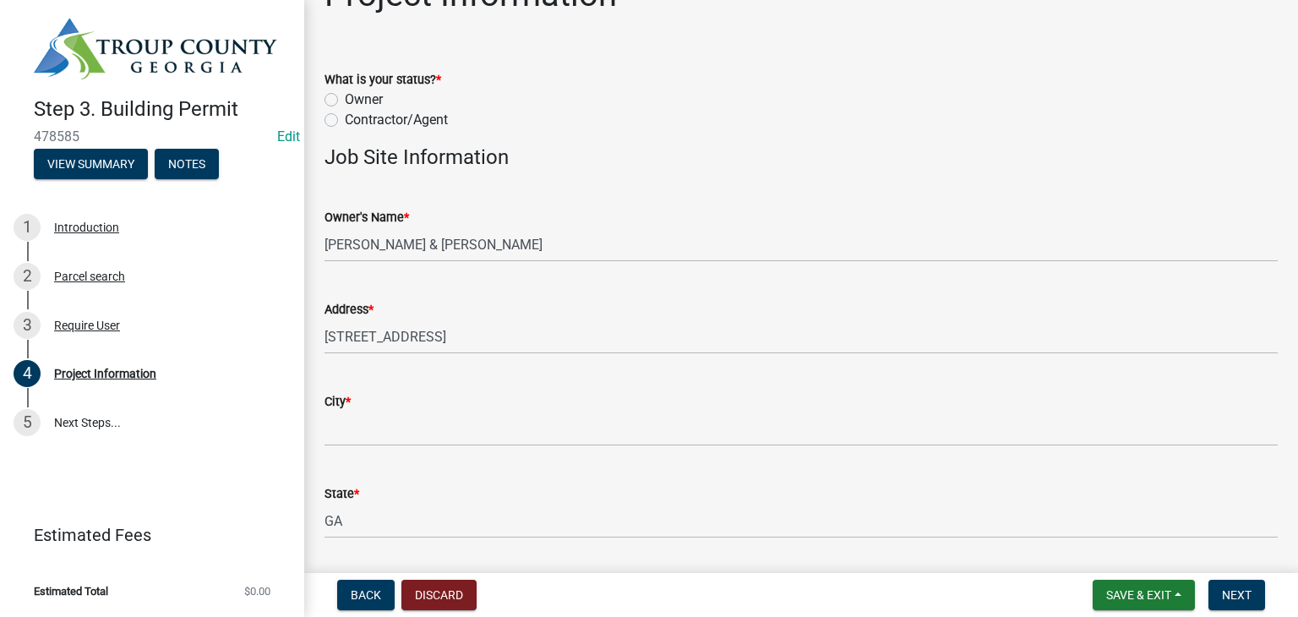
scroll to position [85, 0]
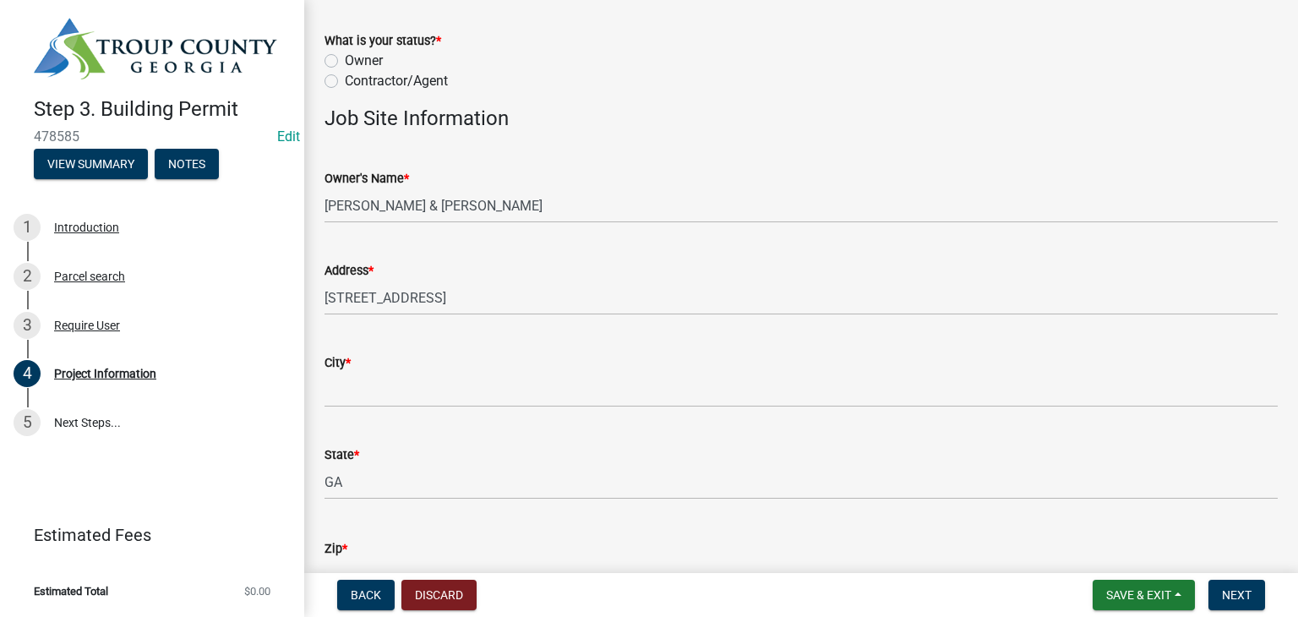
click at [345, 58] on label "Owner" at bounding box center [364, 61] width 38 height 20
click at [345, 58] on input "Owner" at bounding box center [350, 56] width 11 height 11
radio input "true"
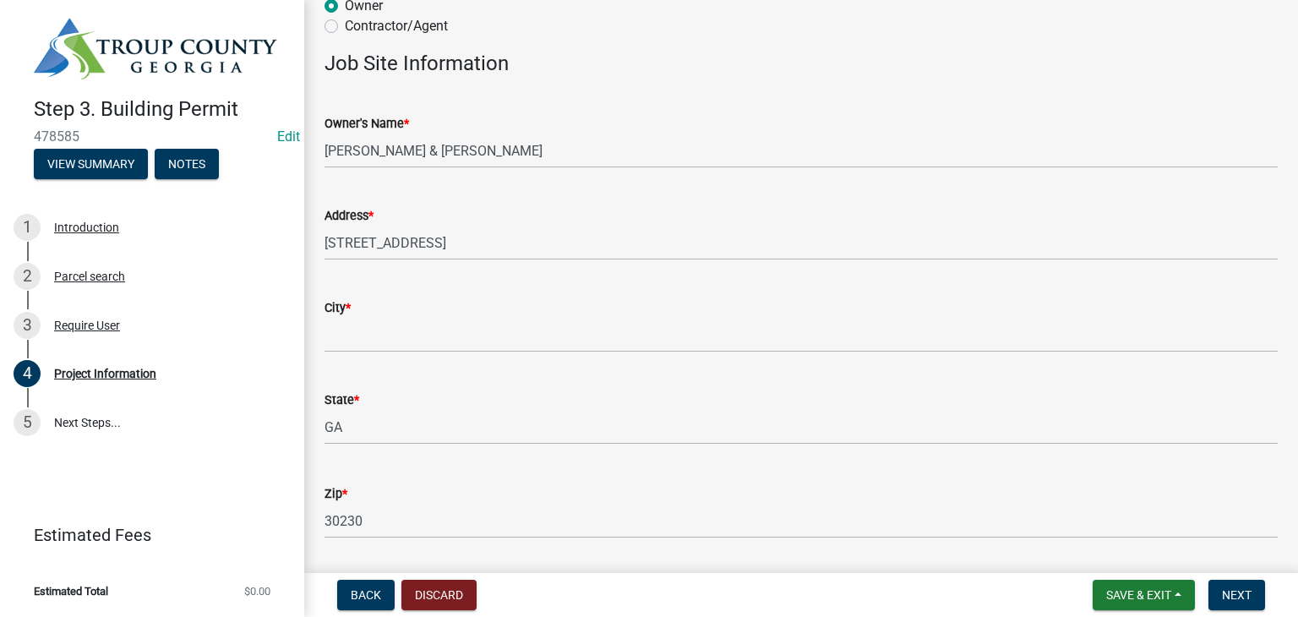
scroll to position [169, 0]
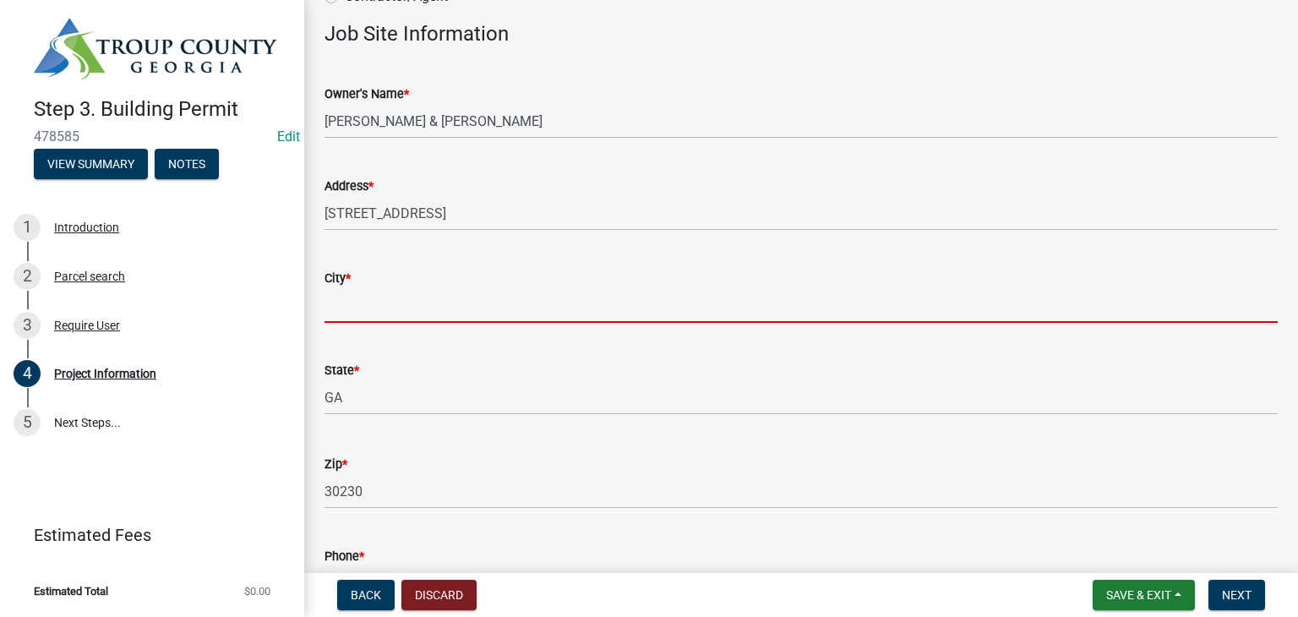
click at [397, 312] on input "City *" at bounding box center [801, 305] width 953 height 35
type input "[GEOGRAPHIC_DATA]"
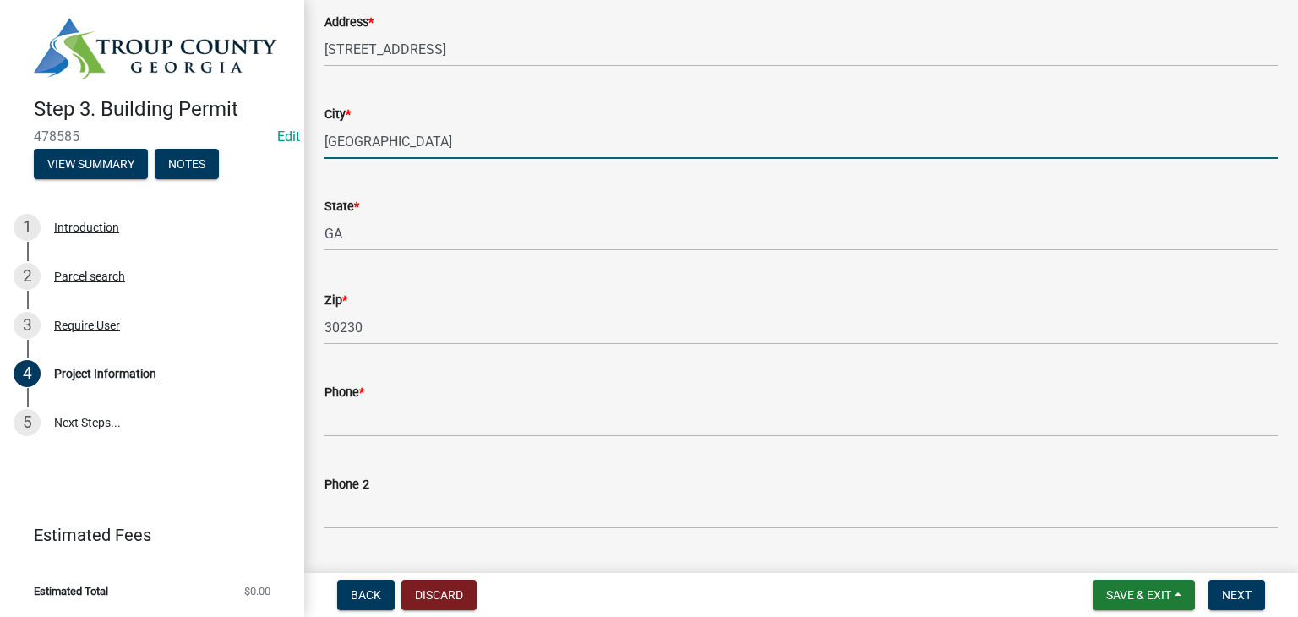
scroll to position [423, 0]
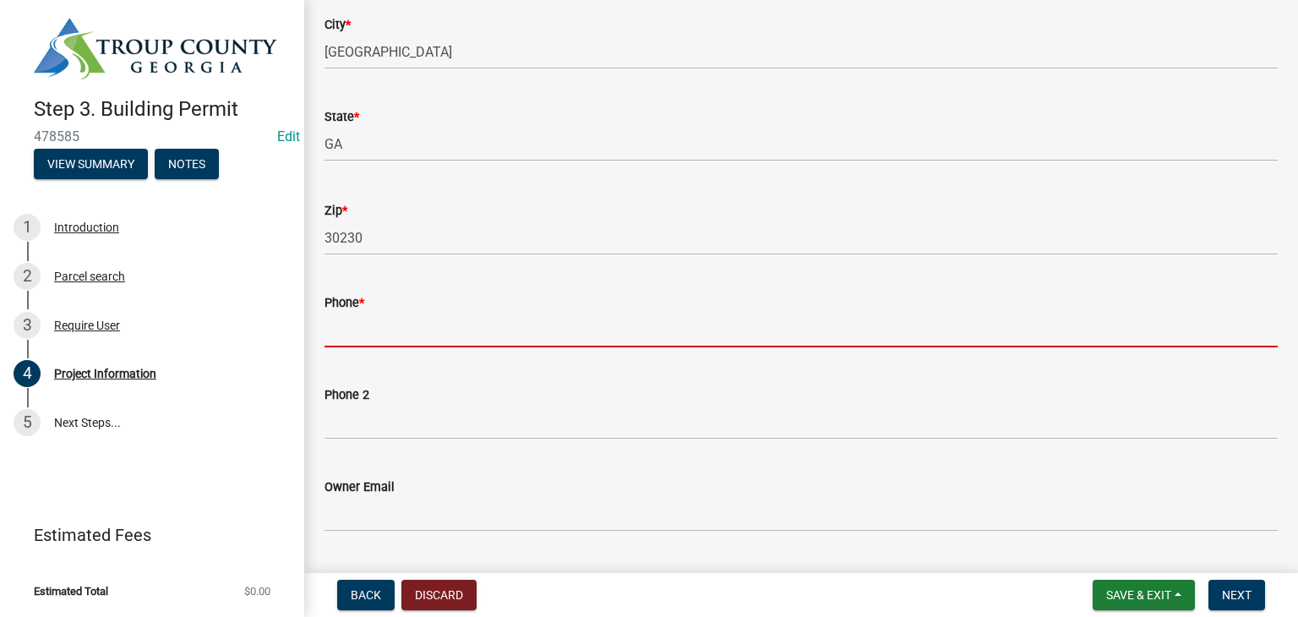
drag, startPoint x: 416, startPoint y: 341, endPoint x: 426, endPoint y: 329, distance: 15.6
click at [416, 341] on input "Phone *" at bounding box center [801, 330] width 953 height 35
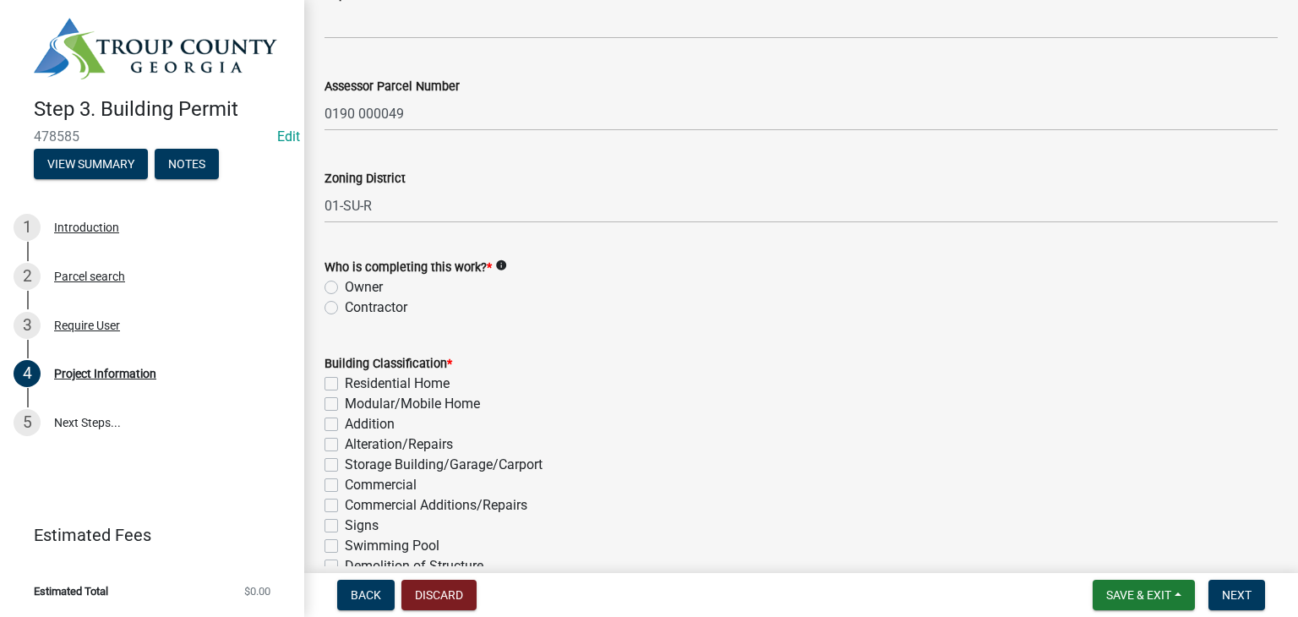
scroll to position [1099, 0]
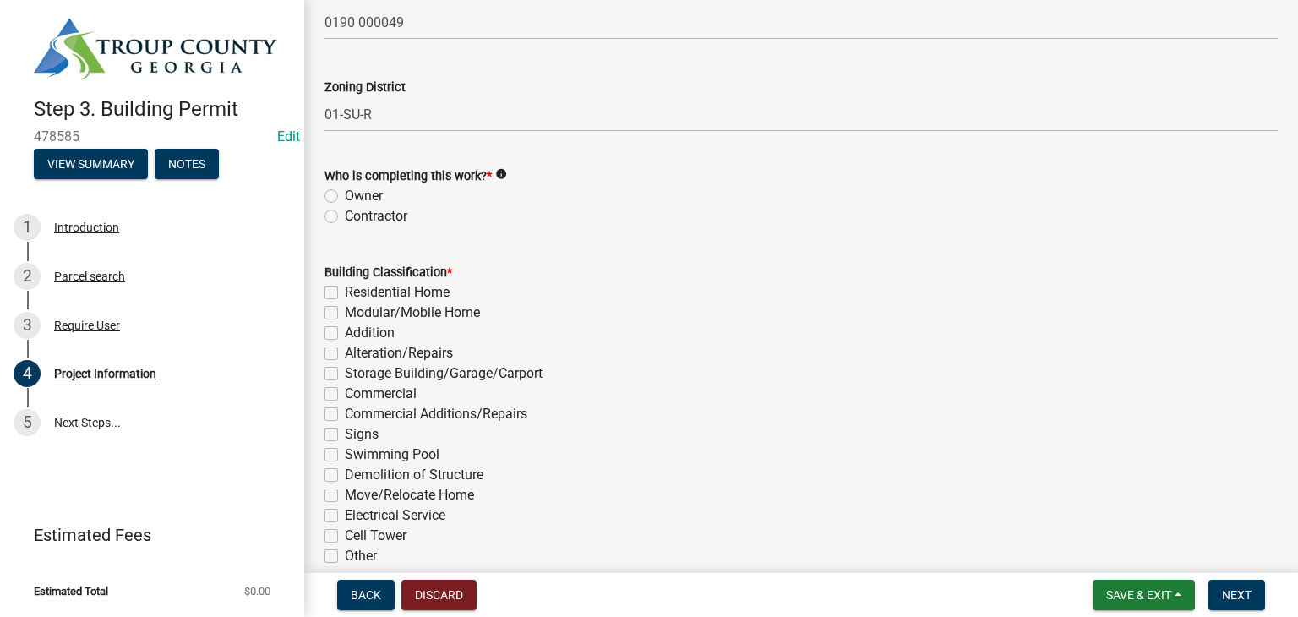
type input "[PHONE_NUMBER]"
click at [345, 197] on label "Owner" at bounding box center [364, 196] width 38 height 20
click at [345, 197] on input "Owner" at bounding box center [350, 191] width 11 height 11
radio input "true"
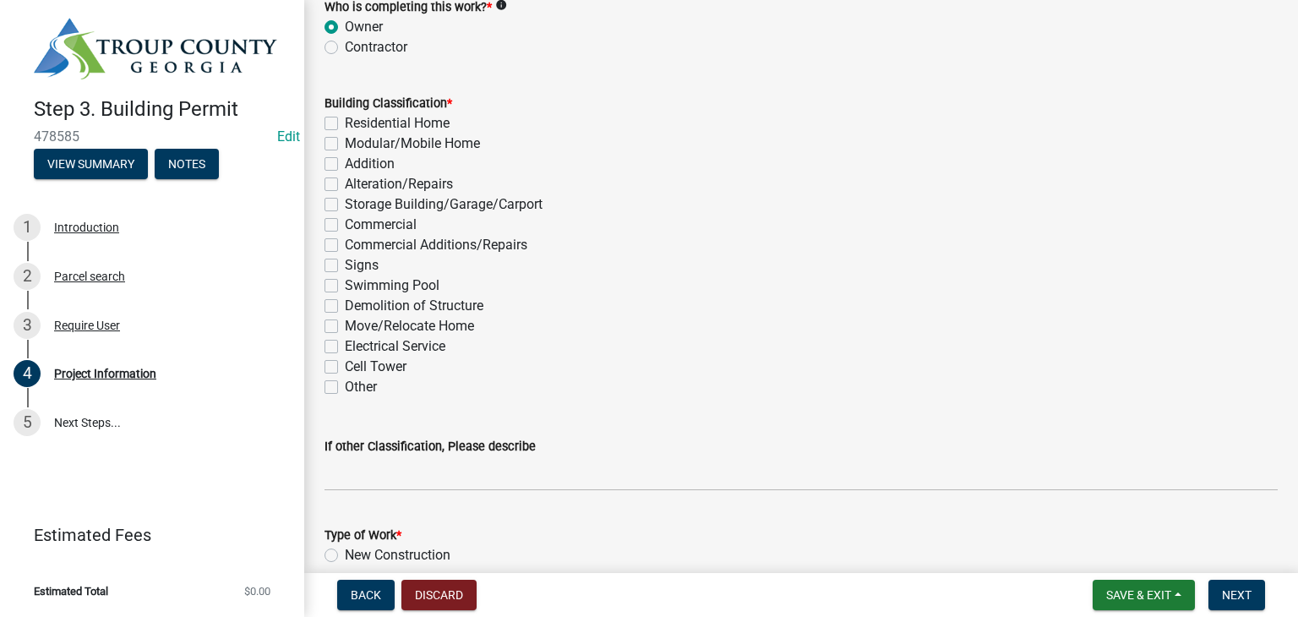
drag, startPoint x: 332, startPoint y: 202, endPoint x: 348, endPoint y: 210, distance: 18.1
click at [345, 202] on label "Storage Building/Garage/Carport" at bounding box center [444, 204] width 198 height 20
click at [345, 202] on input "Storage Building/Garage/Carport" at bounding box center [350, 199] width 11 height 11
checkbox input "true"
checkbox input "false"
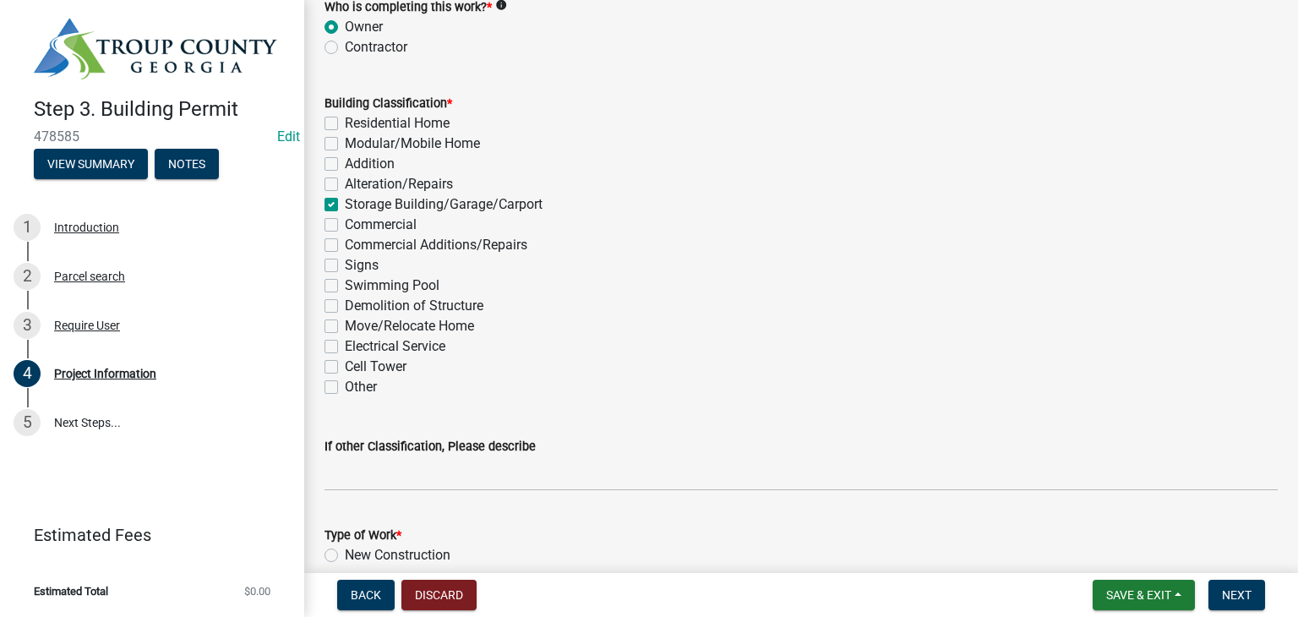
checkbox input "false"
checkbox input "true"
checkbox input "false"
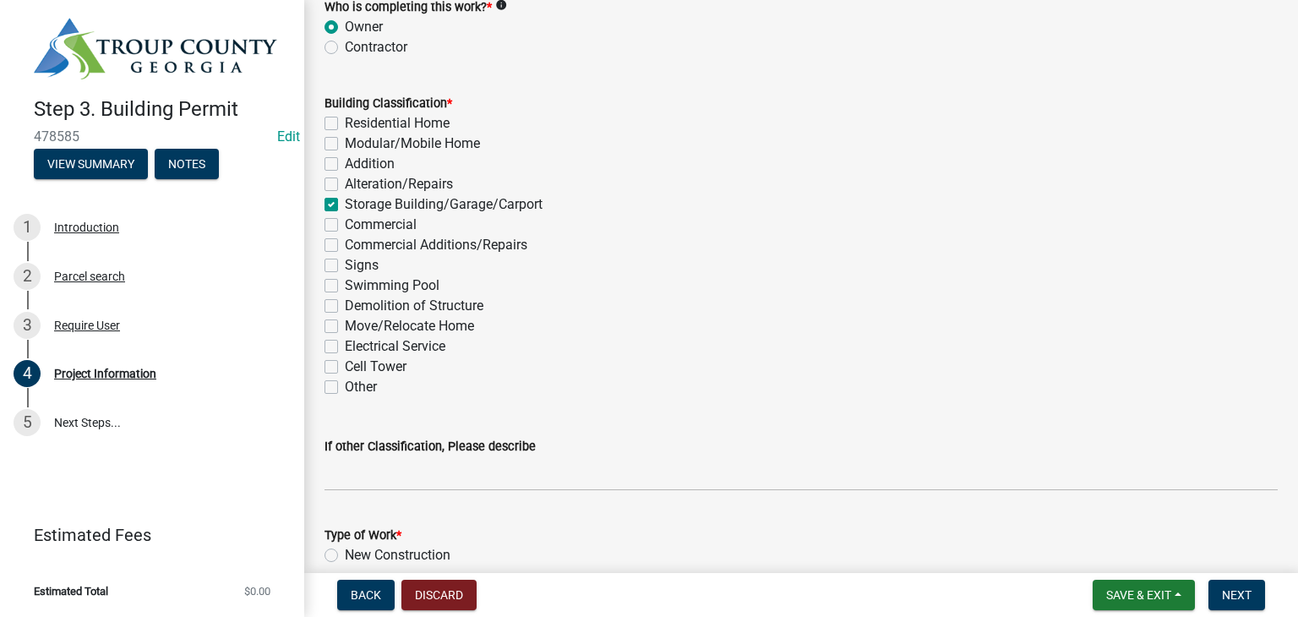
checkbox input "false"
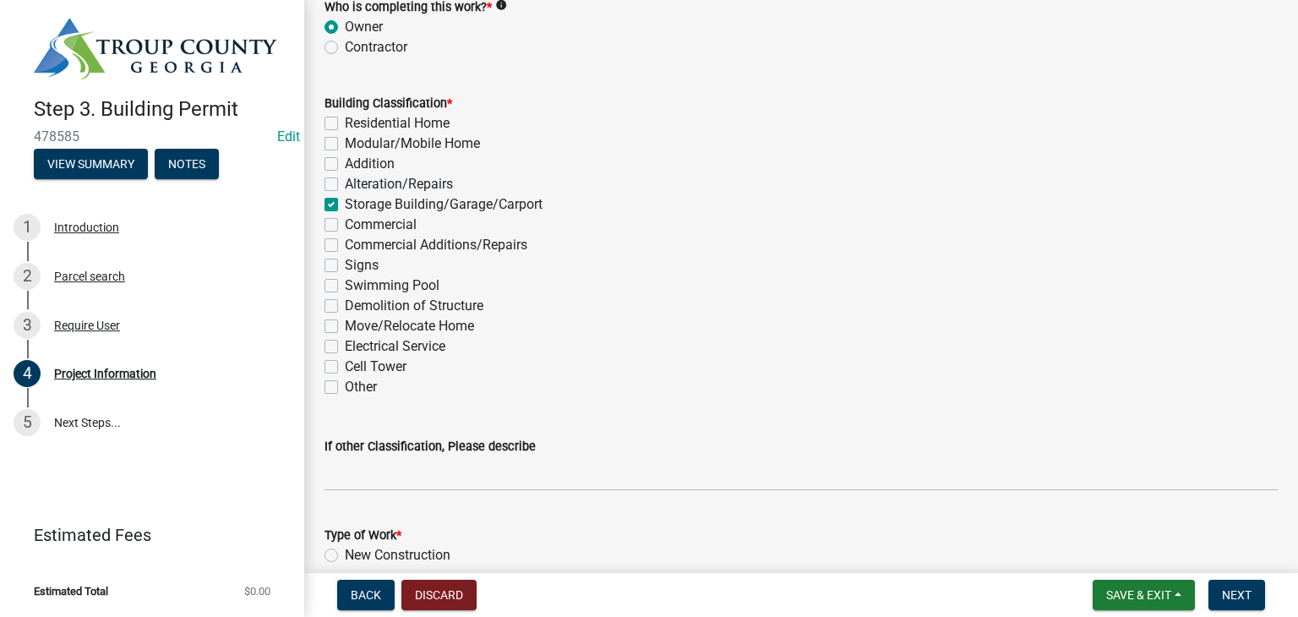
checkbox input "false"
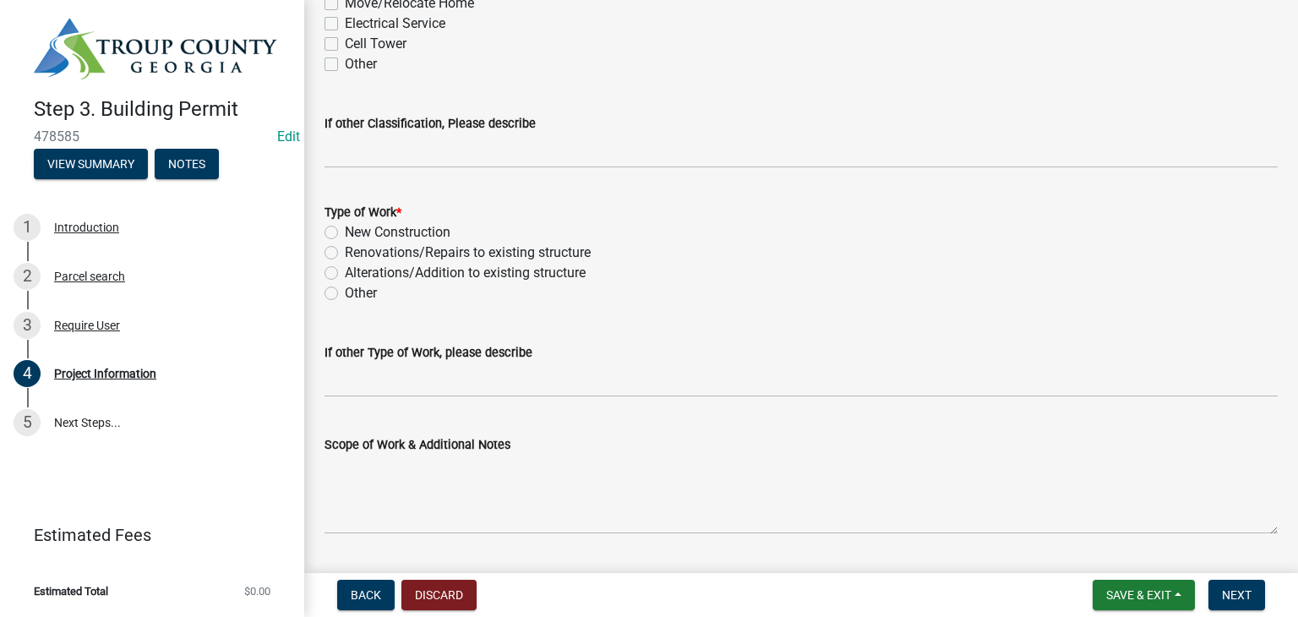
scroll to position [1690, 0]
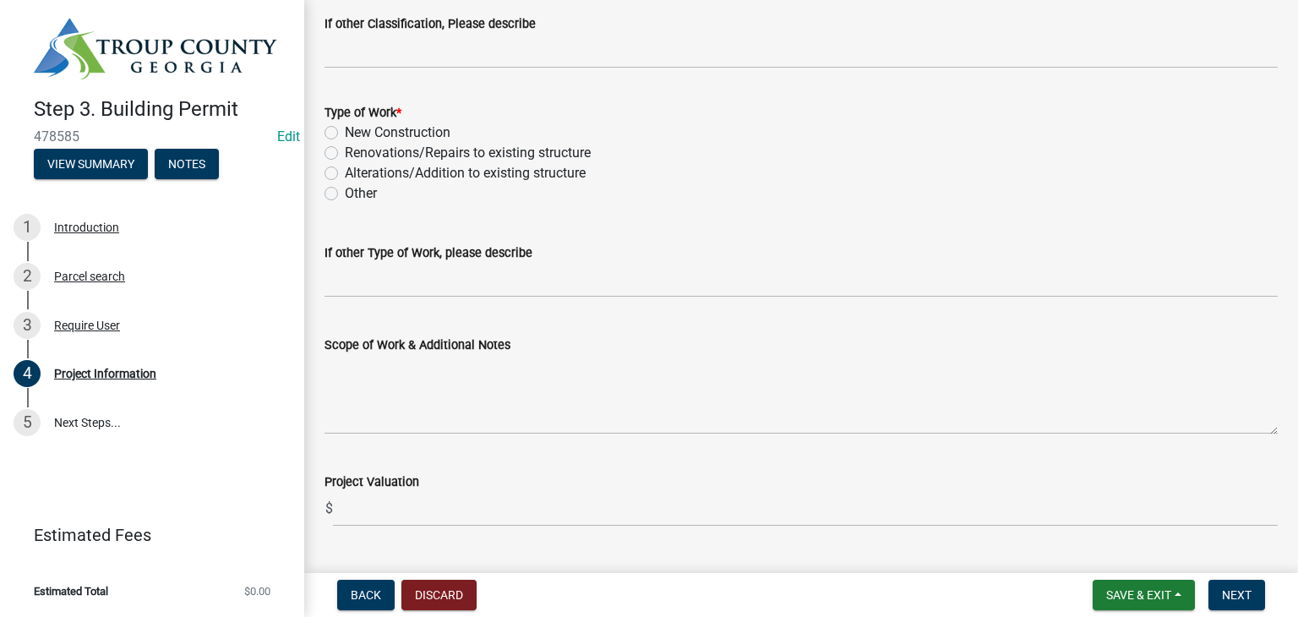
click at [327, 124] on div "New Construction" at bounding box center [801, 133] width 953 height 20
click at [345, 131] on label "New Construction" at bounding box center [398, 133] width 106 height 20
click at [345, 131] on input "New Construction" at bounding box center [350, 128] width 11 height 11
radio input "true"
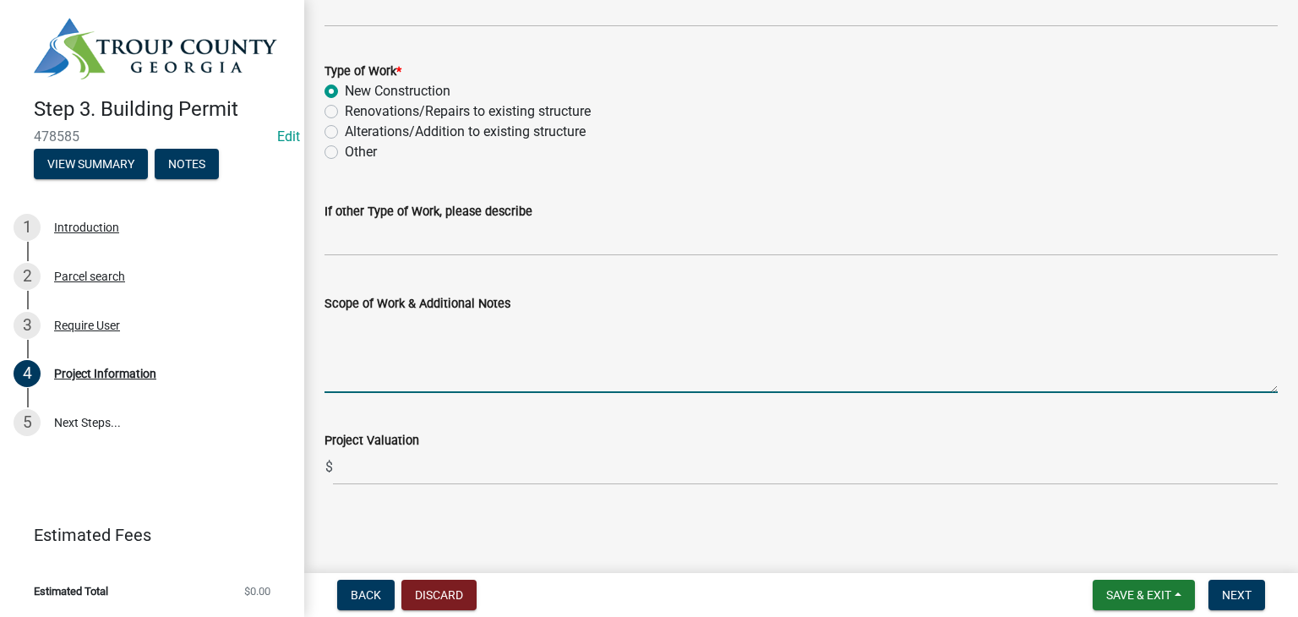
click at [466, 341] on textarea "Scope of Work & Additional Notes" at bounding box center [801, 353] width 953 height 79
click at [391, 326] on textarea "Concrete, Metal Building" at bounding box center [801, 353] width 953 height 79
click at [388, 330] on textarea "Concrete, Metal Building" at bounding box center [801, 353] width 953 height 79
click at [375, 325] on textarea "40x25 Metal Building" at bounding box center [801, 353] width 953 height 79
type textarea "40x25 metal Building"
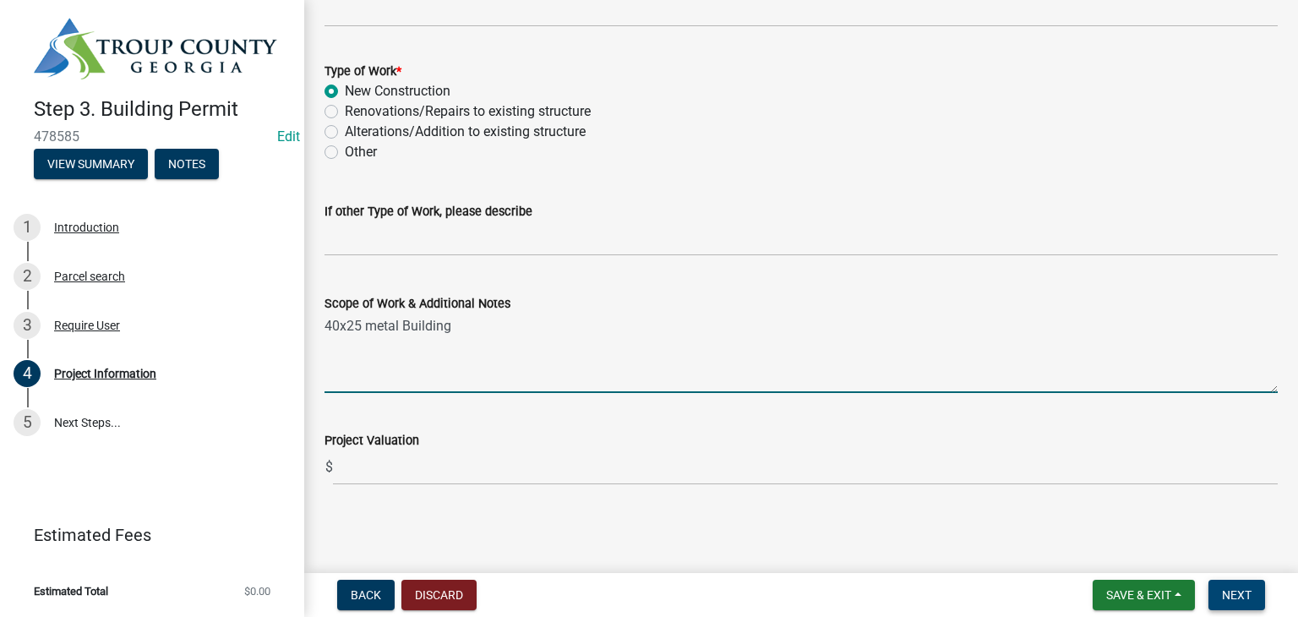
click at [1240, 592] on span "Next" at bounding box center [1237, 595] width 30 height 14
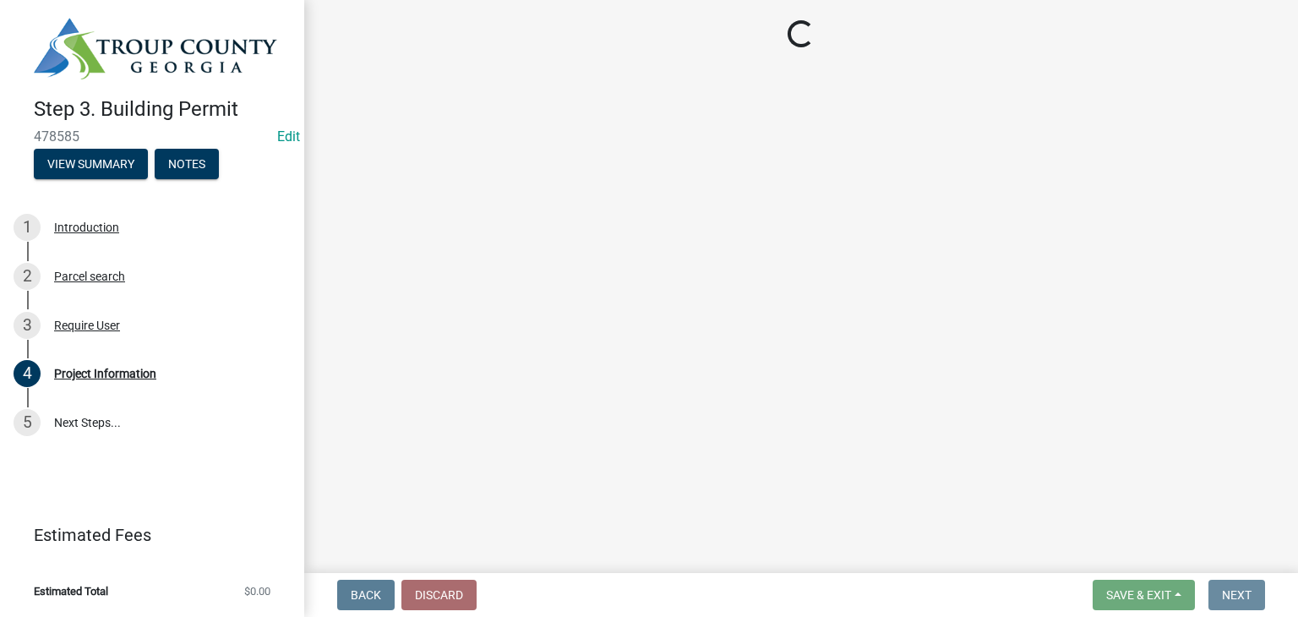
scroll to position [0, 0]
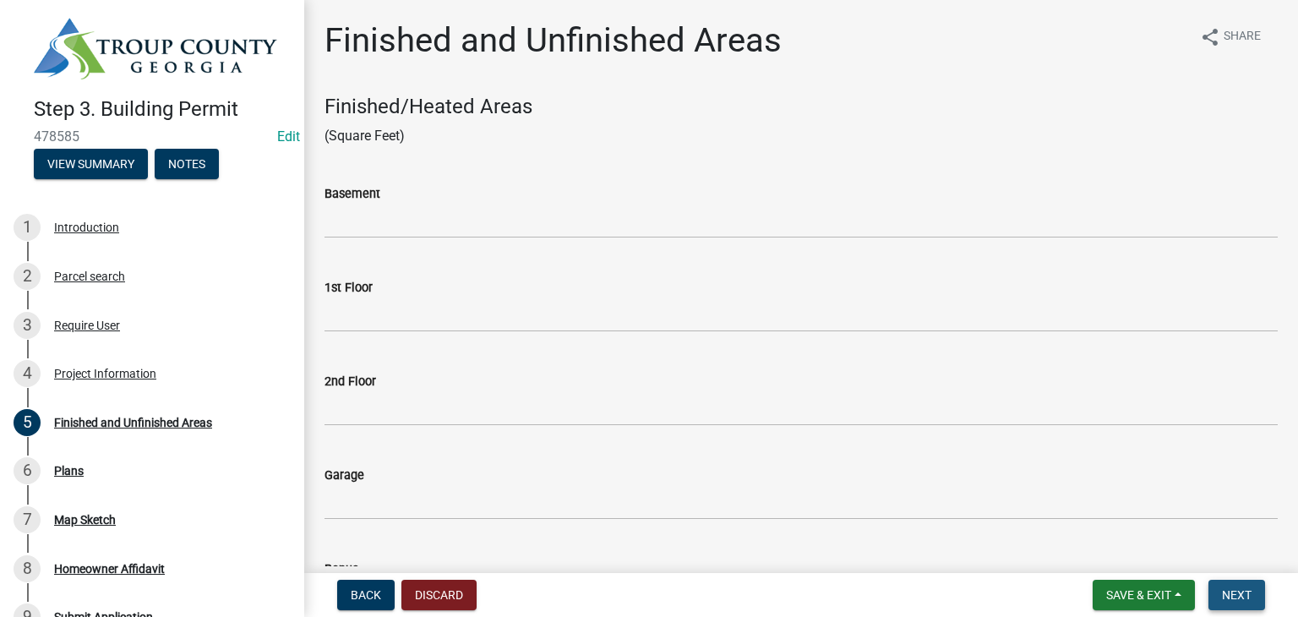
click at [1248, 588] on span "Next" at bounding box center [1237, 595] width 30 height 14
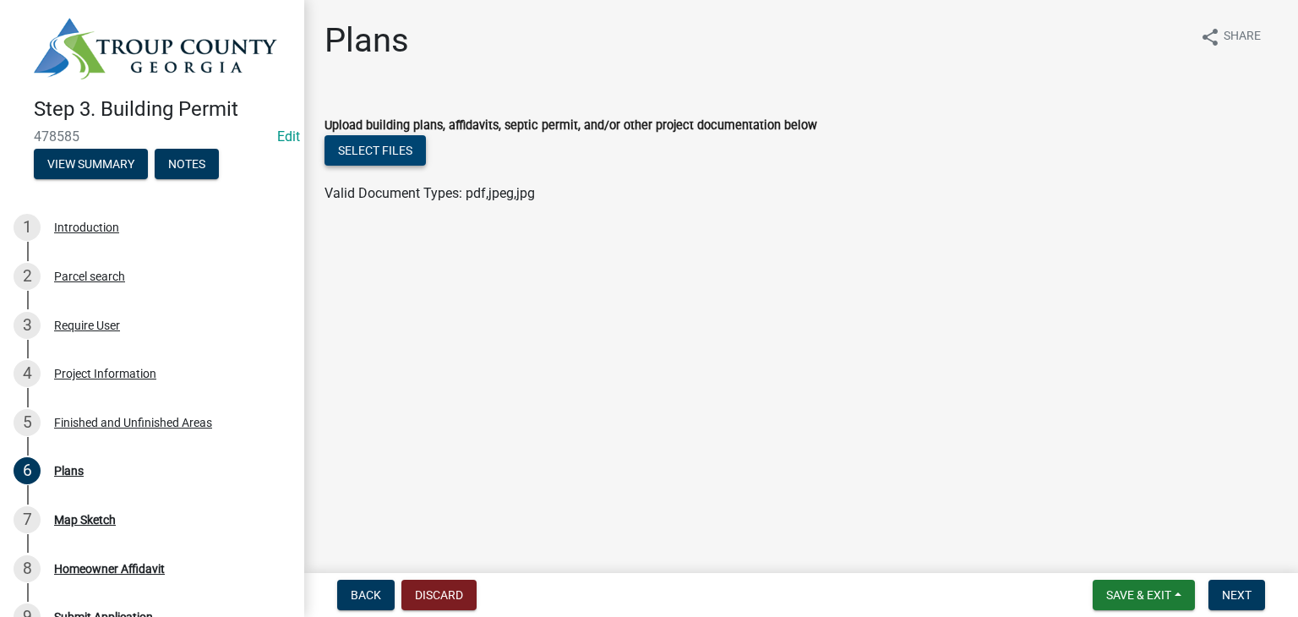
click at [416, 146] on button "Select files" at bounding box center [375, 150] width 101 height 30
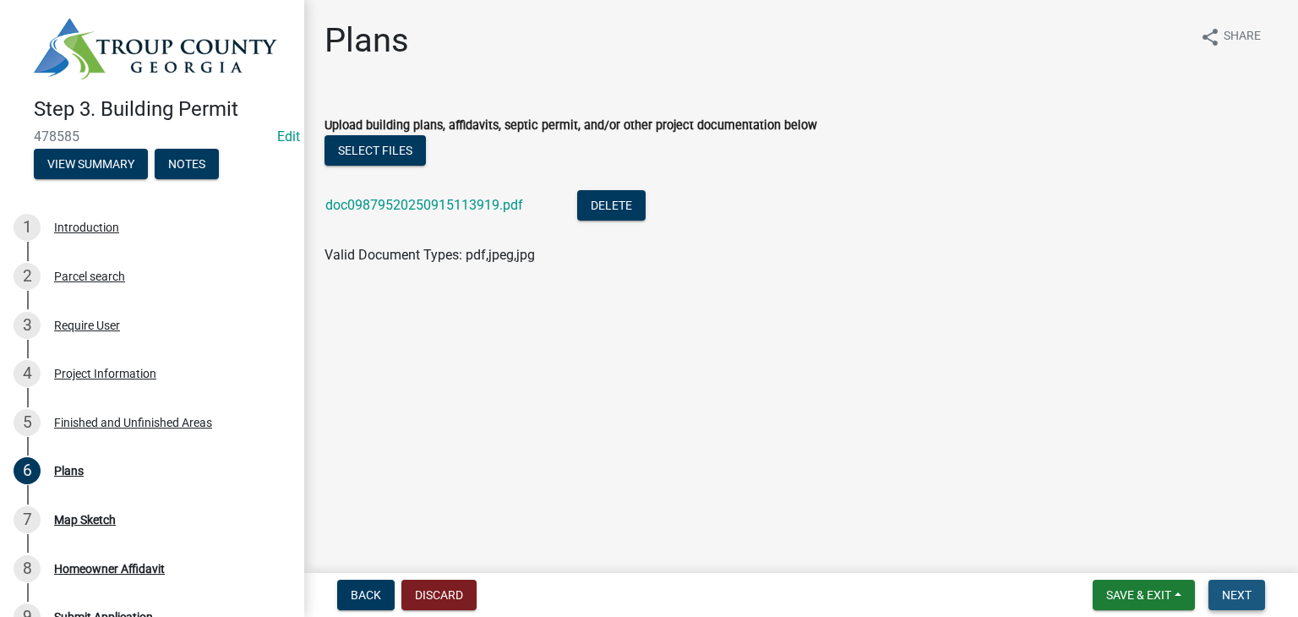
drag, startPoint x: 1229, startPoint y: 587, endPoint x: 1213, endPoint y: 584, distance: 16.4
click at [1232, 589] on span "Next" at bounding box center [1237, 595] width 30 height 14
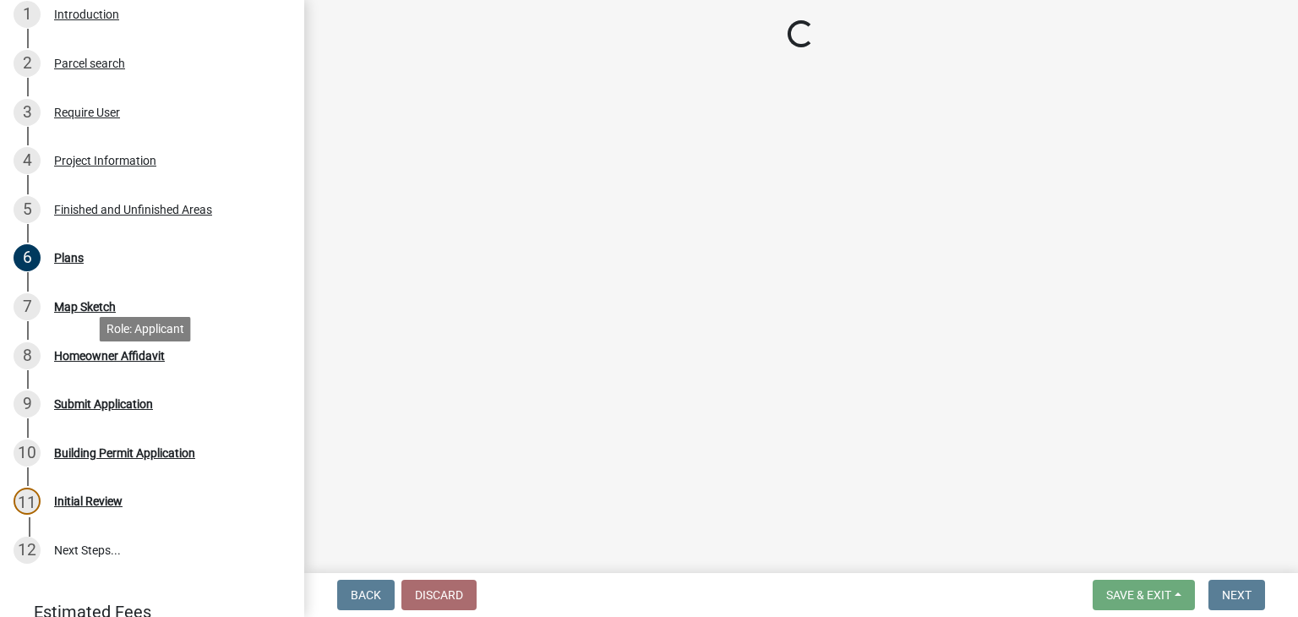
scroll to position [287, 0]
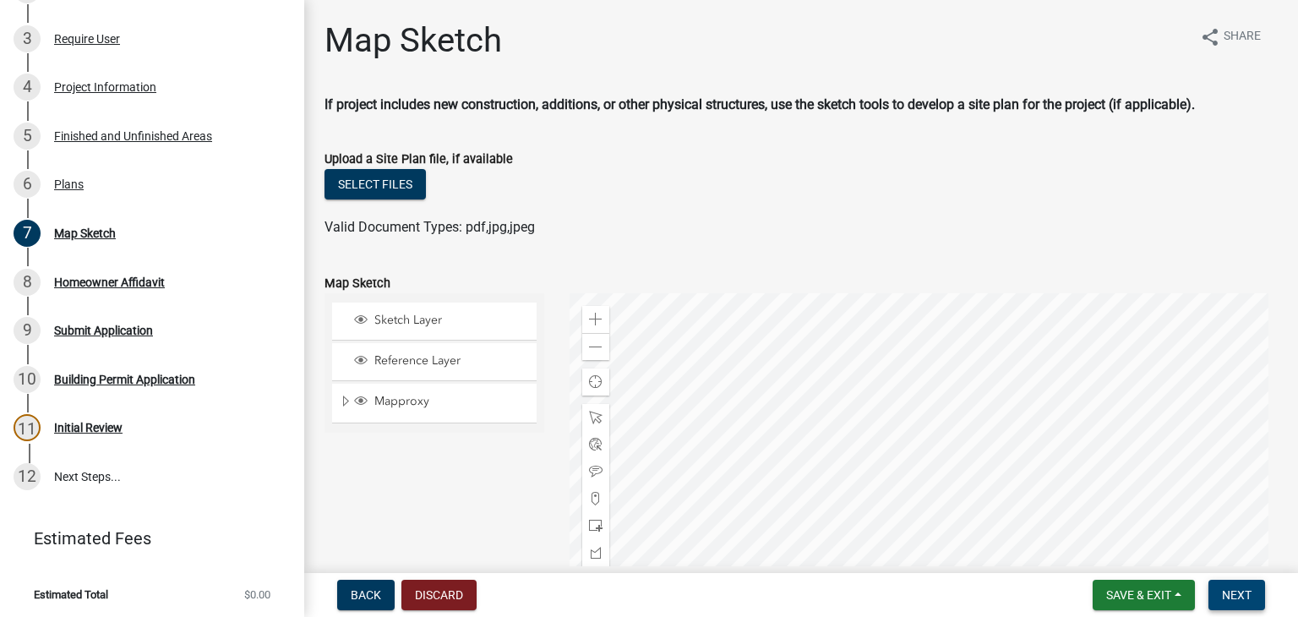
click at [1242, 592] on span "Next" at bounding box center [1237, 595] width 30 height 14
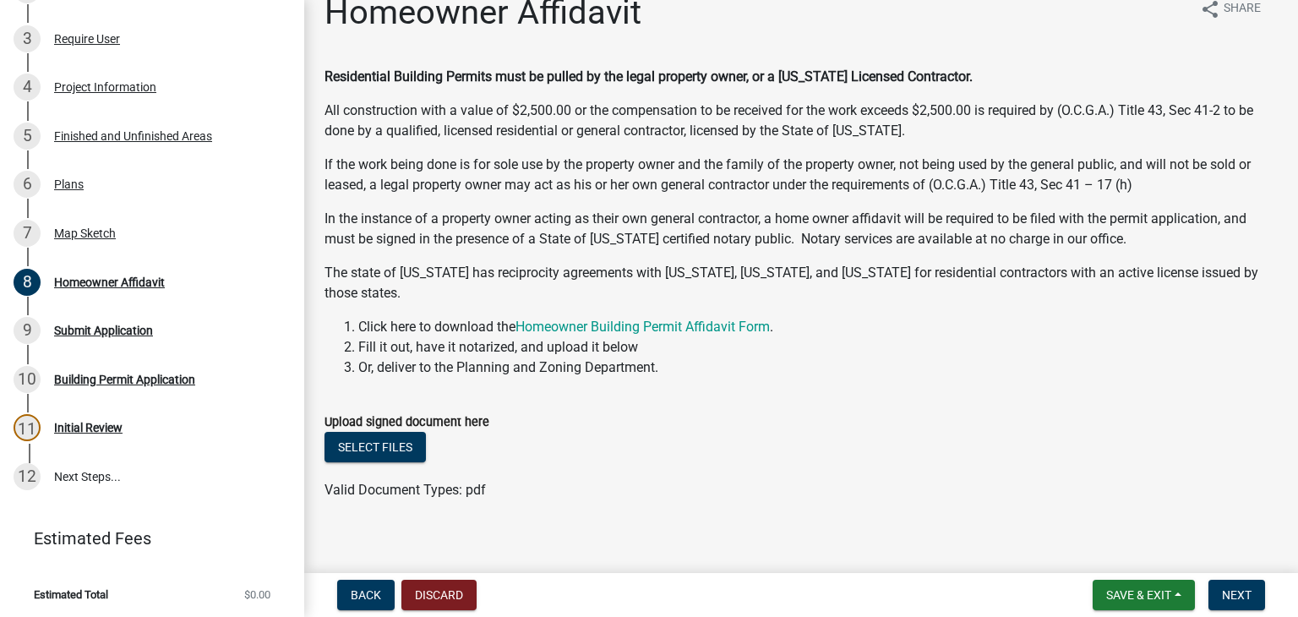
scroll to position [43, 0]
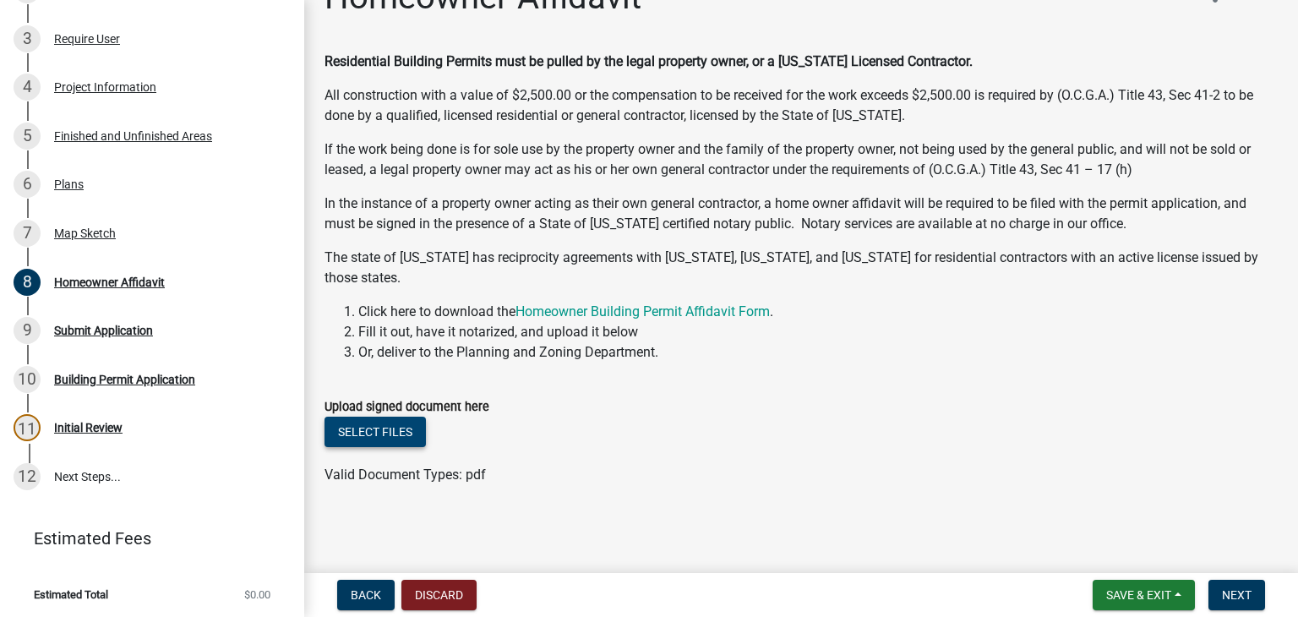
click at [399, 433] on button "Select files" at bounding box center [375, 432] width 101 height 30
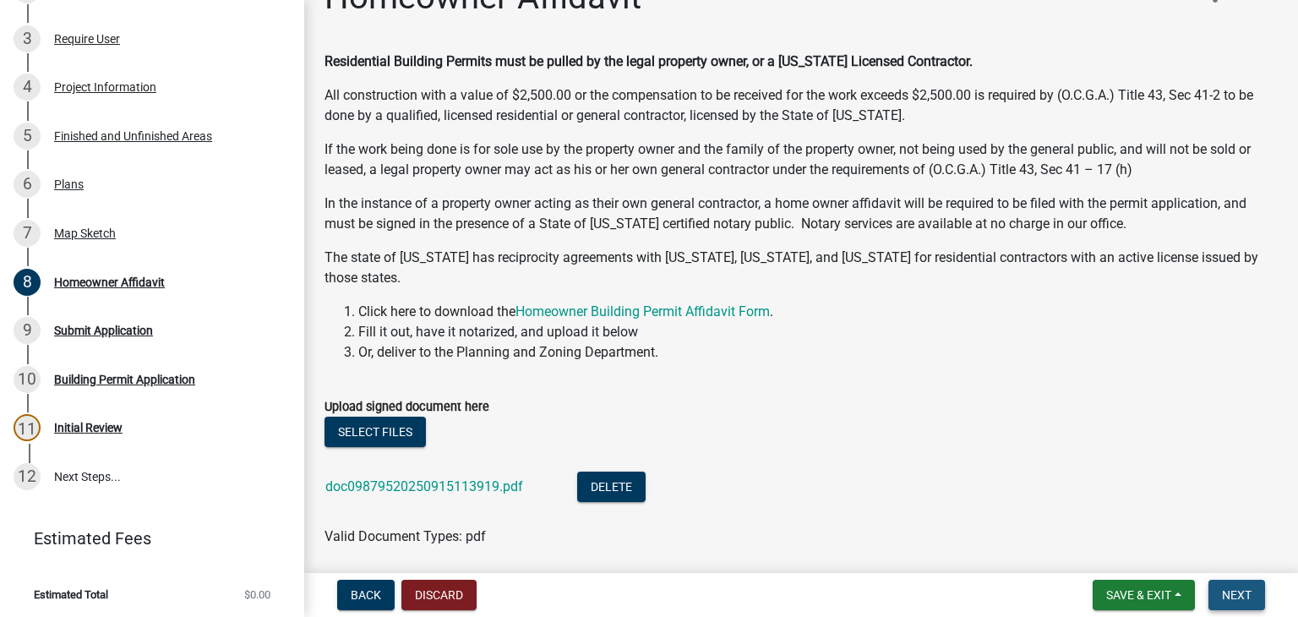
click at [1237, 588] on span "Next" at bounding box center [1237, 595] width 30 height 14
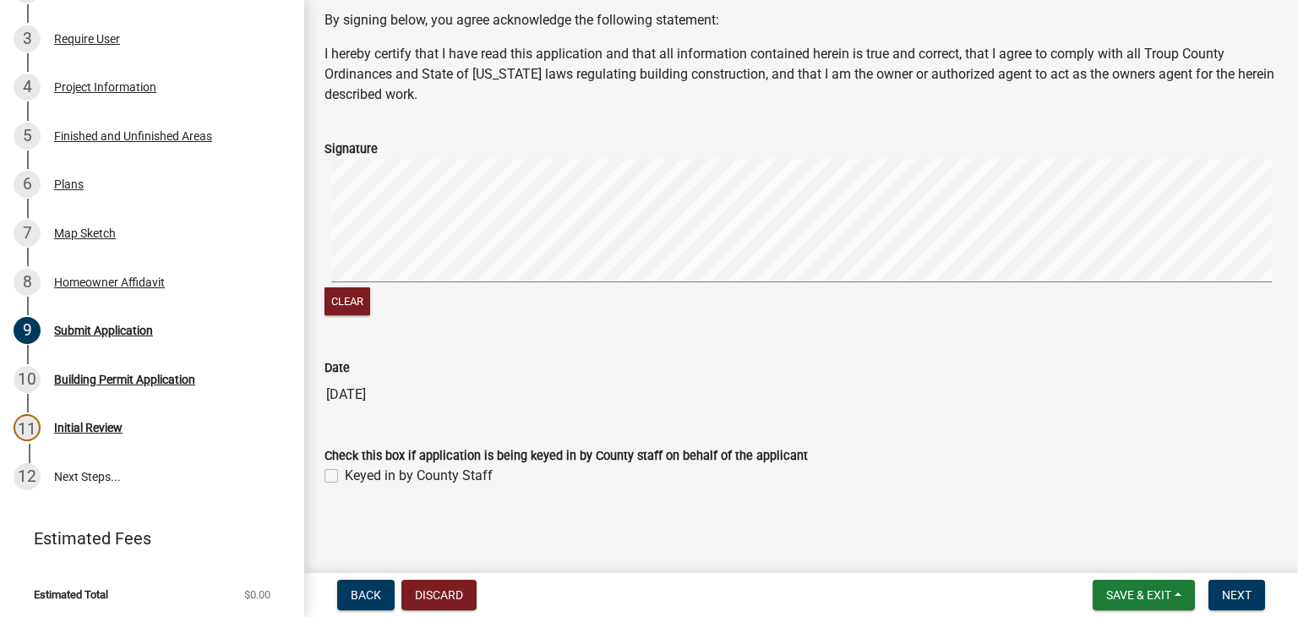
scroll to position [85, 0]
drag, startPoint x: 326, startPoint y: 469, endPoint x: 385, endPoint y: 484, distance: 61.1
click at [345, 470] on label "Keyed in by County Staff" at bounding box center [419, 475] width 148 height 20
click at [345, 470] on input "Keyed in by County Staff" at bounding box center [350, 470] width 11 height 11
checkbox input "true"
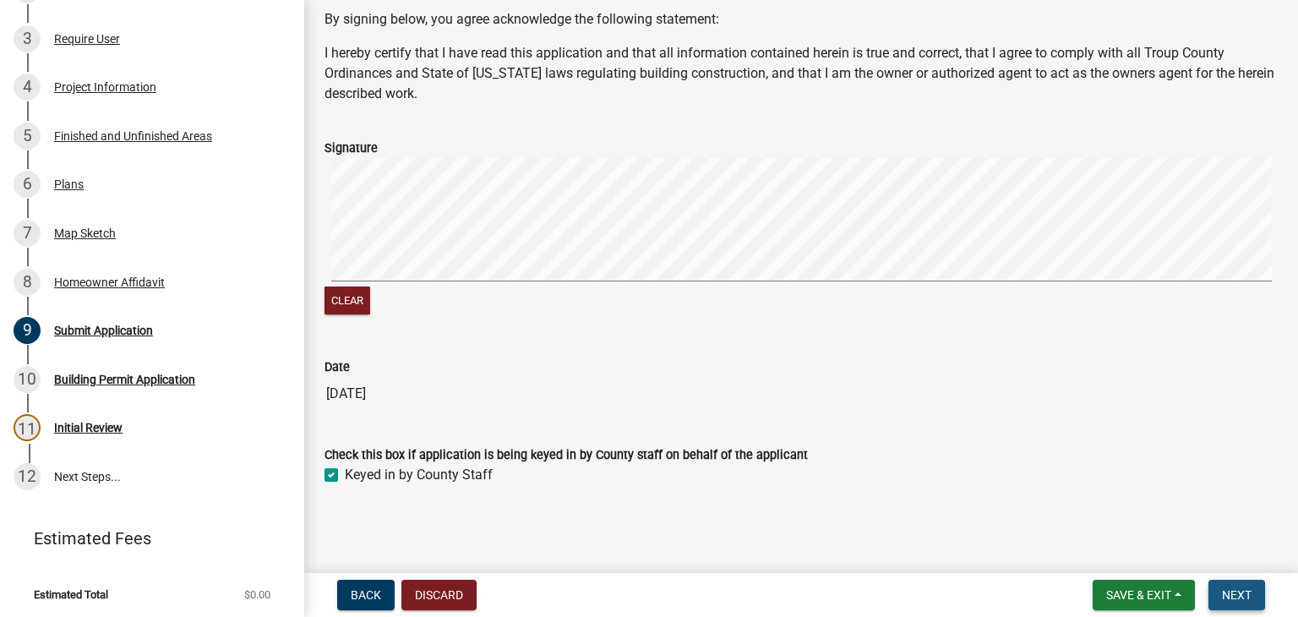
click at [1233, 582] on button "Next" at bounding box center [1237, 595] width 57 height 30
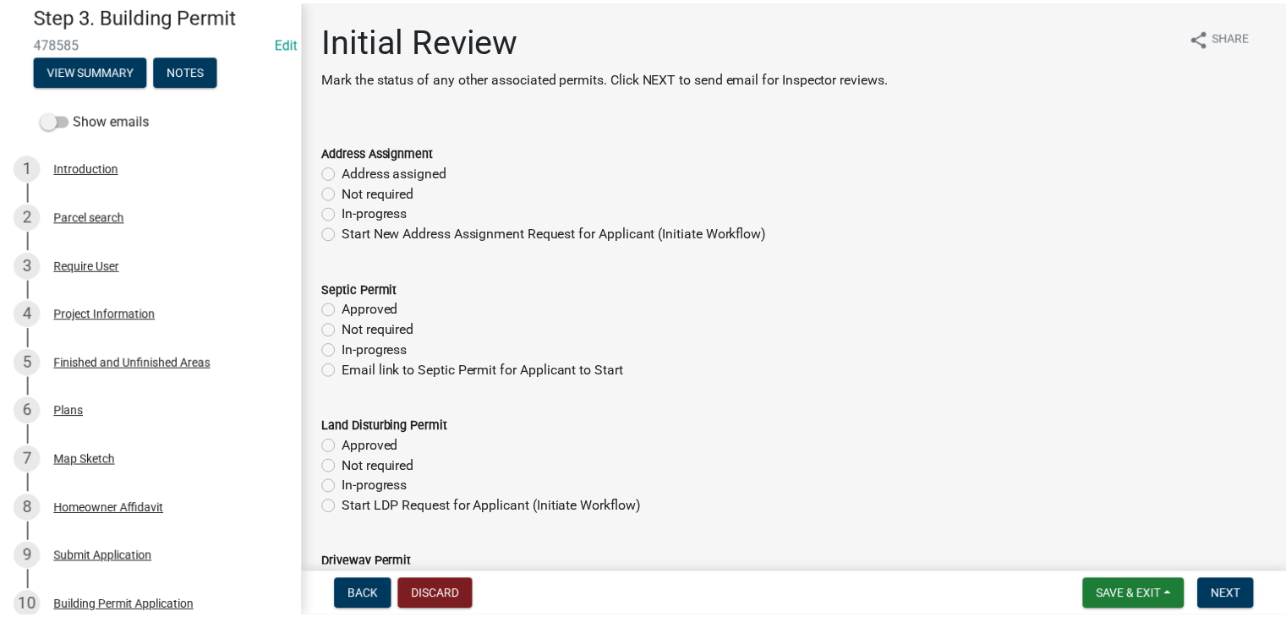
scroll to position [0, 0]
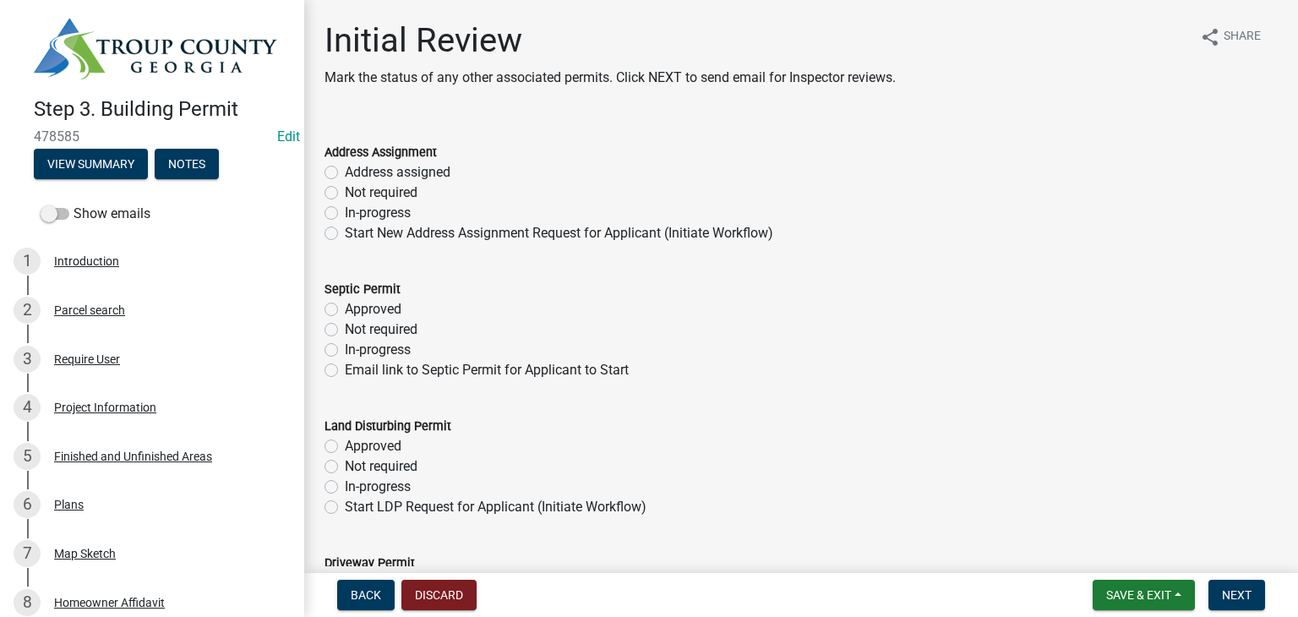
click at [183, 189] on header "Step 3. Building Permit 478585 Edit View Summary Notes" at bounding box center [152, 98] width 304 height 197
click at [186, 162] on button "Notes" at bounding box center [187, 164] width 64 height 30
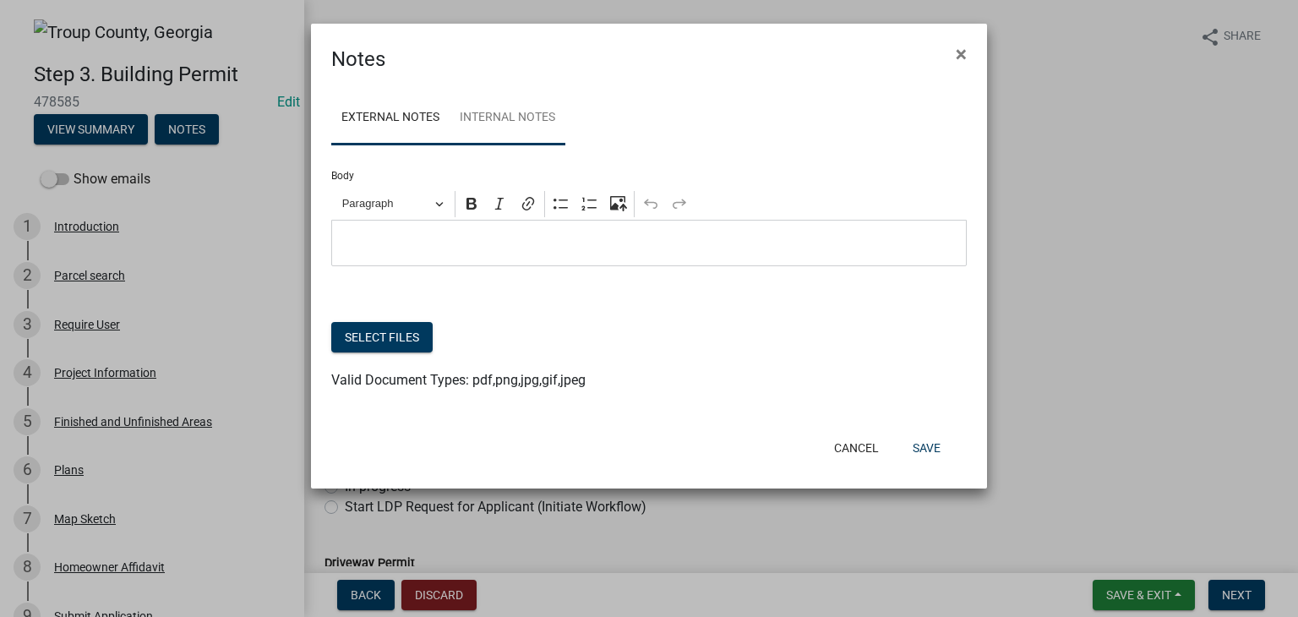
click at [542, 133] on link "Internal Notes" at bounding box center [508, 118] width 116 height 54
drag, startPoint x: 508, startPoint y: 248, endPoint x: 581, endPoint y: 237, distance: 74.2
click at [510, 248] on p "Editor editing area: main. Press Alt+0 for help." at bounding box center [650, 243] width 618 height 20
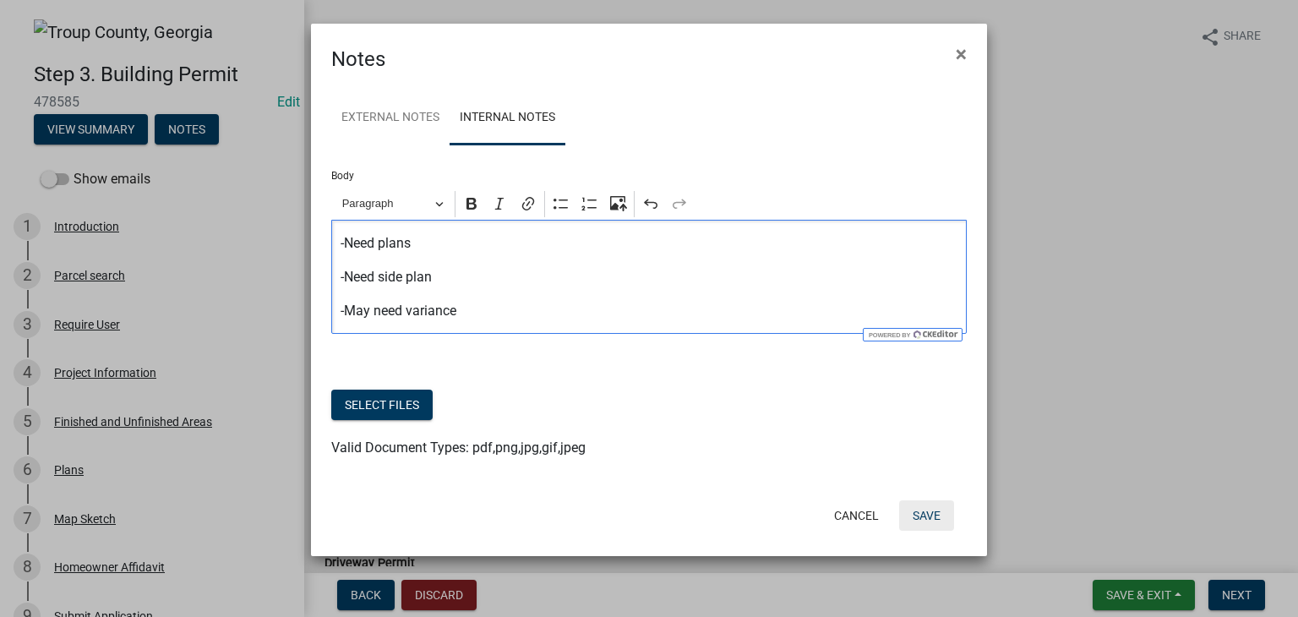
click at [925, 516] on button "Save" at bounding box center [926, 515] width 55 height 30
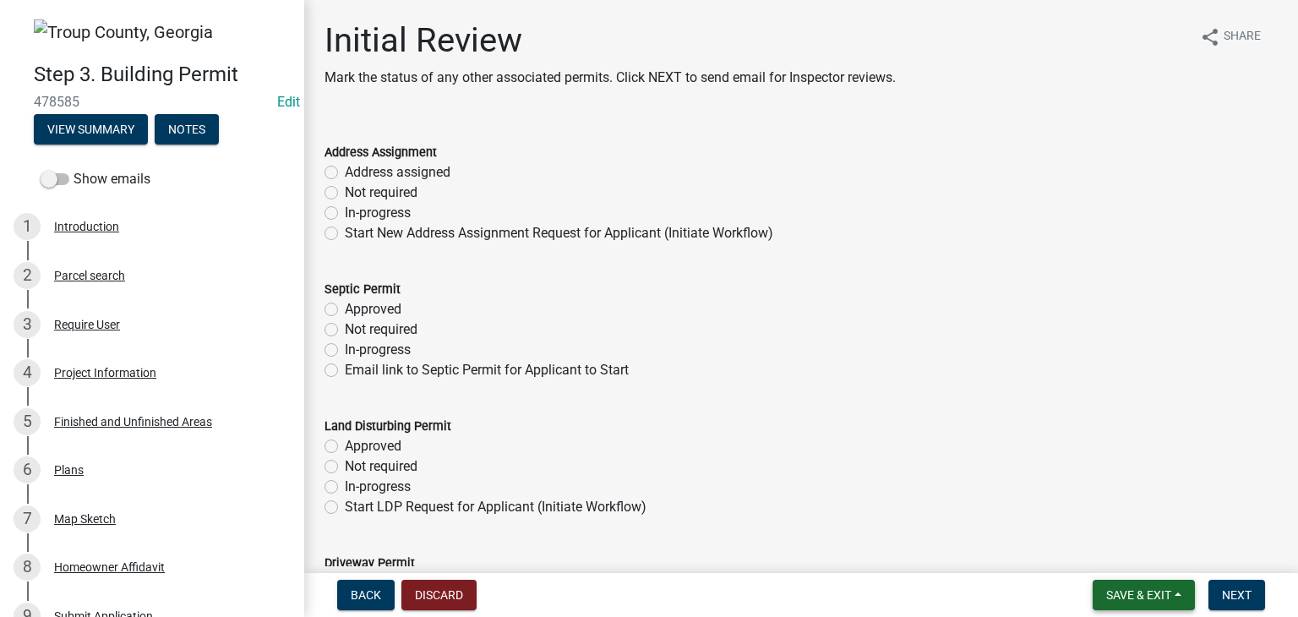
click at [1138, 590] on span "Save & Exit" at bounding box center [1138, 595] width 65 height 14
drag, startPoint x: 1111, startPoint y: 552, endPoint x: 723, endPoint y: 317, distance: 452.8
click at [1109, 550] on button "Save & Exit" at bounding box center [1127, 551] width 135 height 41
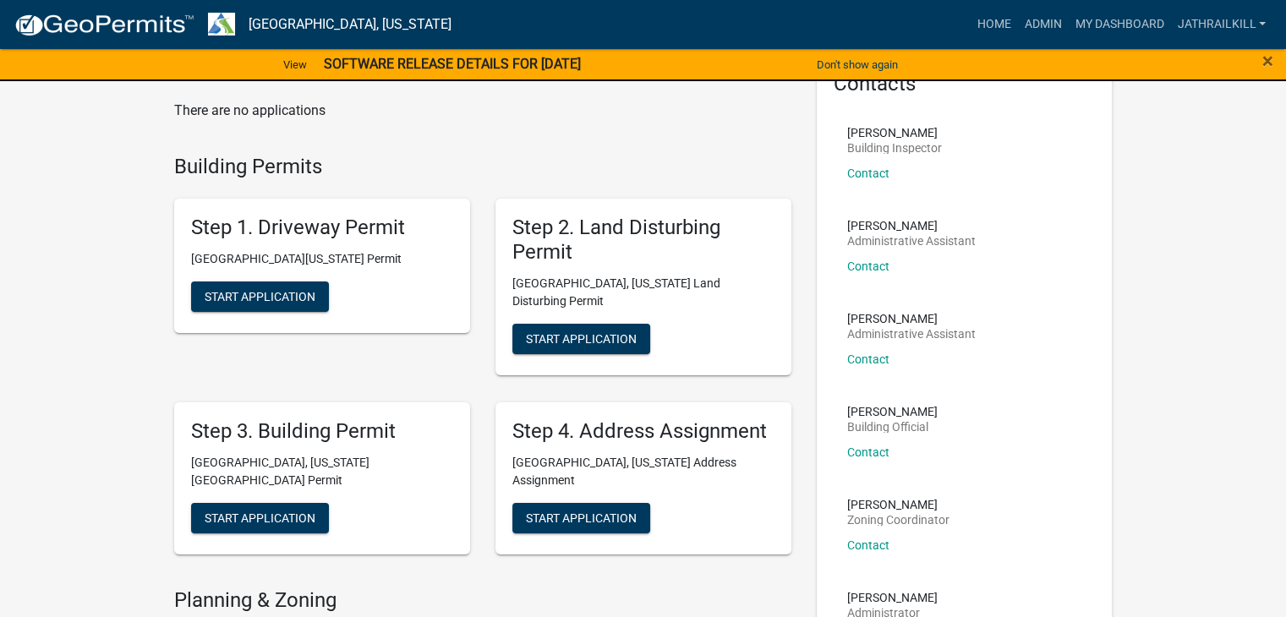
scroll to position [169, 0]
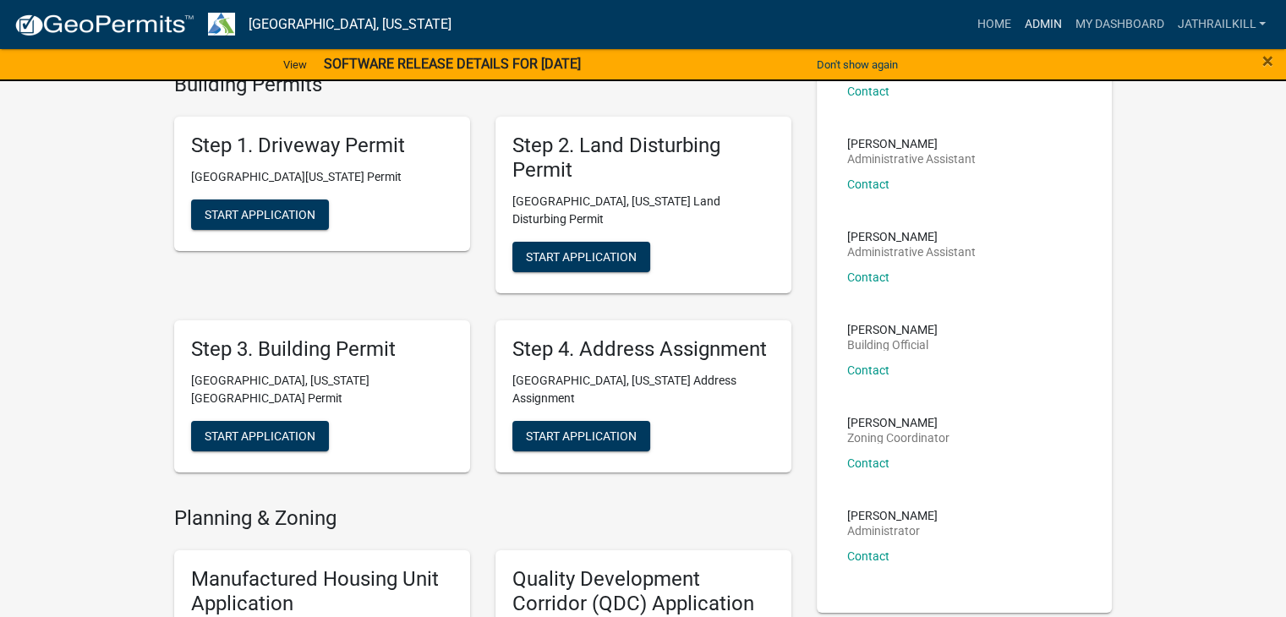
click at [1045, 34] on link "Admin" at bounding box center [1042, 24] width 51 height 32
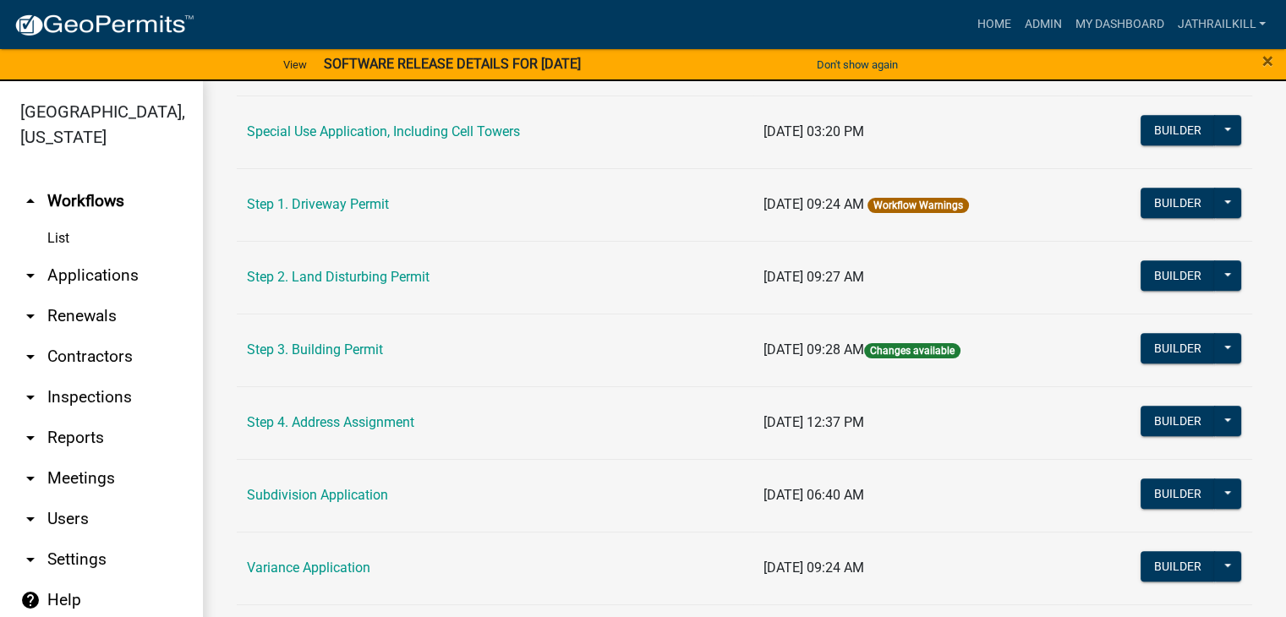
scroll to position [882, 0]
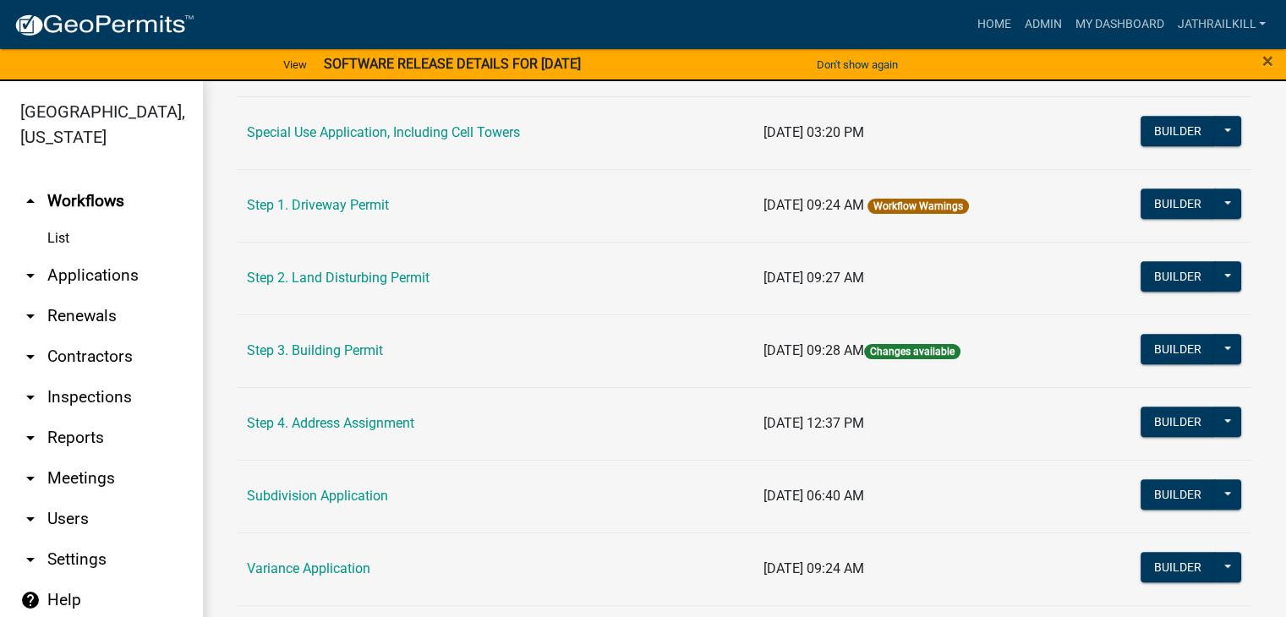
click at [673, 264] on td "Step 2. Land Disturbing Permit" at bounding box center [495, 278] width 516 height 73
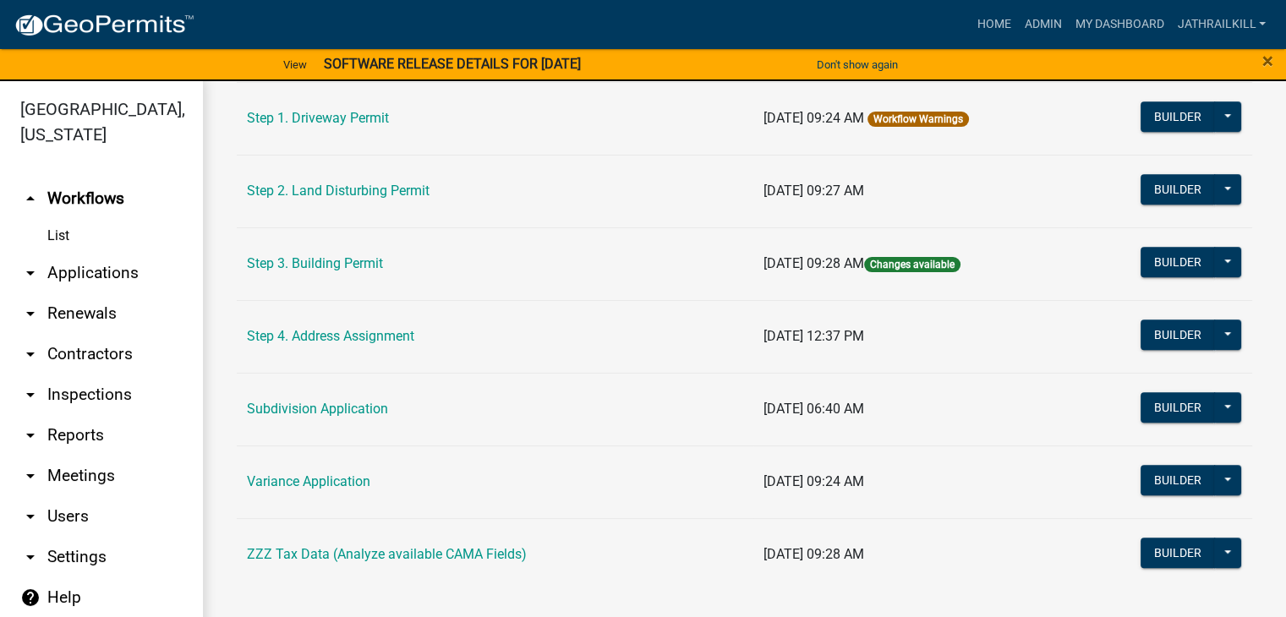
scroll to position [0, 0]
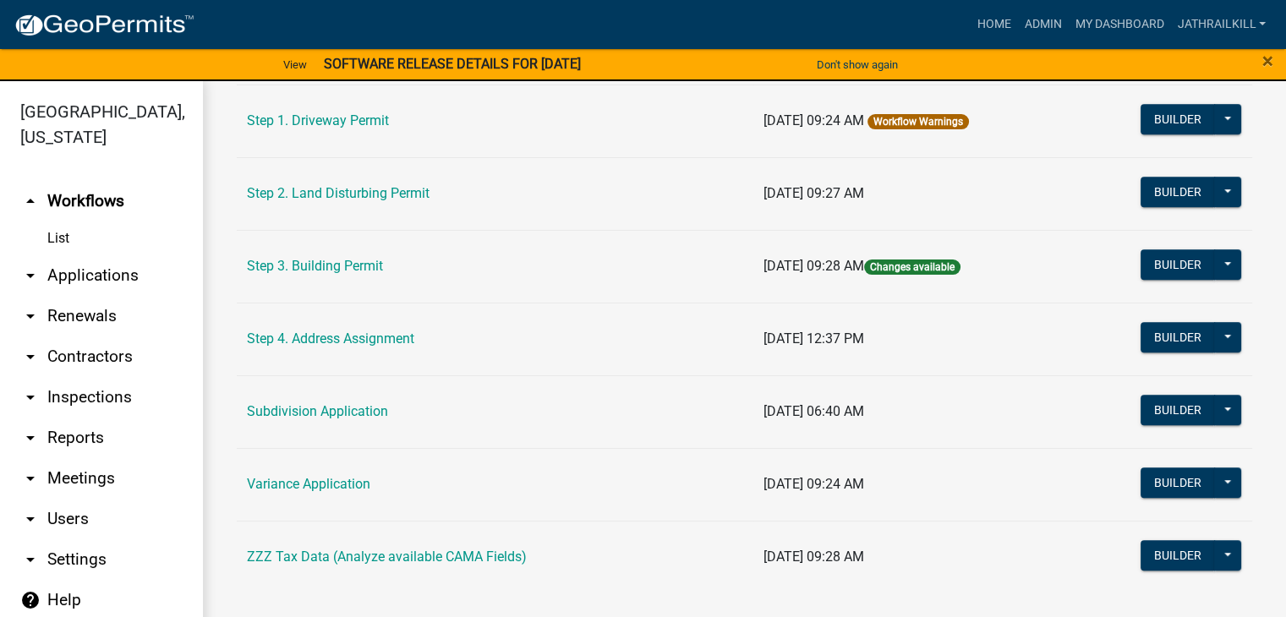
click at [685, 181] on td "Step 2. Land Disturbing Permit" at bounding box center [495, 193] width 516 height 73
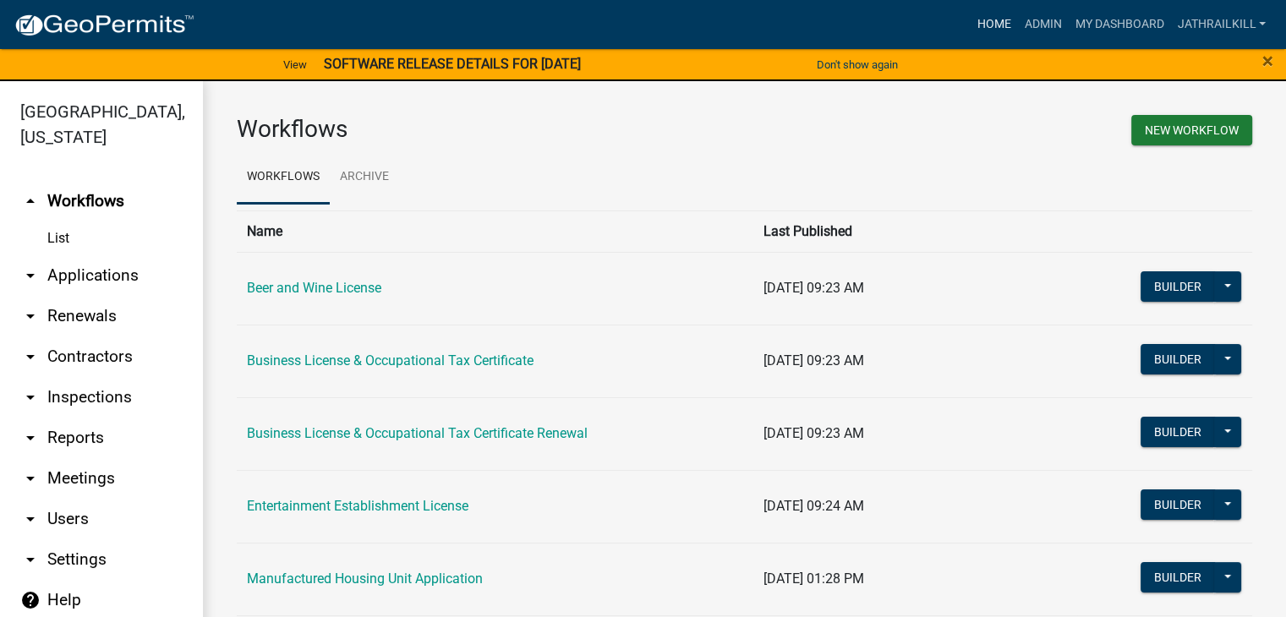
click at [996, 31] on link "Home" at bounding box center [992, 24] width 47 height 32
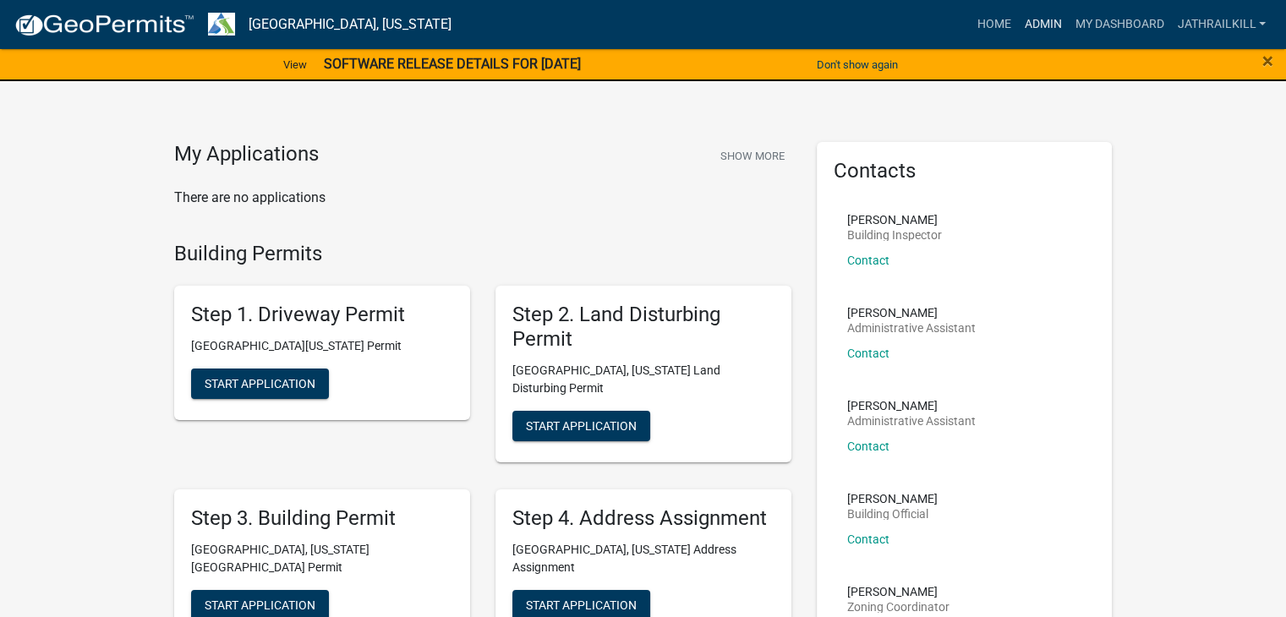
click at [1028, 20] on link "Admin" at bounding box center [1042, 24] width 51 height 32
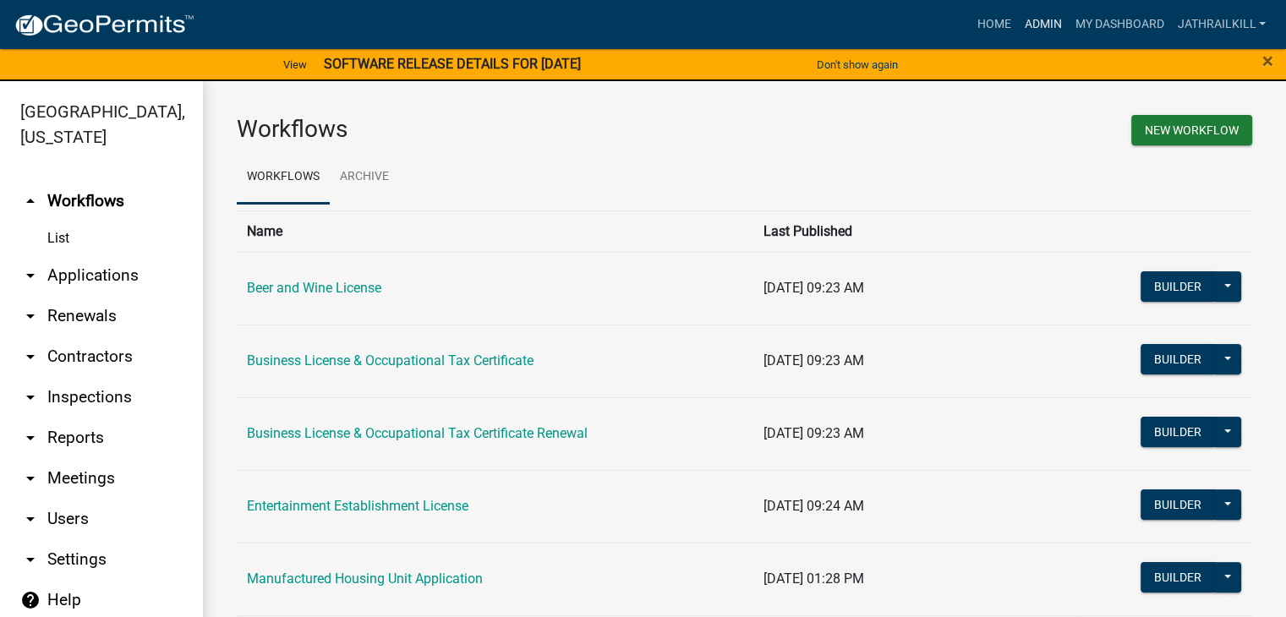
click at [1024, 25] on link "Admin" at bounding box center [1042, 24] width 51 height 32
click at [987, 29] on link "Home" at bounding box center [992, 24] width 47 height 32
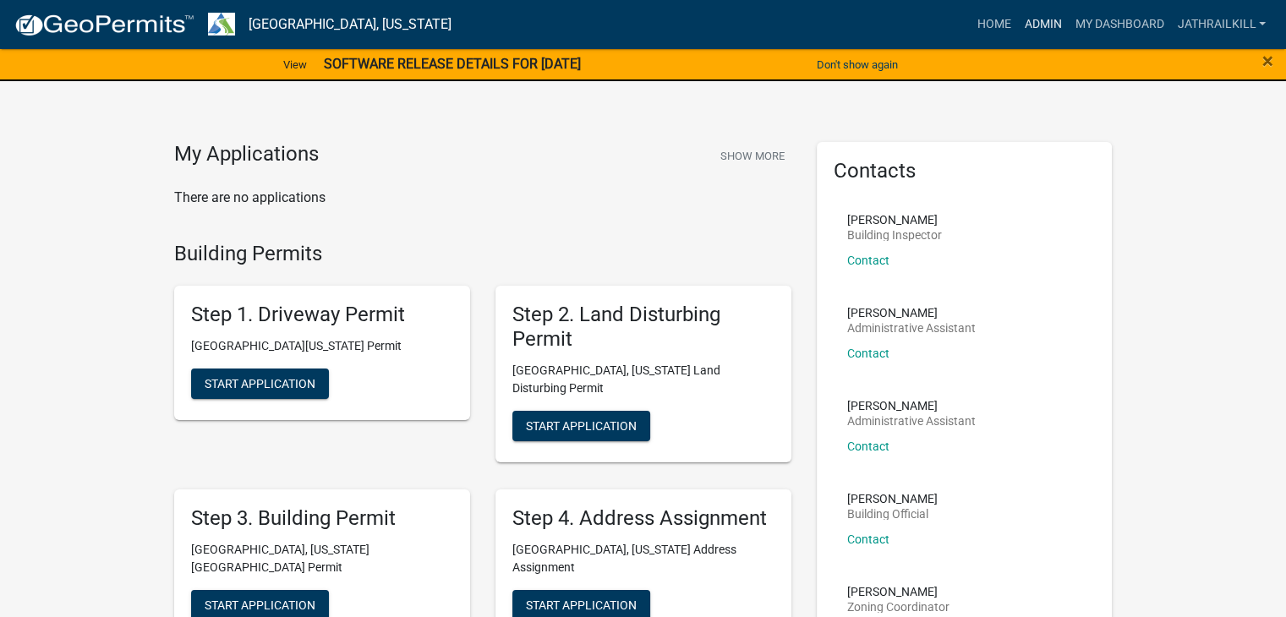
click at [1048, 16] on link "Admin" at bounding box center [1042, 24] width 51 height 32
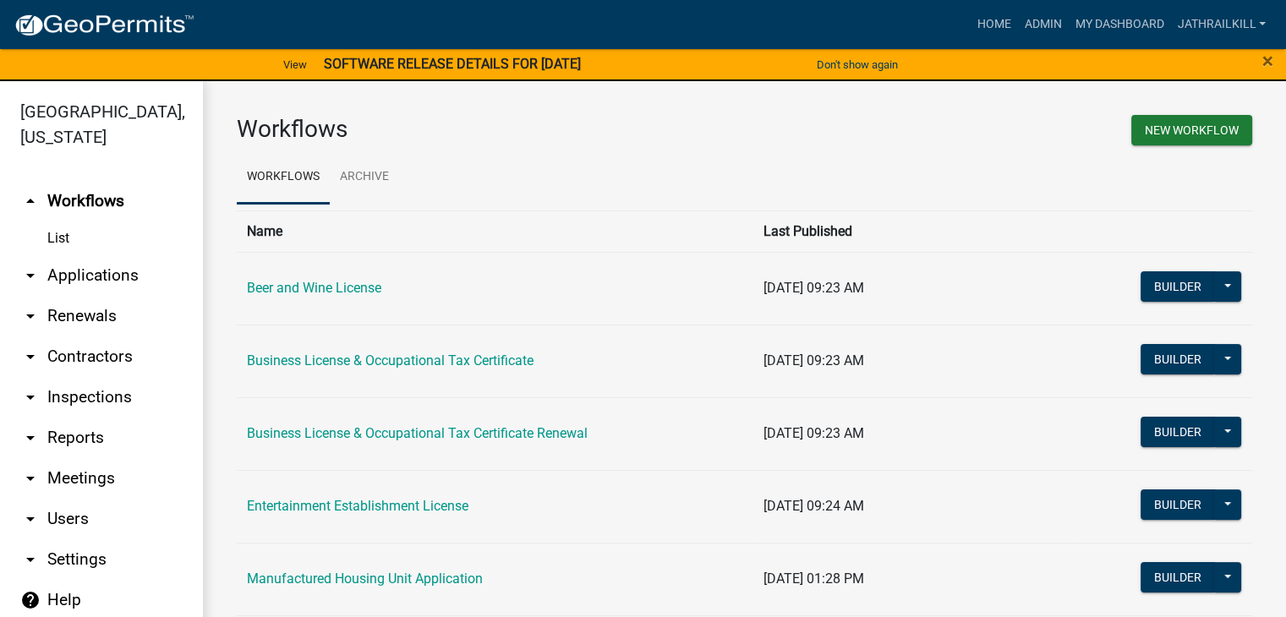
click at [96, 258] on link "arrow_drop_down Applications" at bounding box center [101, 275] width 203 height 41
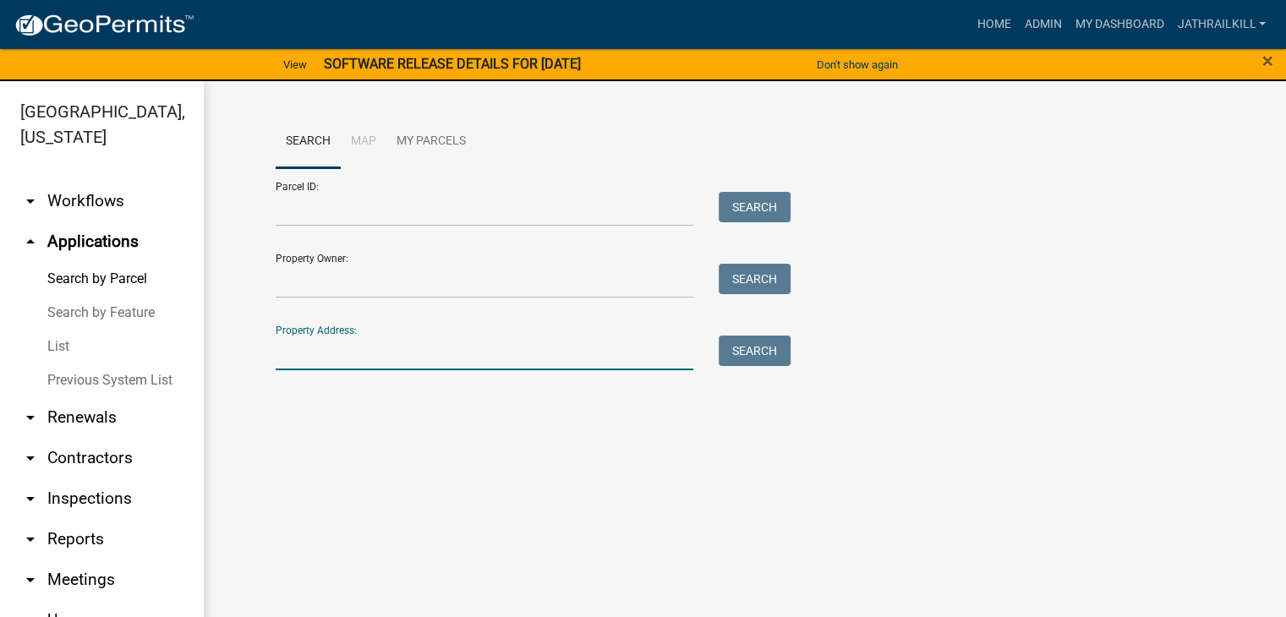
click at [453, 356] on input "Property Address:" at bounding box center [485, 353] width 418 height 35
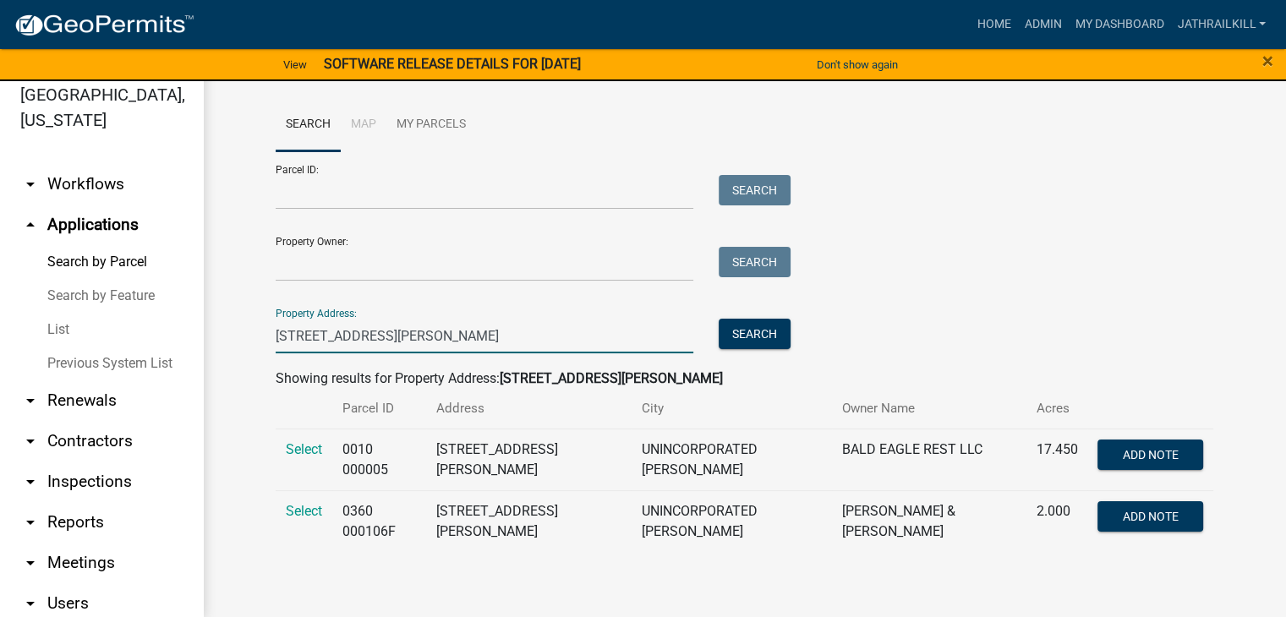
scroll to position [20, 0]
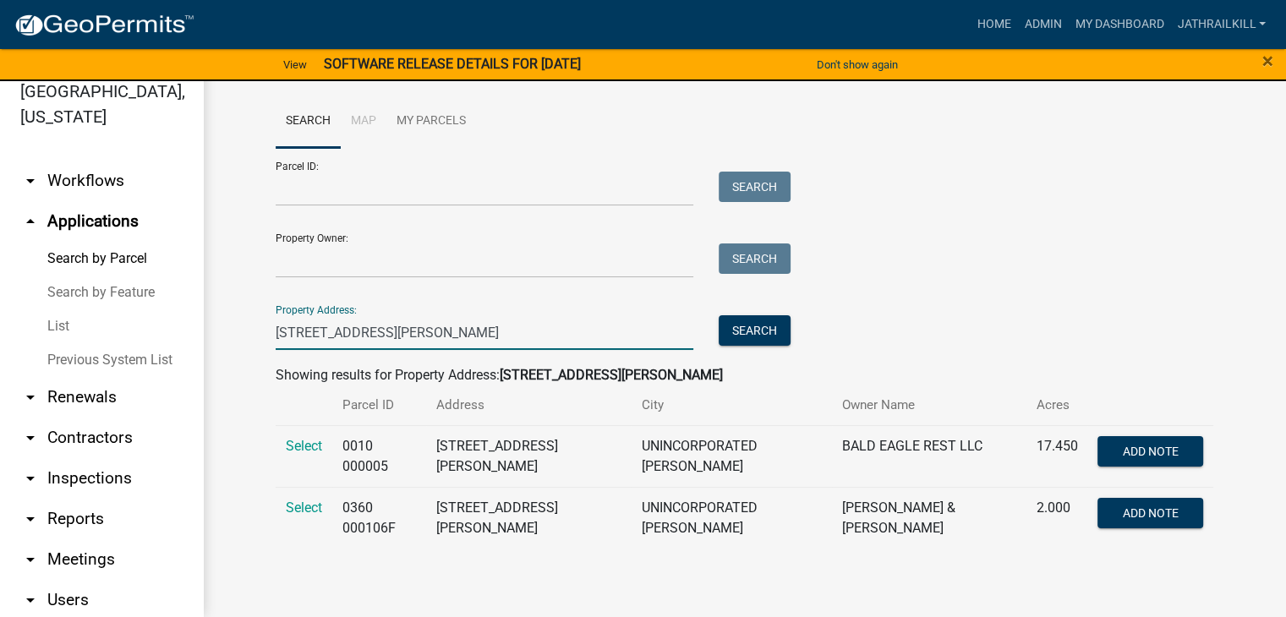
type input "[STREET_ADDRESS][PERSON_NAME]"
click at [308, 497] on td "Select" at bounding box center [304, 518] width 57 height 62
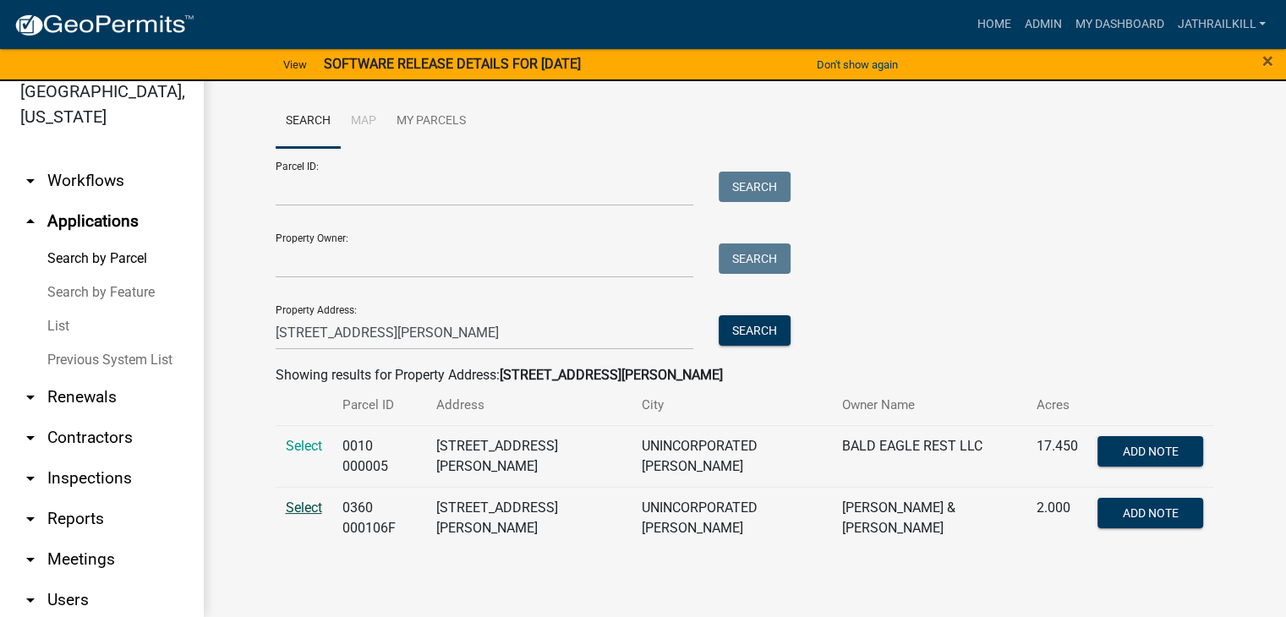
click at [301, 506] on span "Select" at bounding box center [304, 508] width 36 height 16
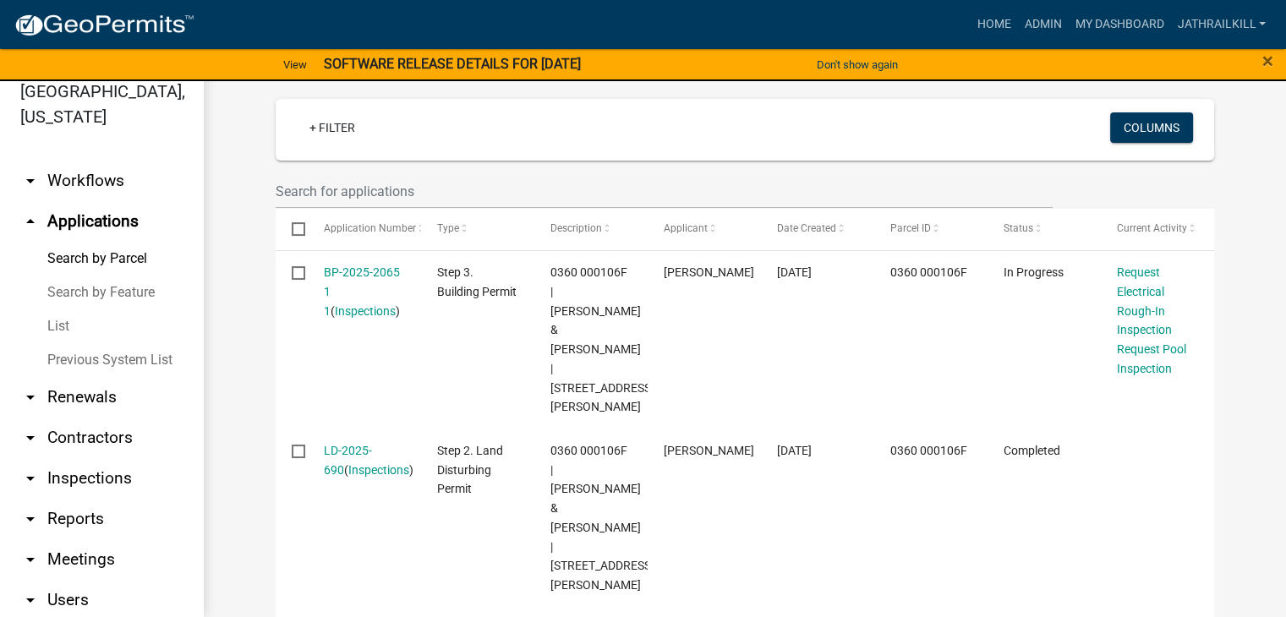
scroll to position [423, 0]
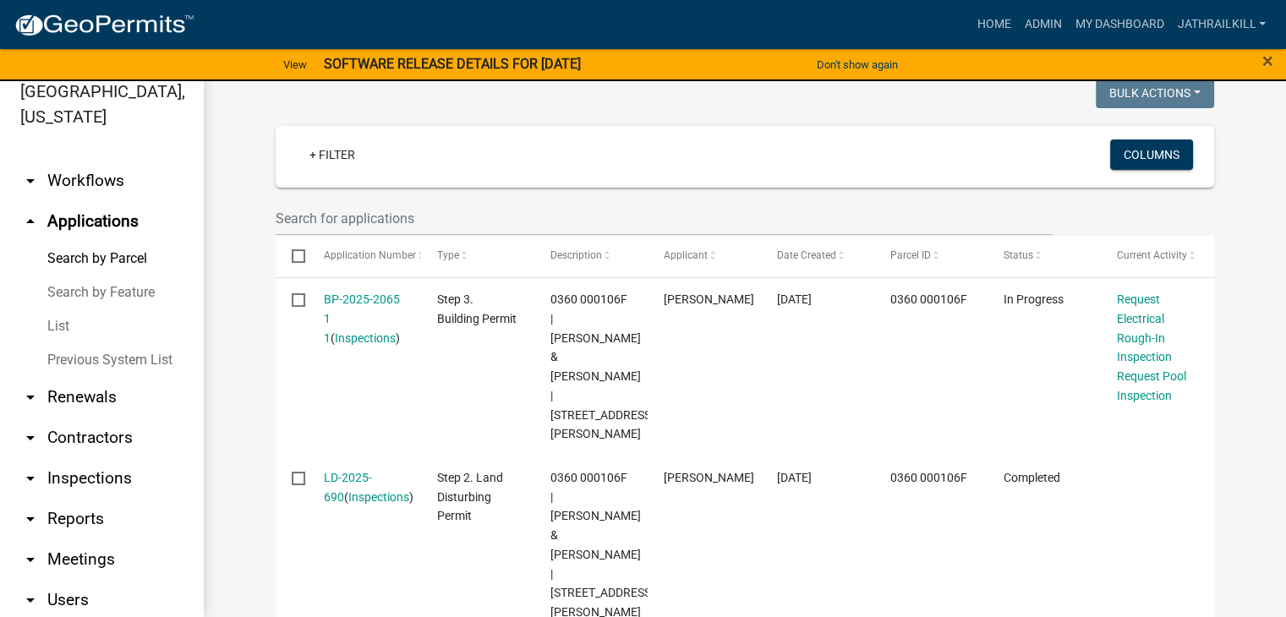
click at [77, 177] on link "arrow_drop_down Workflows" at bounding box center [101, 181] width 203 height 41
